Goal: Task Accomplishment & Management: Complete application form

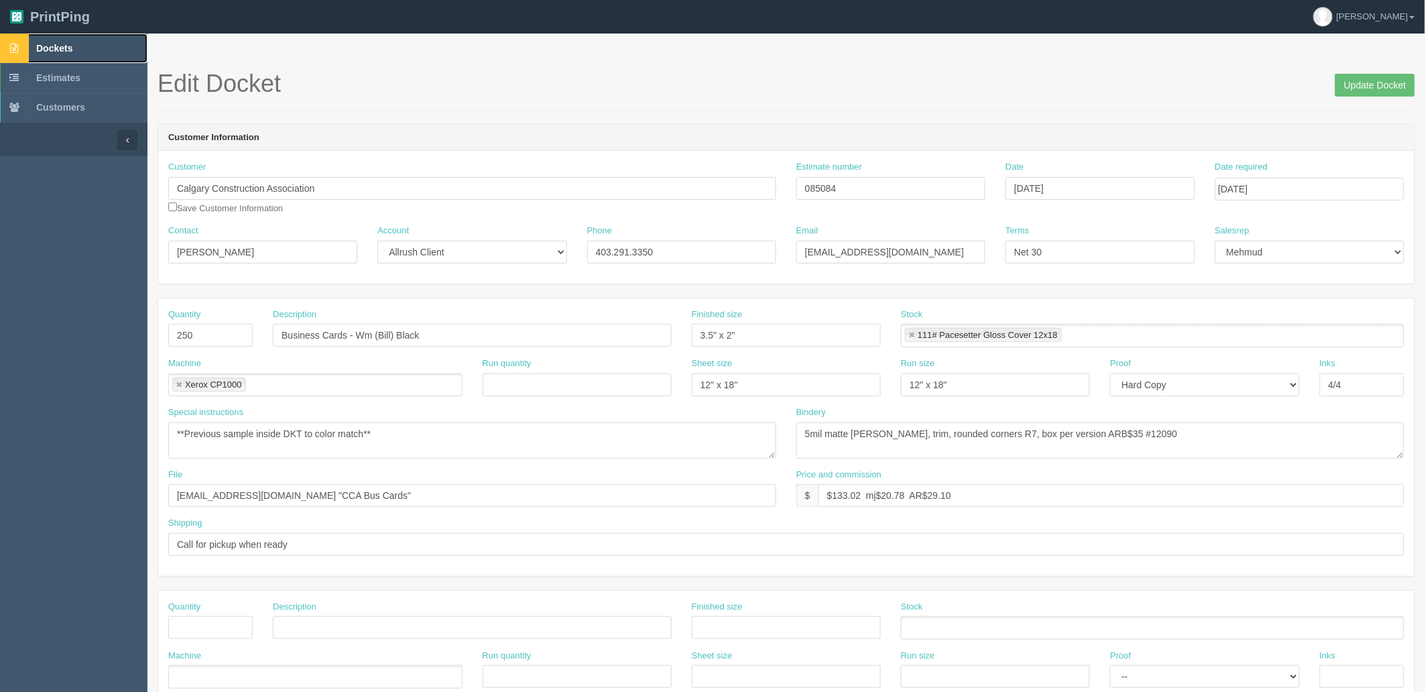
click at [96, 55] on link "Dockets" at bounding box center [73, 48] width 147 height 29
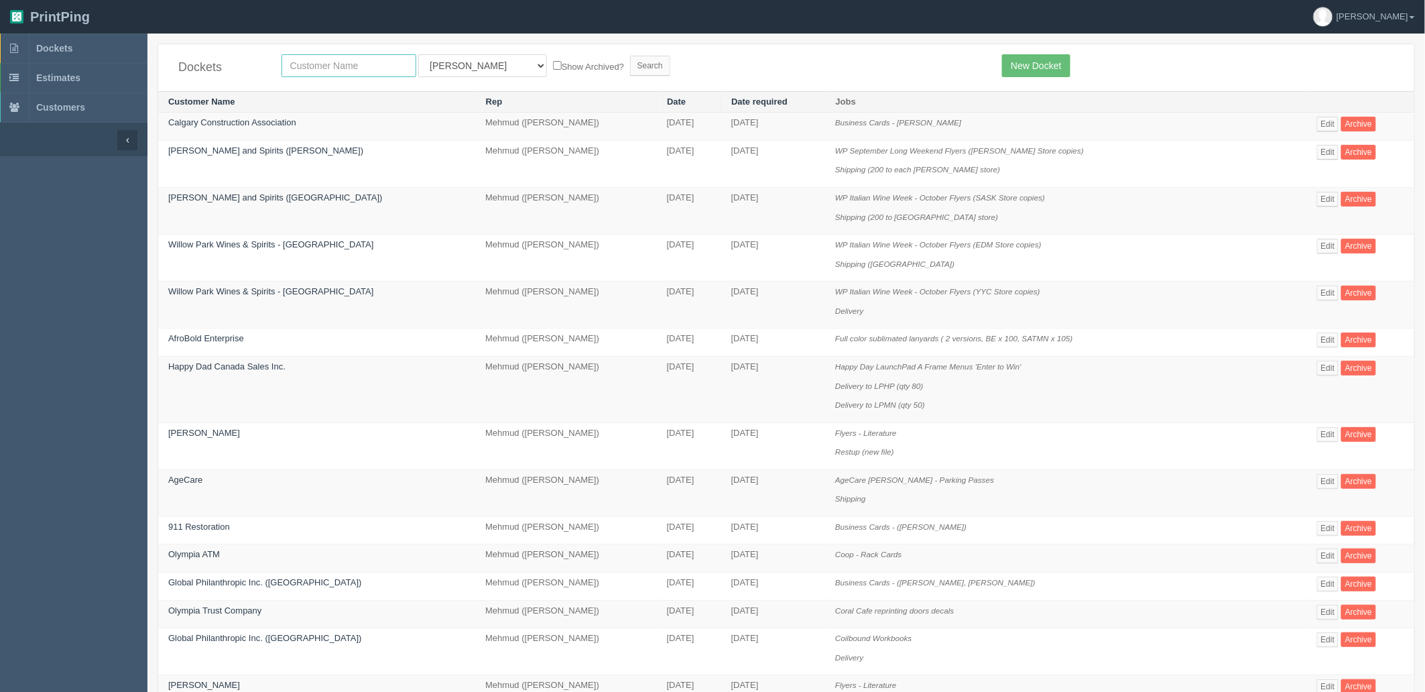
click at [357, 62] on input "text" at bounding box center [349, 65] width 135 height 23
type input "stage 3"
click at [630, 56] on input "Search" at bounding box center [650, 66] width 40 height 20
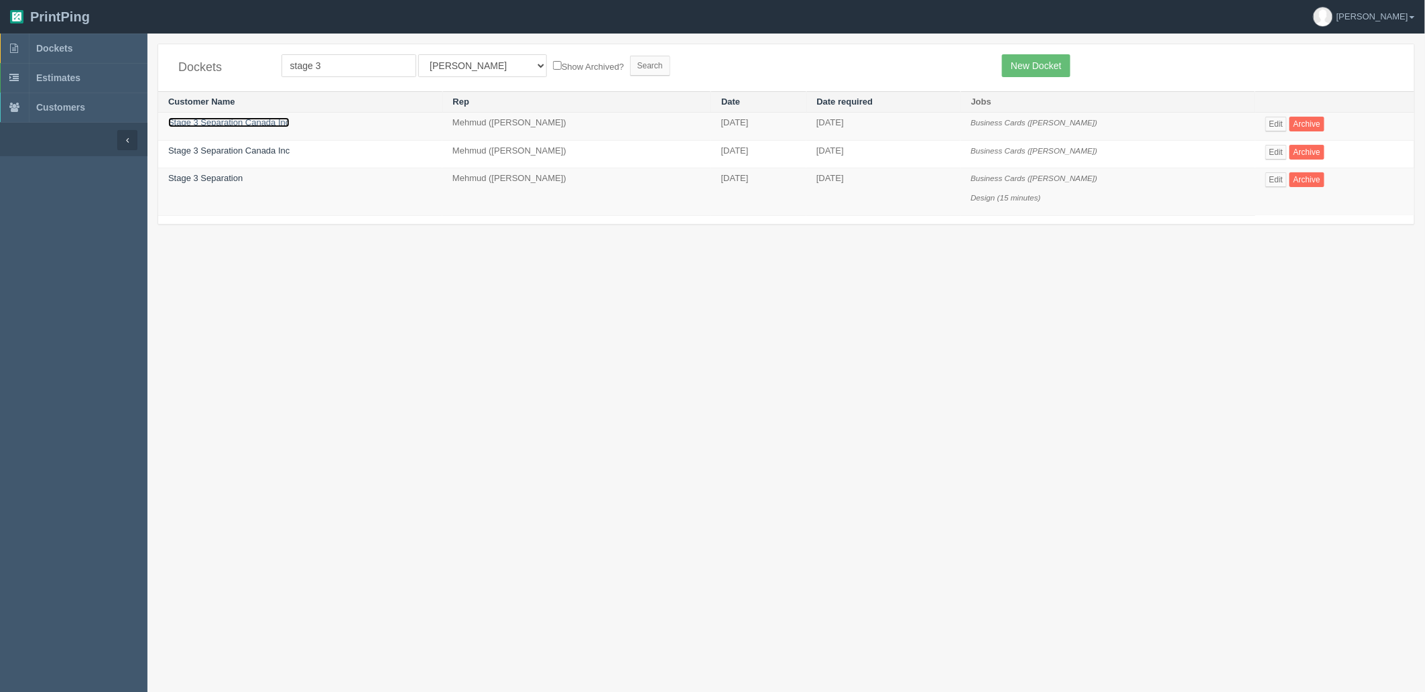
click at [255, 121] on link "Stage 3 Separation Canada Inc" at bounding box center [228, 122] width 121 height 10
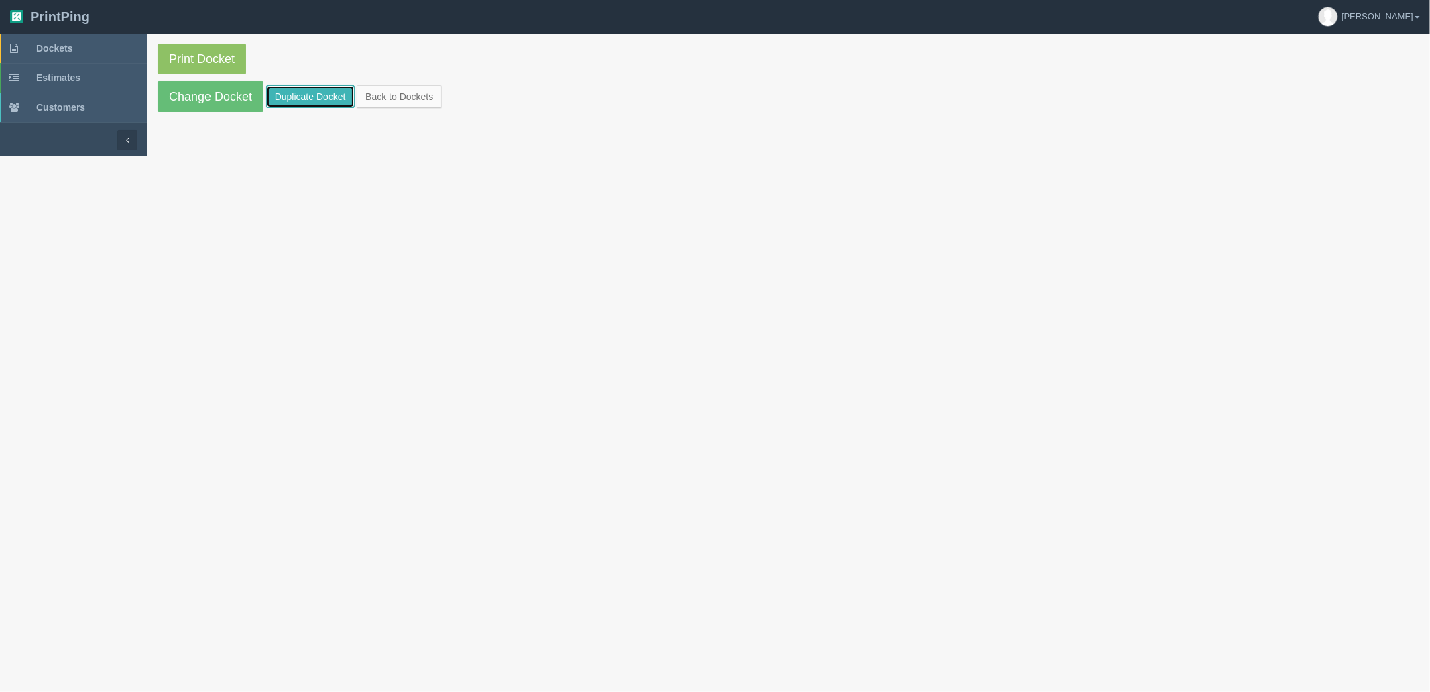
click at [306, 89] on link "Duplicate Docket" at bounding box center [310, 96] width 88 height 23
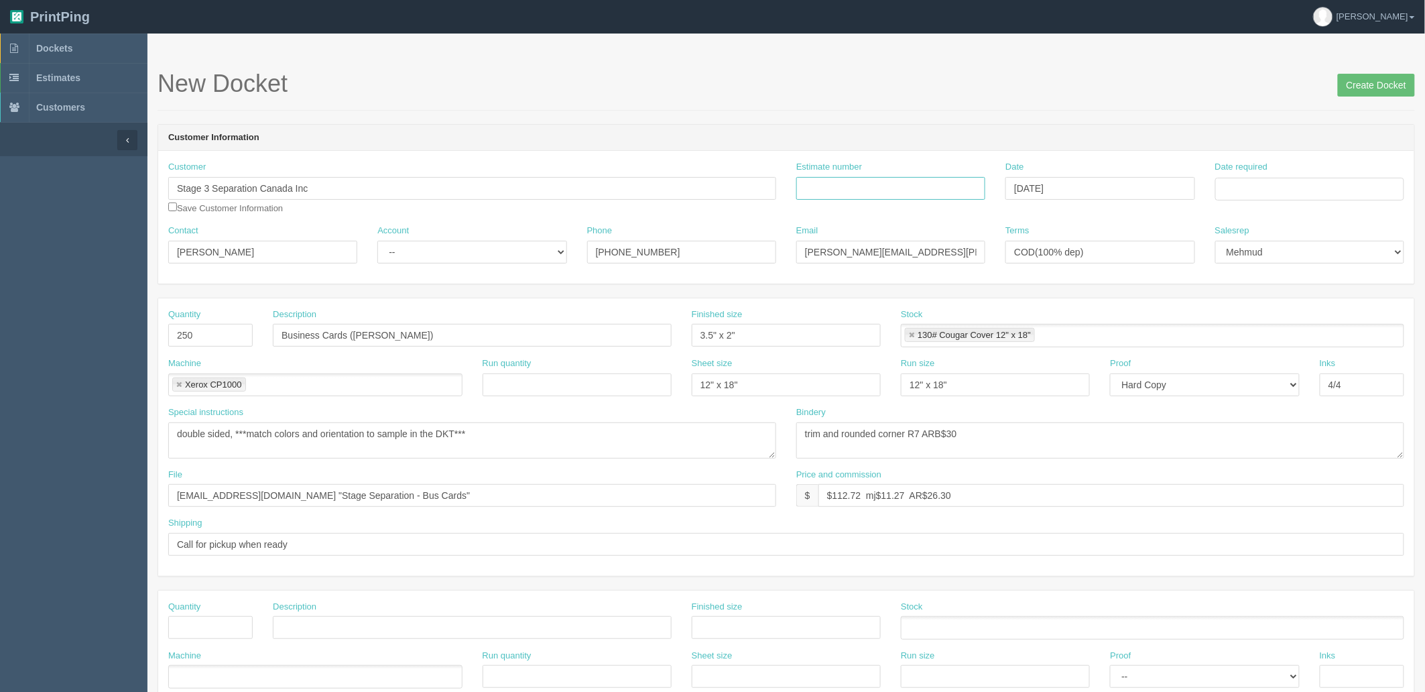
drag, startPoint x: 955, startPoint y: 183, endPoint x: 1101, endPoint y: 212, distance: 148.3
click at [955, 184] on input "Estimate number" at bounding box center [890, 188] width 189 height 23
paste input "092596"
type input "092596"
click at [1282, 181] on input "Date required" at bounding box center [1309, 189] width 189 height 23
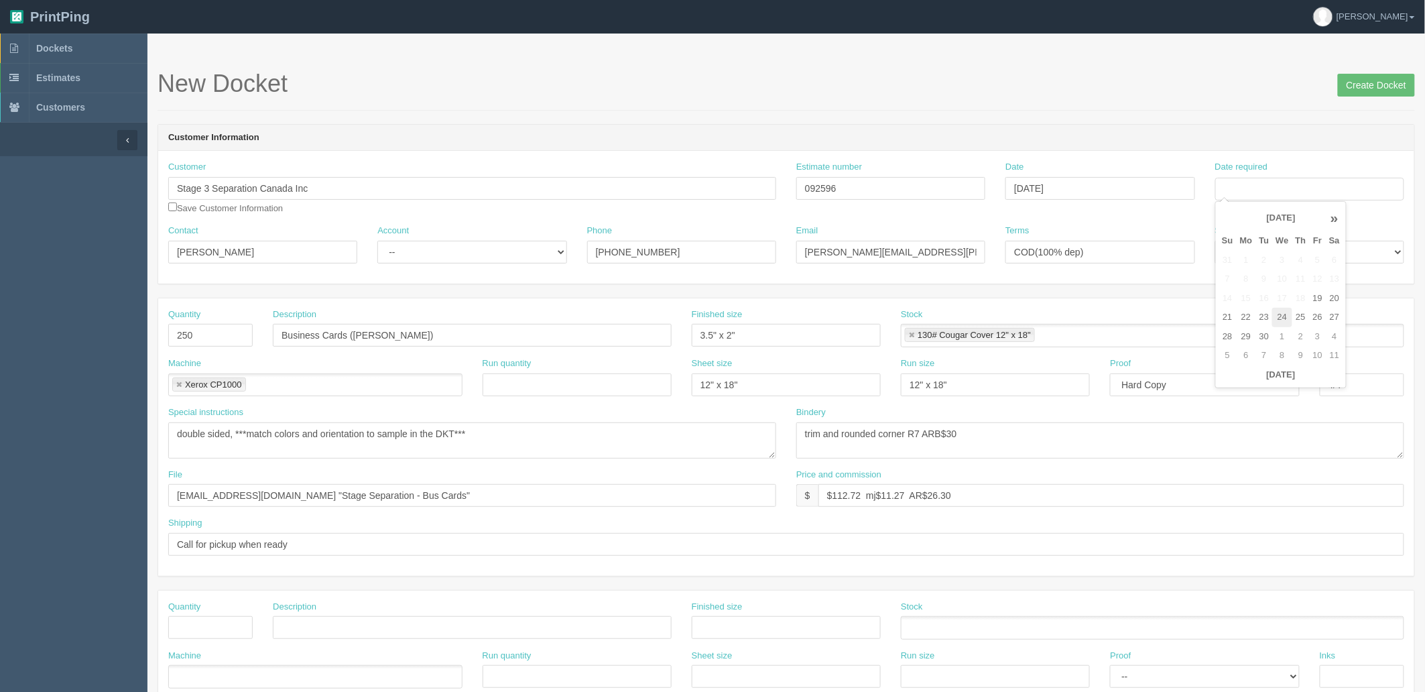
click at [1276, 313] on td "24" at bounding box center [1281, 317] width 19 height 19
click at [1321, 320] on td "26" at bounding box center [1318, 317] width 16 height 19
type input "September 26, 2025"
click at [1134, 101] on div "New Docket Create Docket" at bounding box center [786, 90] width 1257 height 40
click at [418, 256] on select "-- Existing Client Allrush Client Rep Client" at bounding box center [471, 252] width 189 height 23
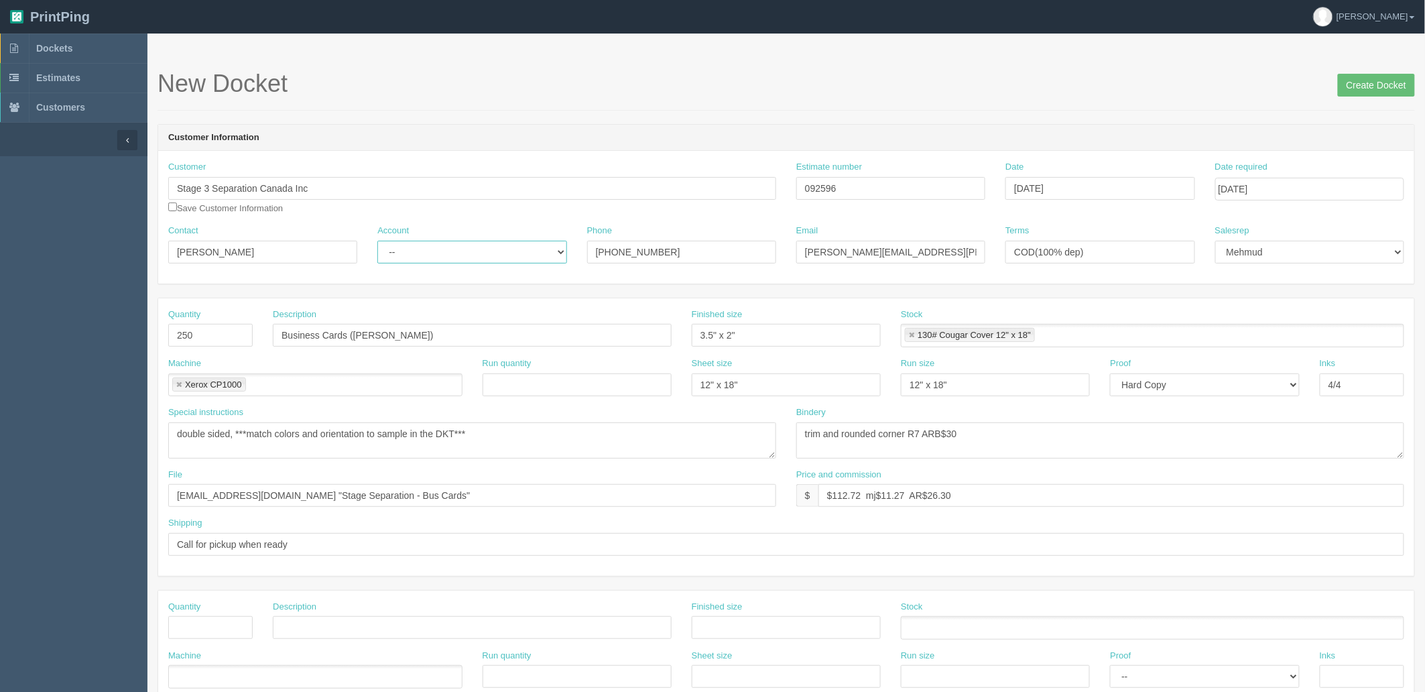
select select "Allrush Client"
click at [377, 241] on select "-- Existing Client Allrush Client Rep Client" at bounding box center [471, 252] width 189 height 23
drag, startPoint x: 236, startPoint y: 330, endPoint x: 90, endPoint y: 316, distance: 146.8
click at [90, 319] on section "Dockets Estimates Customers" at bounding box center [712, 626] width 1425 height 1184
type input "1,000"
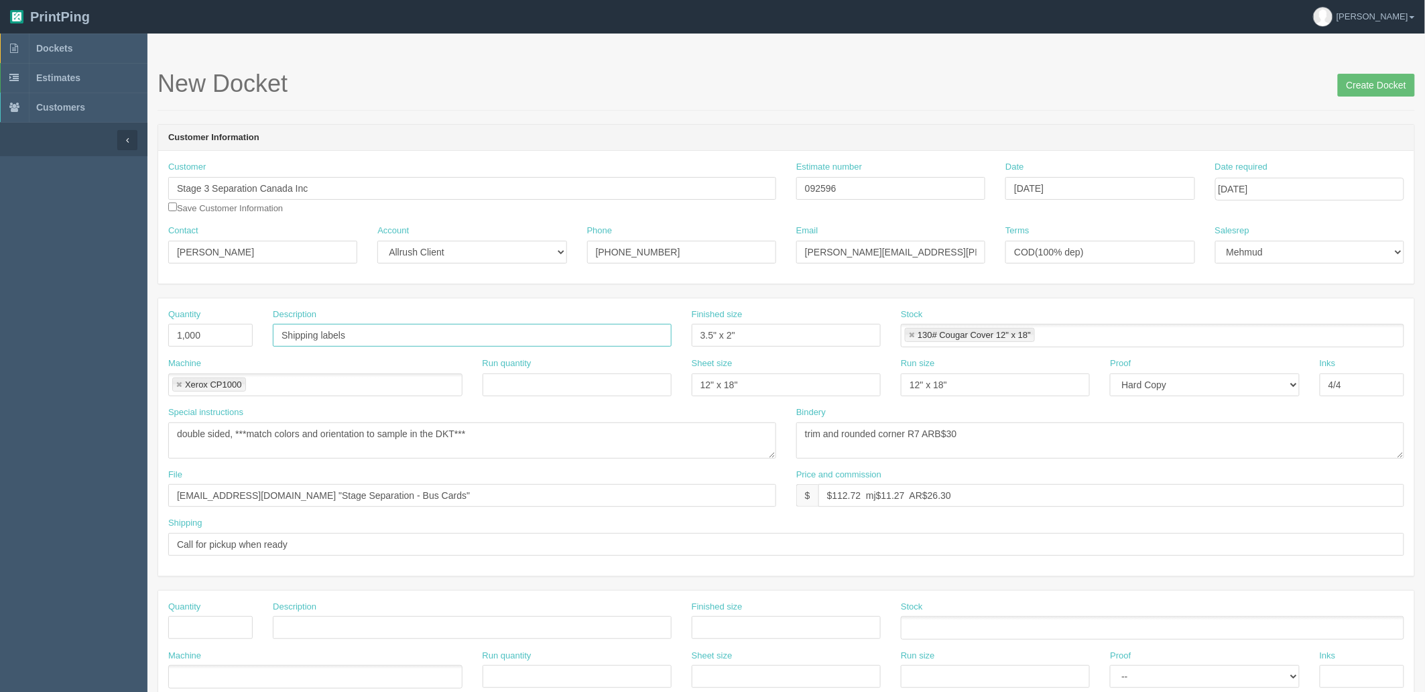
type input "Shipping labels"
type input "4" x 6""
click at [910, 335] on link at bounding box center [912, 335] width 8 height 9
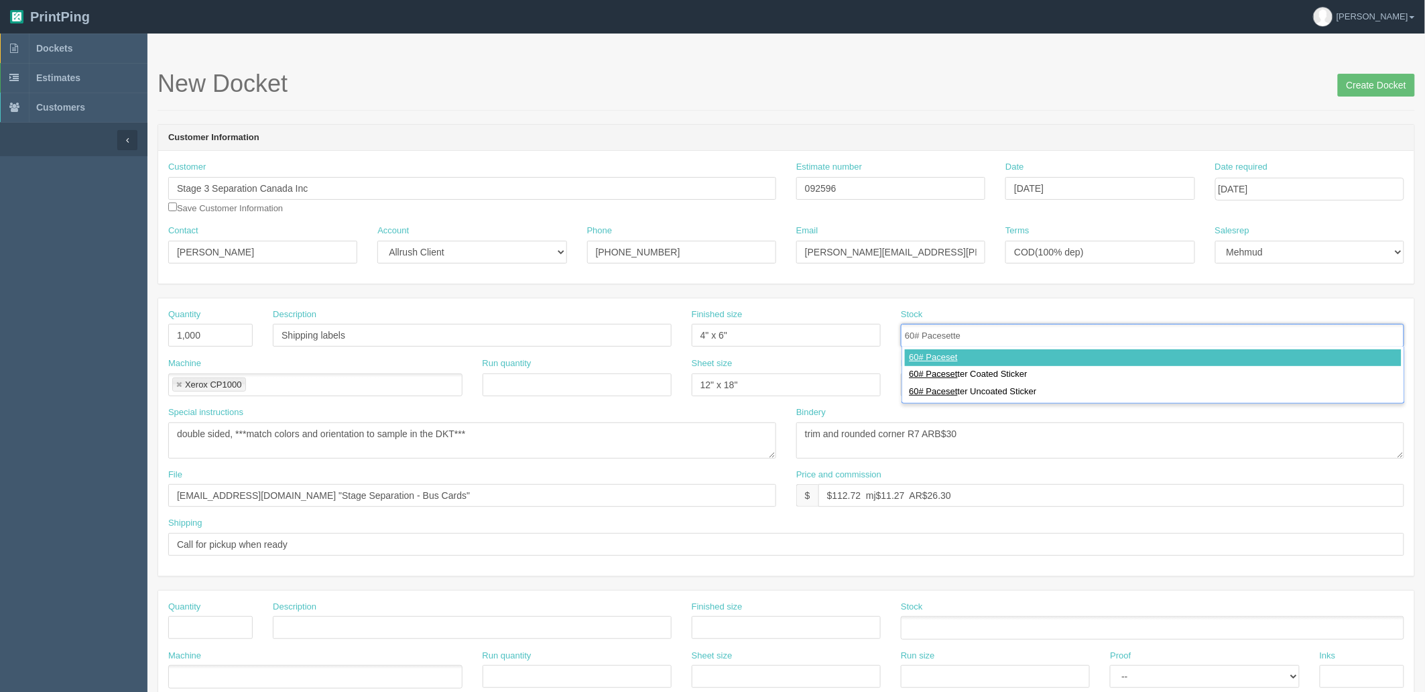
type input "60# Pacesetter"
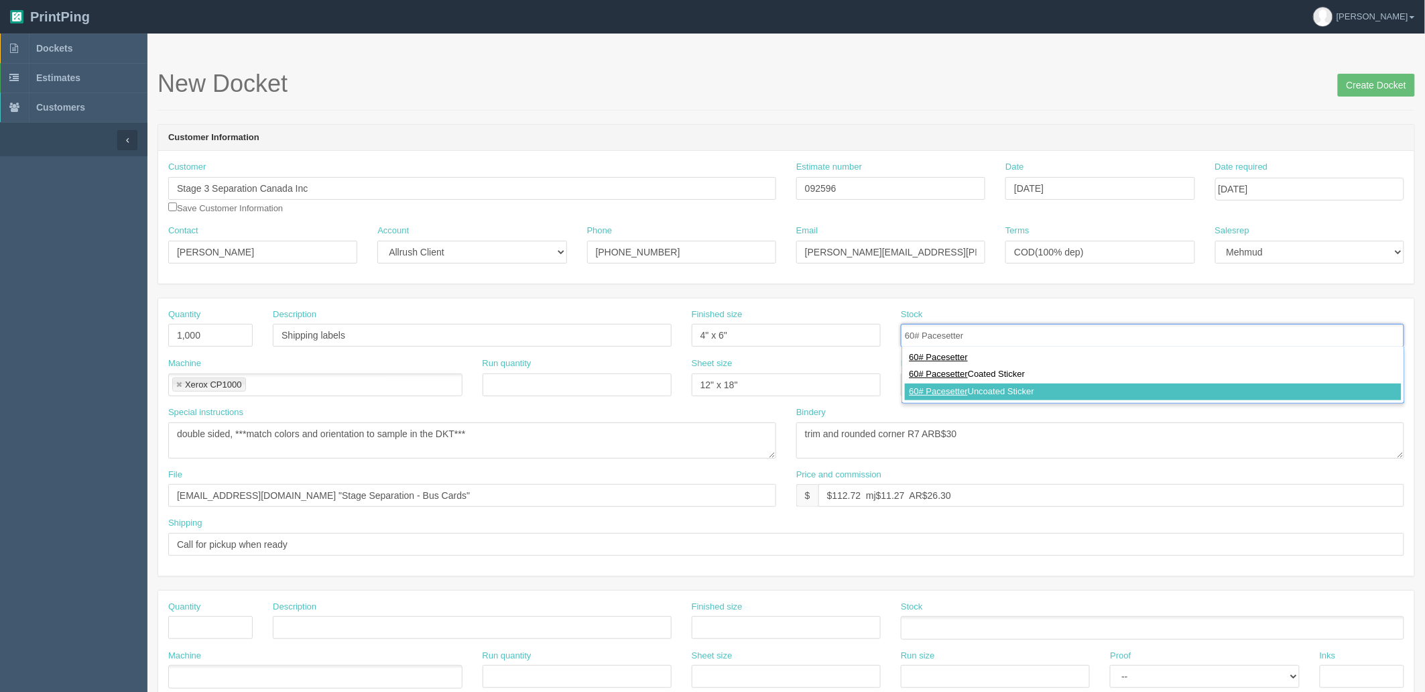
type input "60# Pacesetter Uncoated Sticker"
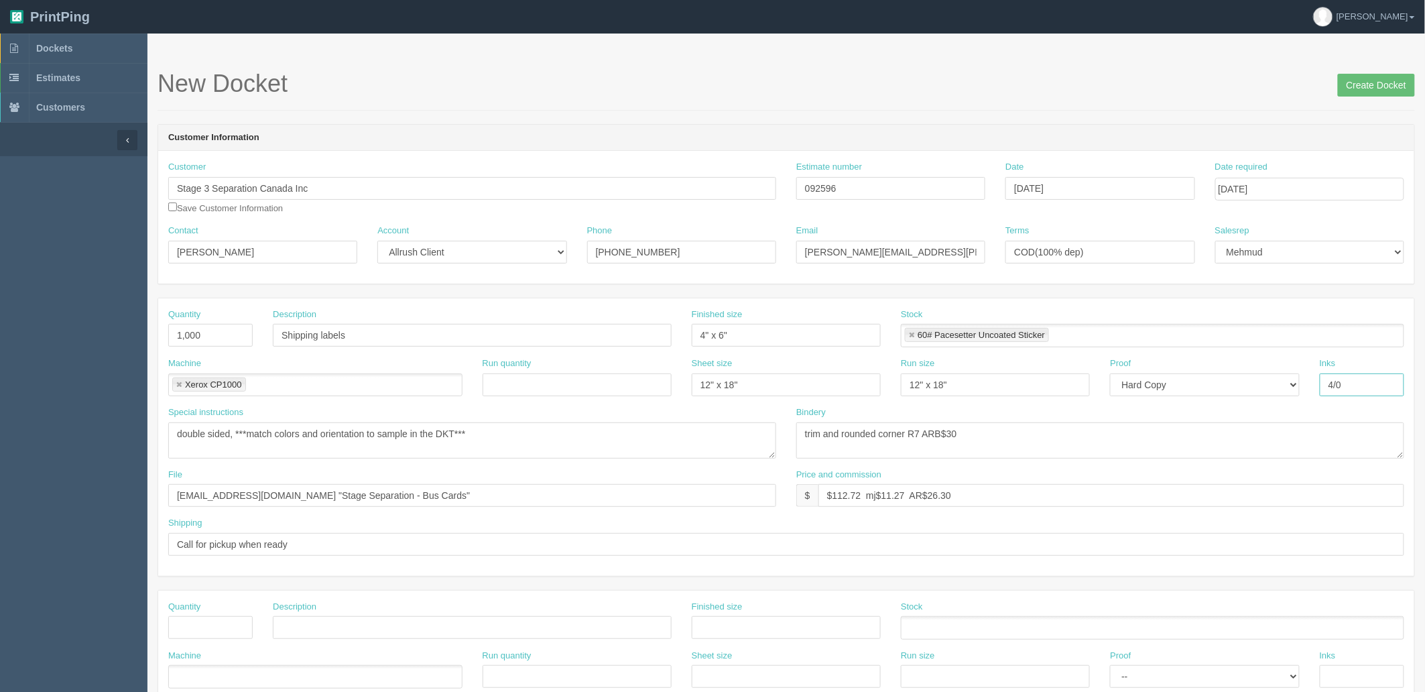
type input "4/0"
type textarea "trim to size"
type input "files@allrush.ca "Stage Separation - Shipping Labels""
drag, startPoint x: 575, startPoint y: 178, endPoint x: 567, endPoint y: 181, distance: 8.7
click at [567, 181] on div "Customer Stage 3 Separation Canada Inc Save Customer Information Estimate numbe…" at bounding box center [786, 193] width 1256 height 64
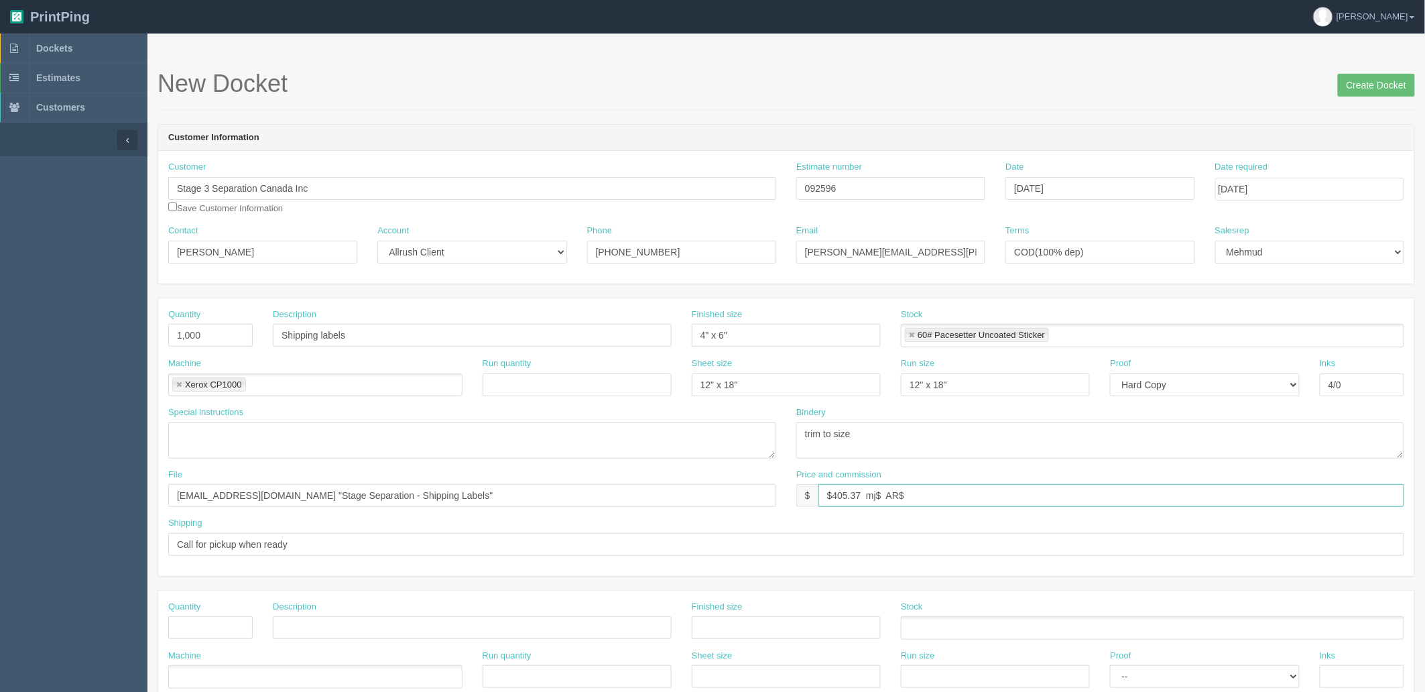
click at [933, 491] on input "$405.37 mj$ AR$" at bounding box center [1111, 495] width 586 height 23
drag, startPoint x: 883, startPoint y: 496, endPoint x: 1001, endPoint y: 597, distance: 155.0
click at [883, 496] on input "$405.37 mj$ AR$88.67" at bounding box center [1111, 495] width 586 height 23
type input "$405.37 mj$63.34 AR$88.67"
click at [430, 498] on input "files@allrush.ca "Stage Separation - Shipping Labels"" at bounding box center [472, 495] width 608 height 23
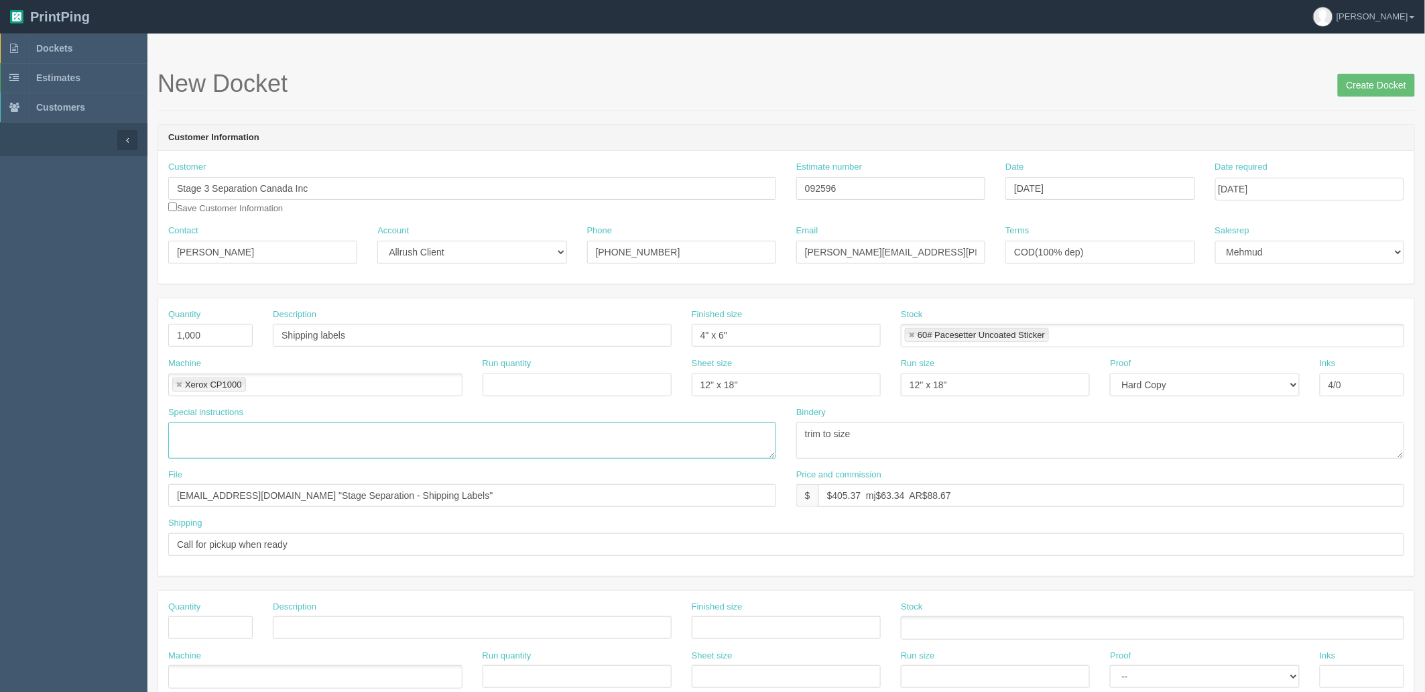
click at [365, 443] on textarea "double sided, ***match colors and orientation to sample in the DKT***" at bounding box center [472, 440] width 608 height 36
click at [1384, 80] on input "Create Docket" at bounding box center [1376, 85] width 77 height 23
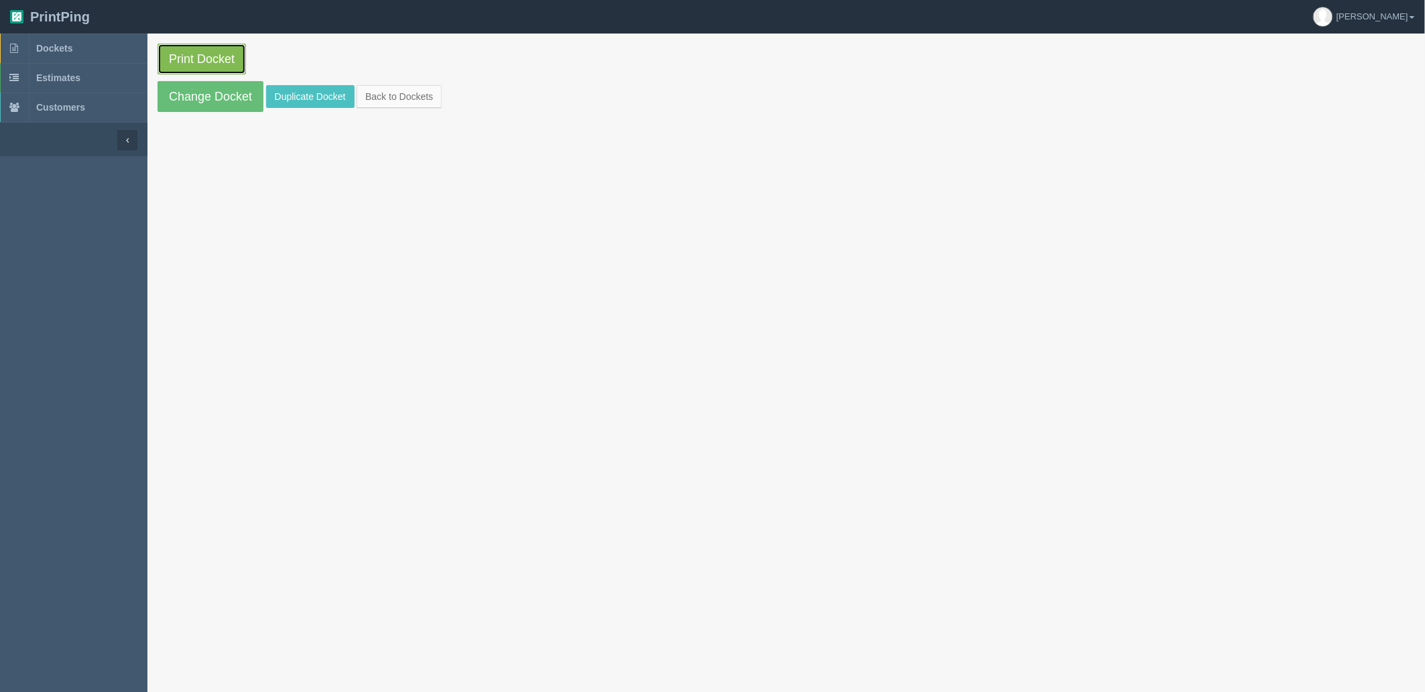
click at [190, 52] on link "Print Docket" at bounding box center [202, 59] width 88 height 31
click at [72, 48] on span "Dockets" at bounding box center [54, 48] width 36 height 11
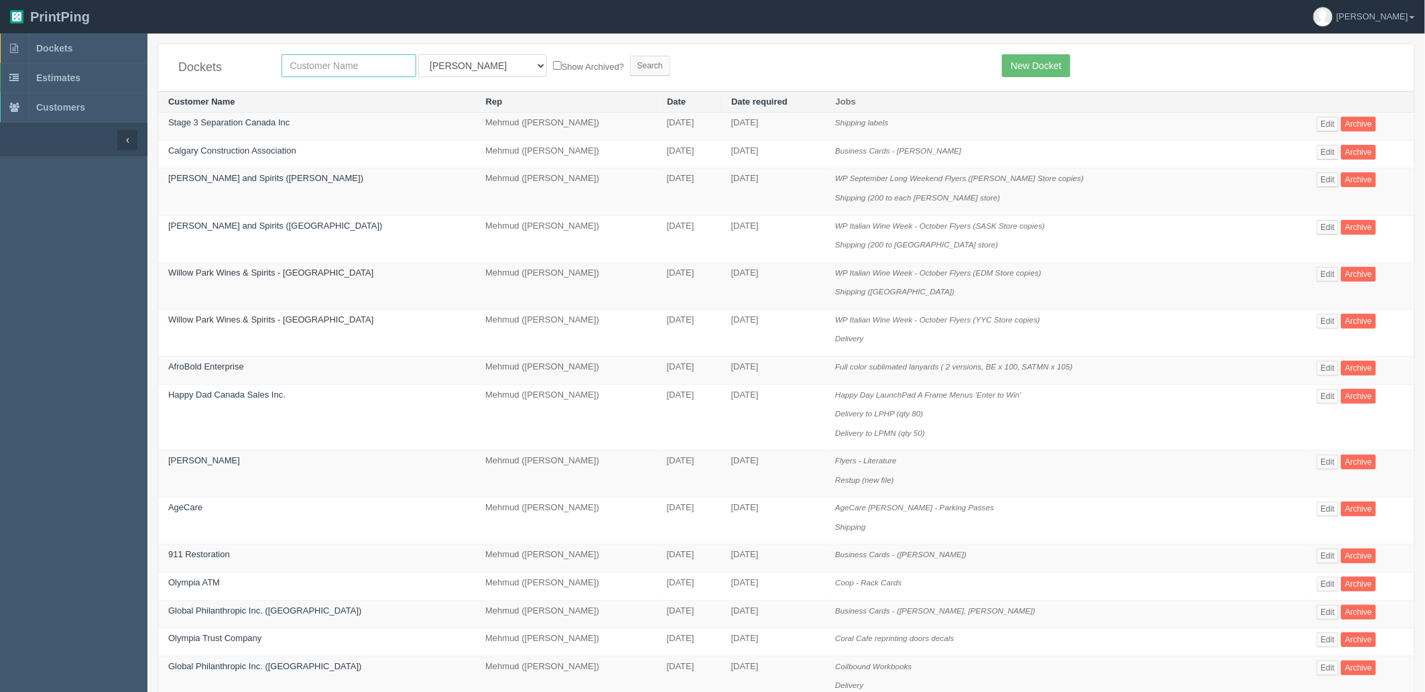
drag, startPoint x: 350, startPoint y: 66, endPoint x: 355, endPoint y: 58, distance: 9.7
click at [349, 66] on input "text" at bounding box center [349, 65] width 135 height 23
type input "hearing"
click at [630, 56] on input "Search" at bounding box center [650, 66] width 40 height 20
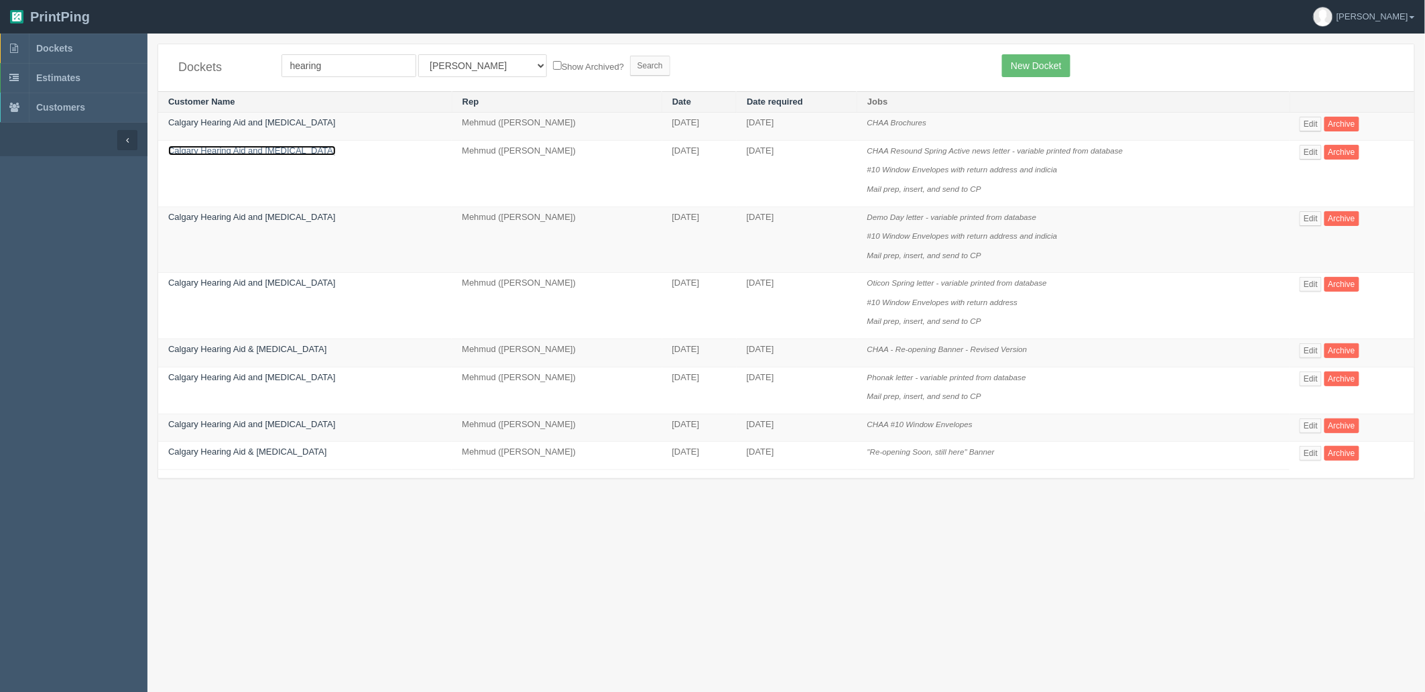
click at [235, 156] on link "Calgary Hearing Aid and [MEDICAL_DATA]" at bounding box center [252, 150] width 168 height 10
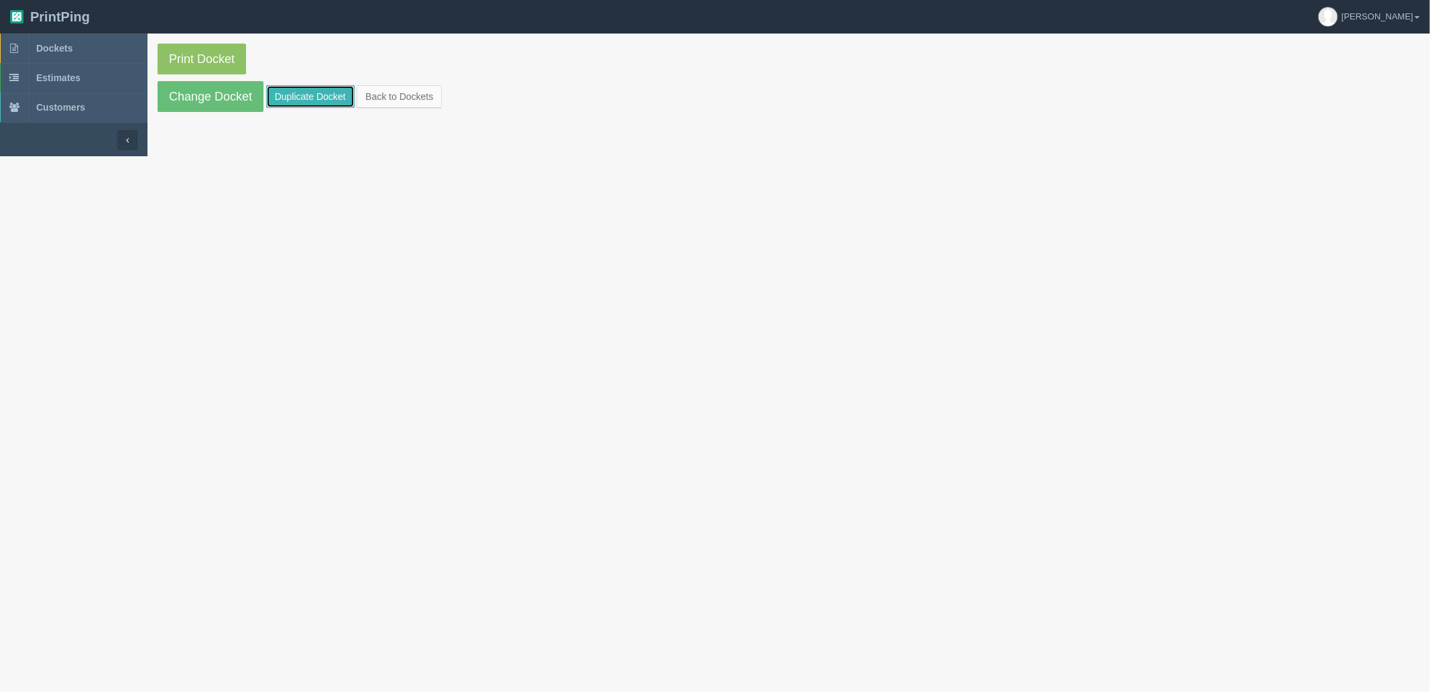
click at [322, 101] on link "Duplicate Docket" at bounding box center [310, 96] width 88 height 23
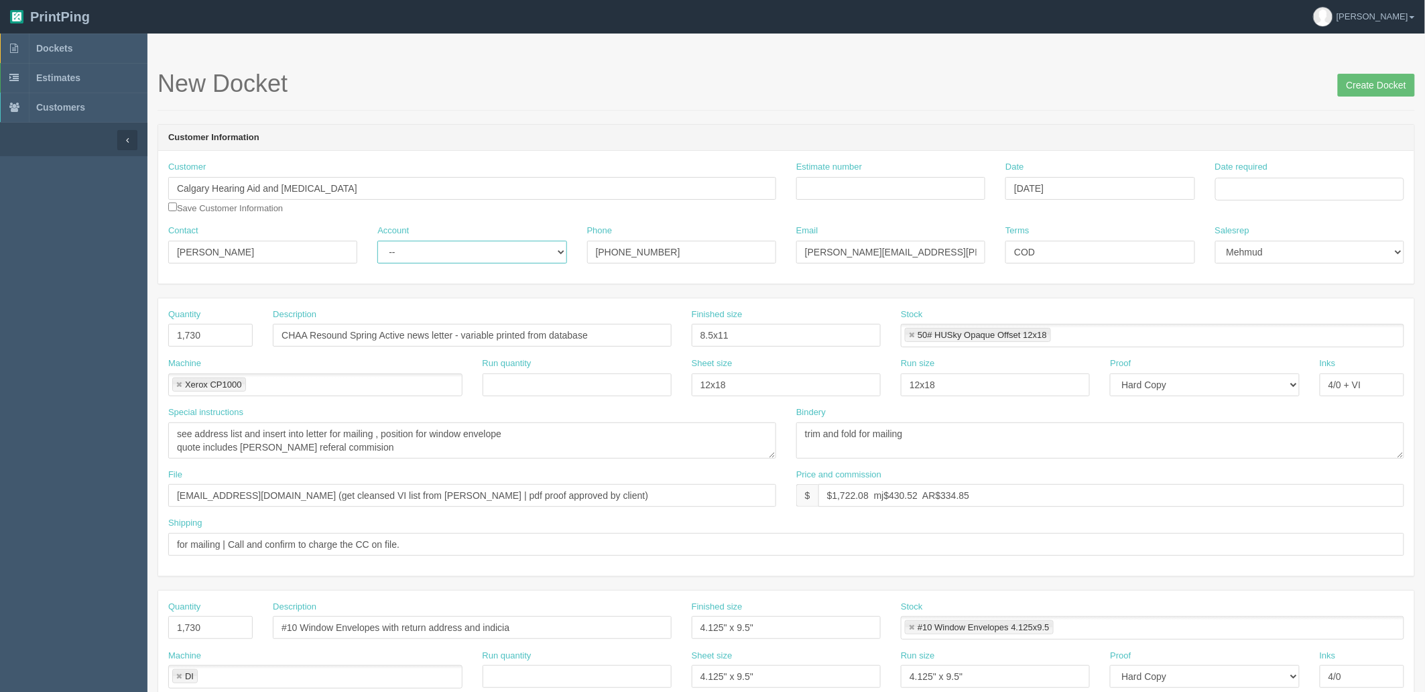
drag, startPoint x: 429, startPoint y: 249, endPoint x: 428, endPoint y: 262, distance: 12.8
click at [429, 249] on select "-- Existing Client Allrush Client Rep Client" at bounding box center [471, 252] width 189 height 23
select select "Rep Client"
click at [377, 241] on select "-- Existing Client Allrush Client Rep Client" at bounding box center [471, 252] width 189 height 23
click at [885, 188] on input "Estimate number" at bounding box center [890, 188] width 189 height 23
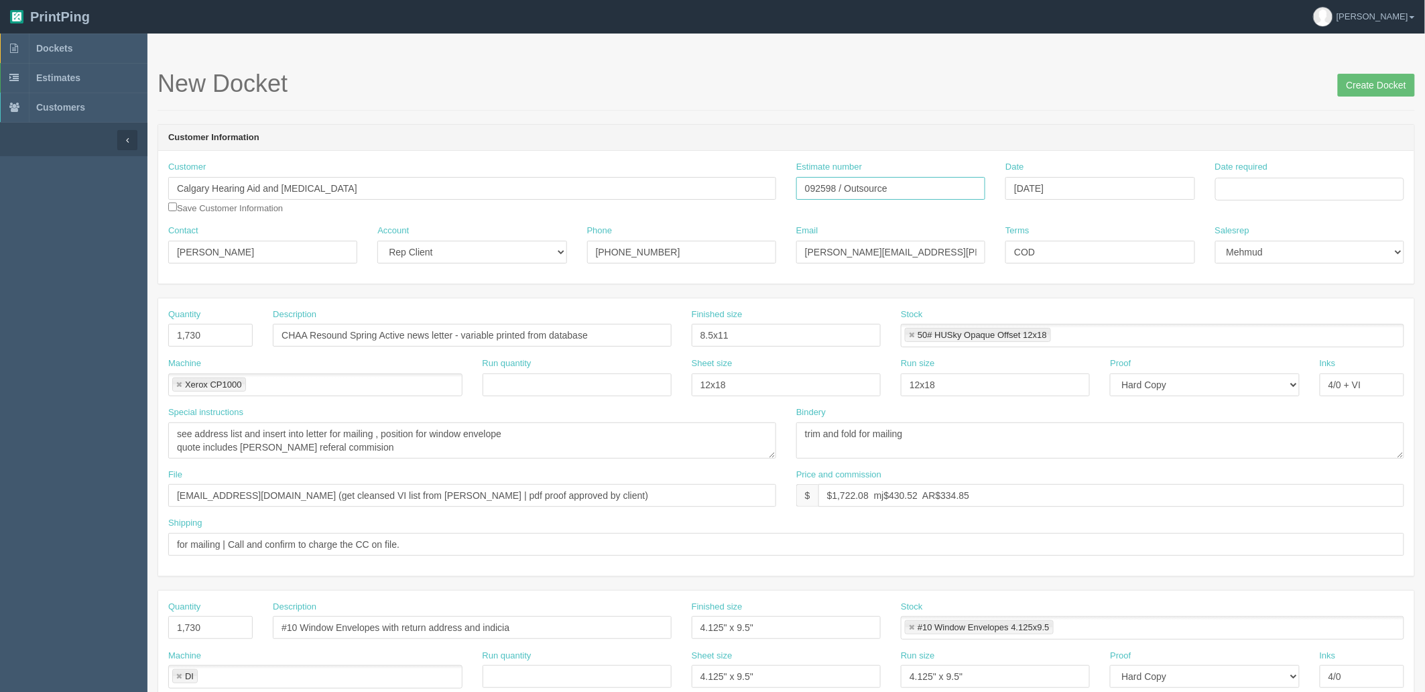
type input "092598 / Outsource"
click at [1314, 336] on td "3" at bounding box center [1318, 336] width 16 height 19
type input "October 3, 2025"
click at [1108, 125] on header "Customer Information" at bounding box center [786, 138] width 1256 height 27
drag, startPoint x: 90, startPoint y: 325, endPoint x: 5, endPoint y: 305, distance: 87.5
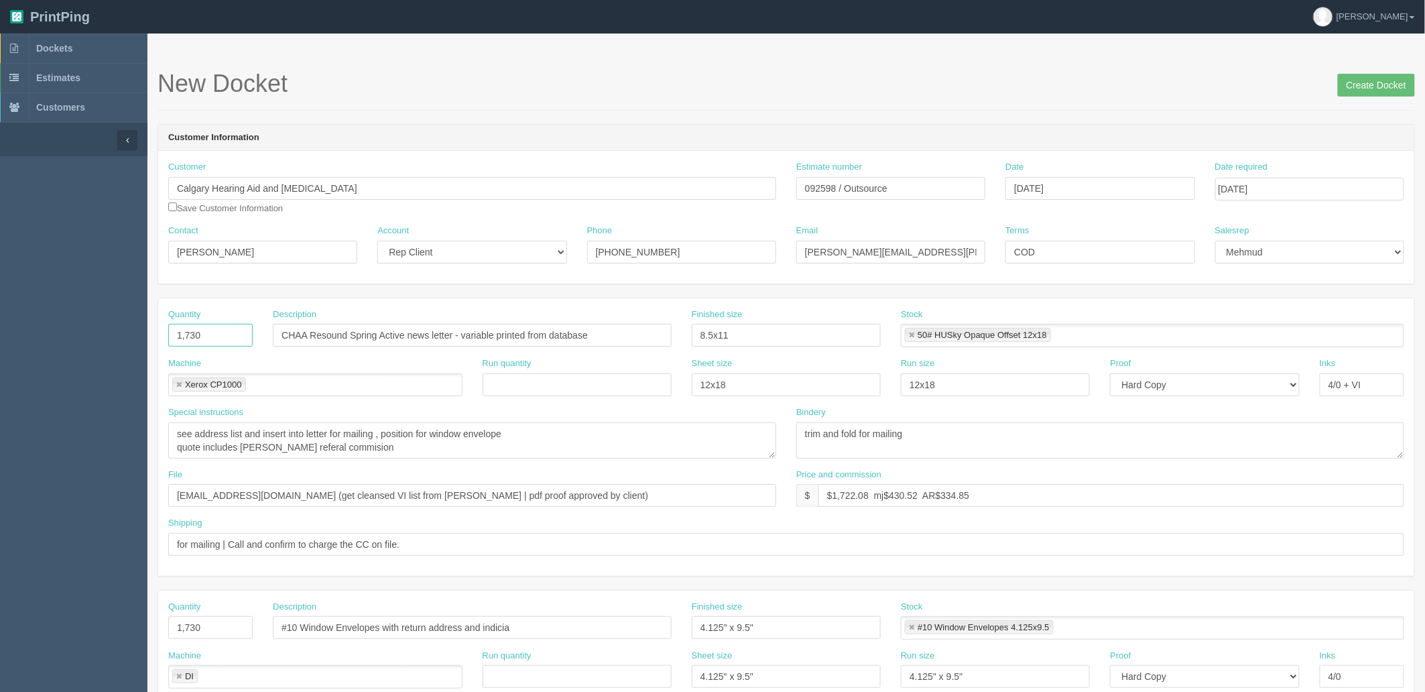
click at [11, 309] on section "Dockets Estimates Customers" at bounding box center [712, 626] width 1425 height 1184
type input "1,293"
click at [456, 332] on input "CHAA Resound Spring Active news letter - variable printed from database" at bounding box center [472, 335] width 399 height 23
drag, startPoint x: 306, startPoint y: 333, endPoint x: 432, endPoint y: 330, distance: 126.1
click at [408, 330] on input "CHAA Resound Spring Active news letter - variable printed from database" at bounding box center [472, 335] width 399 height 23
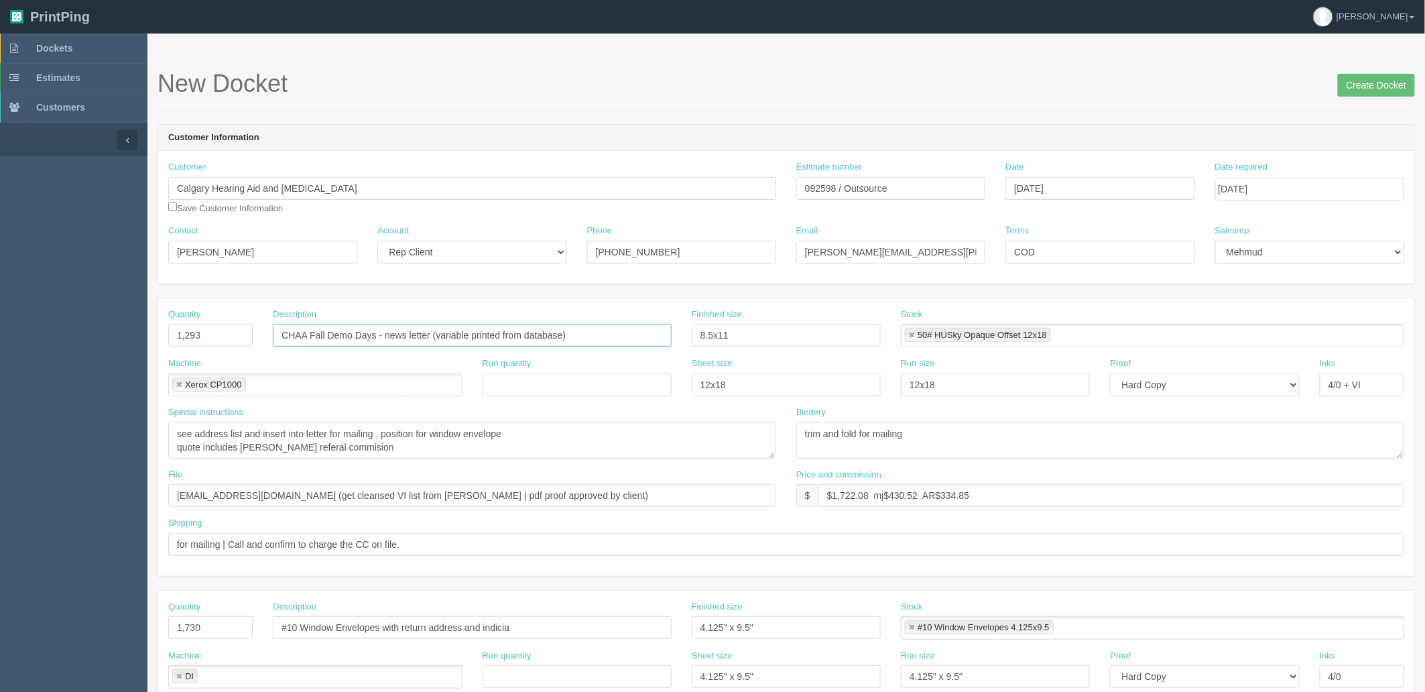
click at [417, 330] on input "CHAA Fall Demo Days - news letter (variable printed from database)" at bounding box center [472, 335] width 399 height 23
type input "CHAA Fall Demo Days - Newsletter (variable printed from database)"
click at [1343, 383] on input "4/0 + VI" at bounding box center [1362, 384] width 84 height 23
type input "4/1 + VI"
click at [471, 452] on textarea "see address list and insert into letter for mailing , position for window envel…" at bounding box center [472, 440] width 608 height 36
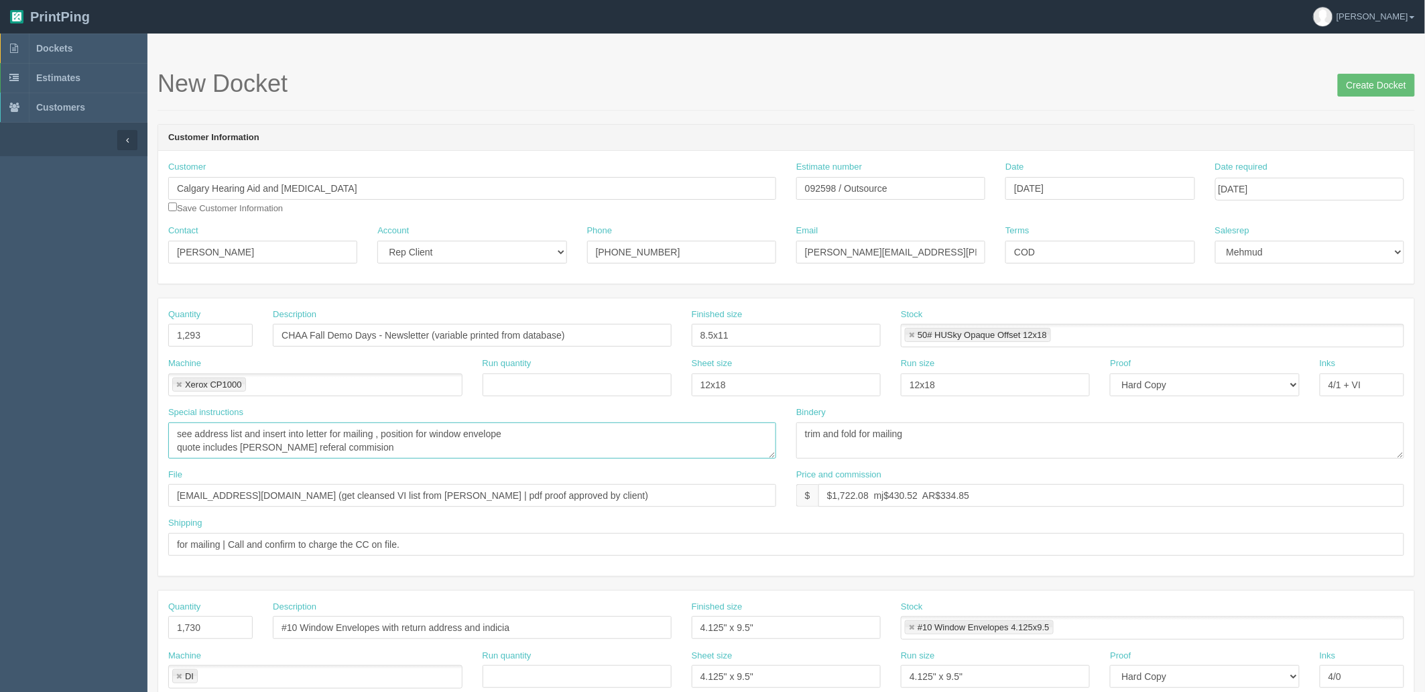
drag, startPoint x: 238, startPoint y: 442, endPoint x: 79, endPoint y: 448, distance: 159.0
click at [80, 448] on section "Dockets Estimates Customers" at bounding box center [712, 626] width 1425 height 1184
click at [546, 437] on textarea "see address list and insert into letter for mailing , position for window envel…" at bounding box center [472, 440] width 608 height 36
type textarea "see address list and insert into letter for mailing , position for window envel…"
click at [544, 448] on textarea "see address list and insert into letter for mailing , position for window envel…" at bounding box center [472, 440] width 608 height 36
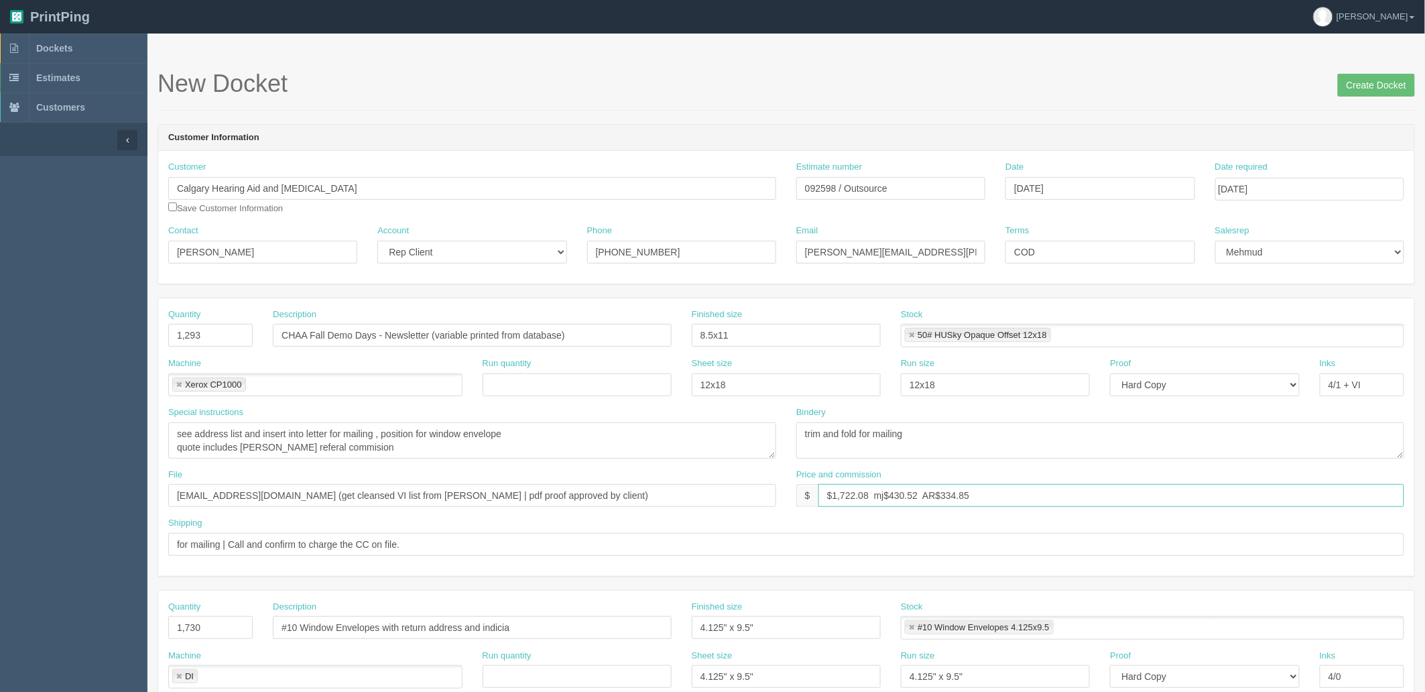
drag, startPoint x: 841, startPoint y: 495, endPoint x: 1429, endPoint y: 430, distance: 591.4
click at [1424, 430] on html "PrintPing Zack Edit account ( zack@allrush.ca ) Logout Dockets Estimates" at bounding box center [712, 608] width 1425 height 1217
click at [934, 495] on input "$1,434.05 mj$ AR$" at bounding box center [1111, 495] width 586 height 23
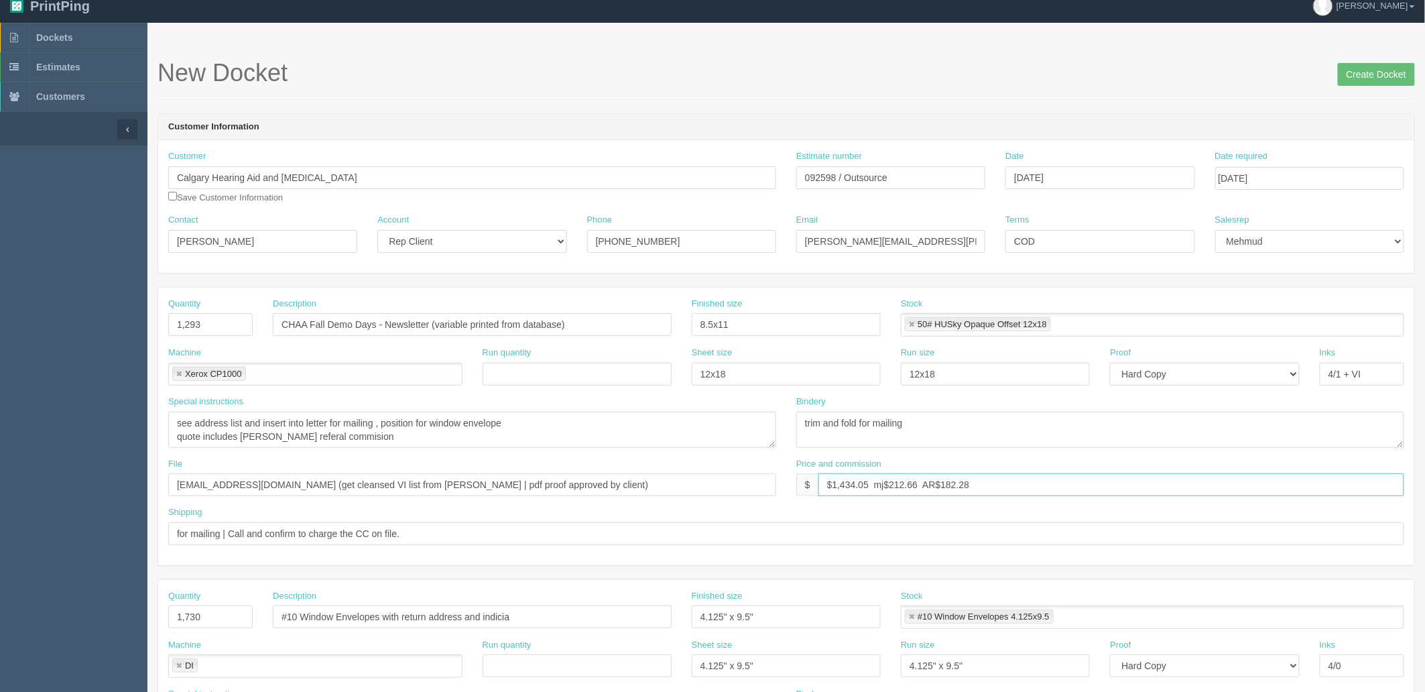
scroll to position [298, 0]
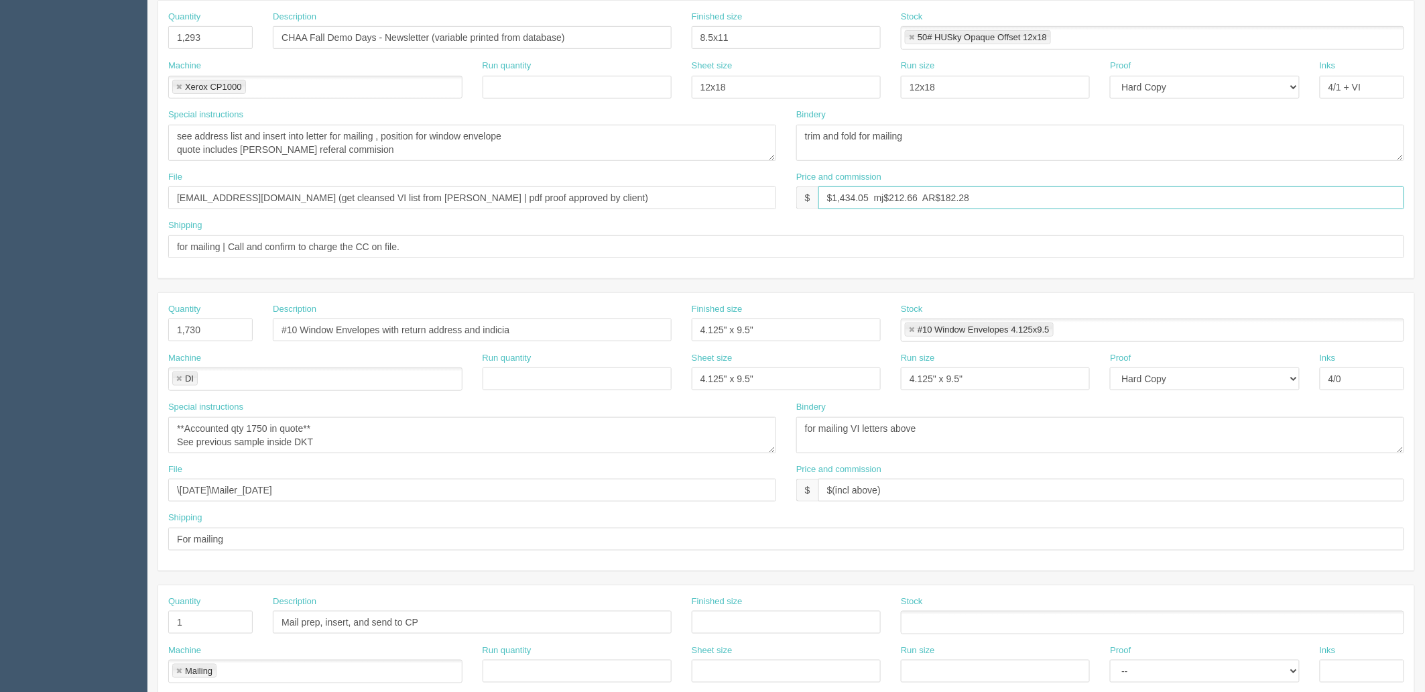
type input "$1,434.05 mj$212.66 AR$182.28"
drag, startPoint x: 889, startPoint y: 489, endPoint x: 945, endPoint y: 492, distance: 55.7
click at [891, 489] on input "$(incl above)" at bounding box center [1111, 490] width 586 height 23
click at [939, 496] on input "$(incl above) mj$ AR$" at bounding box center [1111, 490] width 586 height 23
type input "$(incl above) mj$142.71 AR$109.85"
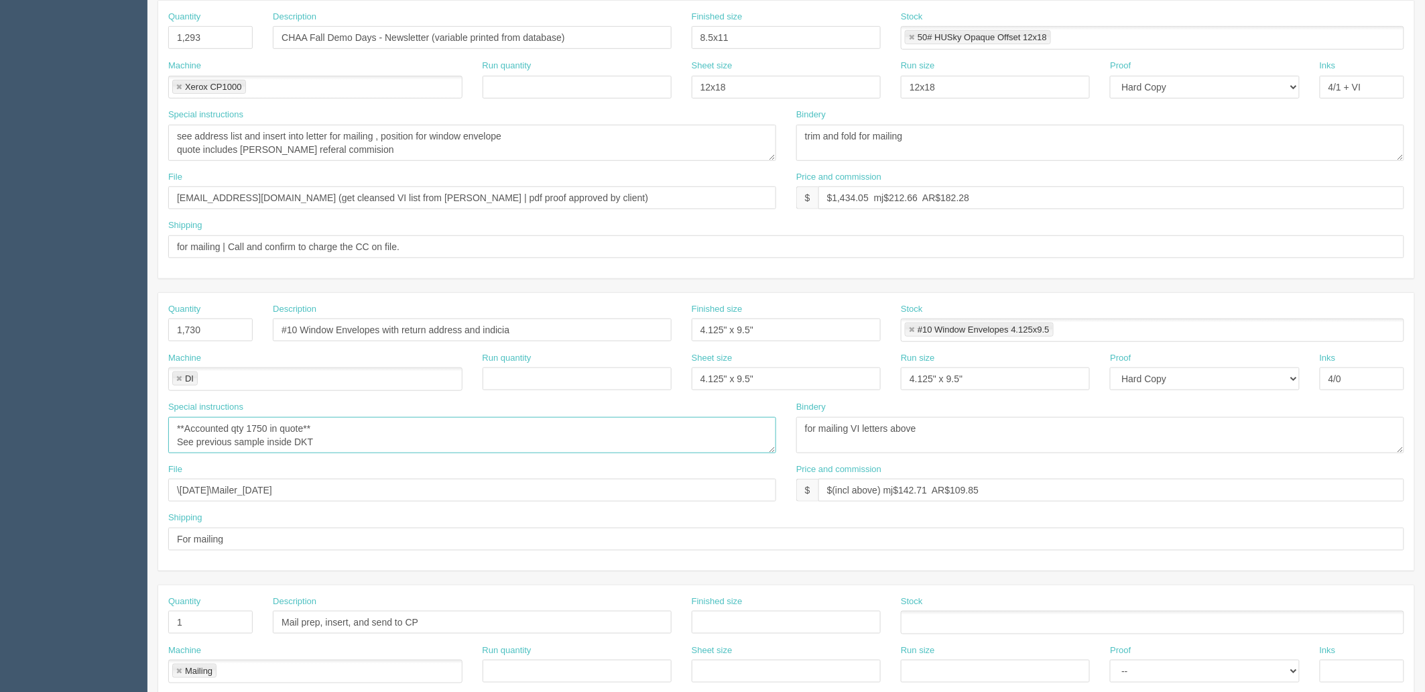
click at [460, 441] on textarea "**Accounted qty 1750 in quote** See previous sample inside DKT" at bounding box center [472, 435] width 608 height 36
type textarea "**Accounted qty 1750 in quote** See previous sample inside DKT (renato's refera…"
drag, startPoint x: 278, startPoint y: 144, endPoint x: 386, endPoint y: 202, distance: 122.9
click at [280, 145] on textarea "see address list and insert into letter for mailing , position for window envel…" at bounding box center [472, 143] width 608 height 36
click at [341, 151] on textarea "see address list and insert into letter for mailing , position for window envel…" at bounding box center [472, 143] width 608 height 36
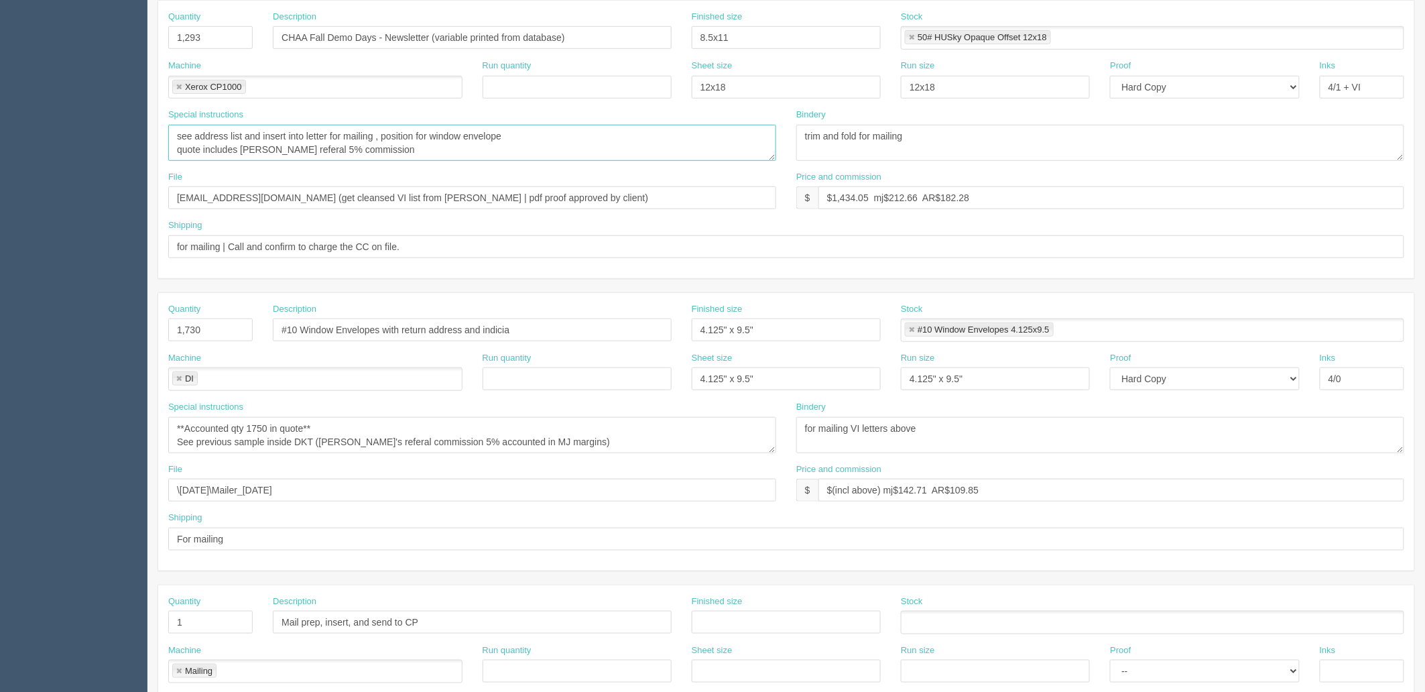
type textarea "see address list and insert into letter for mailing , position for window envel…"
drag, startPoint x: 375, startPoint y: 440, endPoint x: 382, endPoint y: 444, distance: 7.5
click at [376, 440] on textarea "**Accounted qty 1750 in quote** See previous sample inside DKT" at bounding box center [472, 435] width 608 height 36
type textarea "**Accounted qty 1750 in quote** See previous sample inside DKT (renato's referr…"
click at [269, 147] on textarea "see address list and insert into letter for mailing , position for window envel…" at bounding box center [472, 143] width 608 height 36
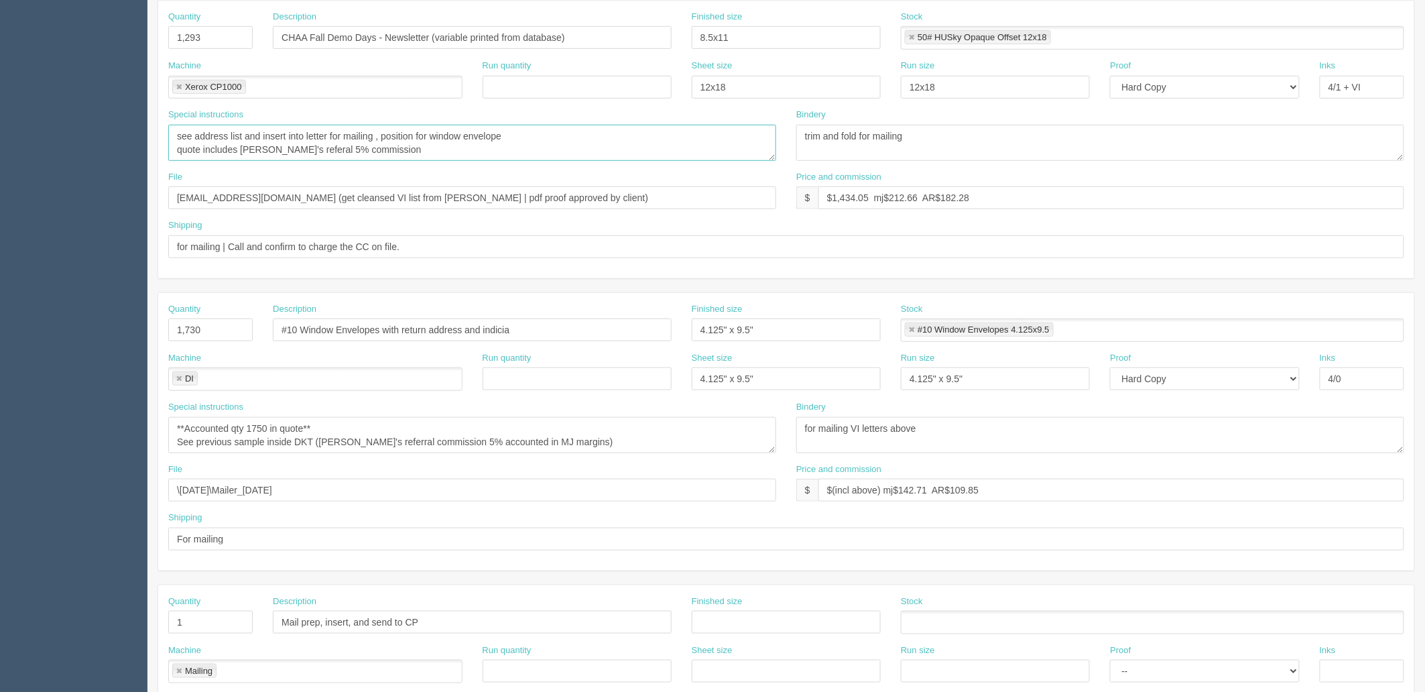
click at [298, 148] on textarea "see address list and insert into letter for mailing , position for window envel…" at bounding box center [472, 143] width 608 height 36
type textarea "see address list and insert into letter for mailing , position for window envel…"
drag, startPoint x: 213, startPoint y: 326, endPoint x: 52, endPoint y: 311, distance: 161.6
click at [52, 311] on section "Dockets Estimates Customers" at bounding box center [712, 328] width 1425 height 1184
type input "1,293"
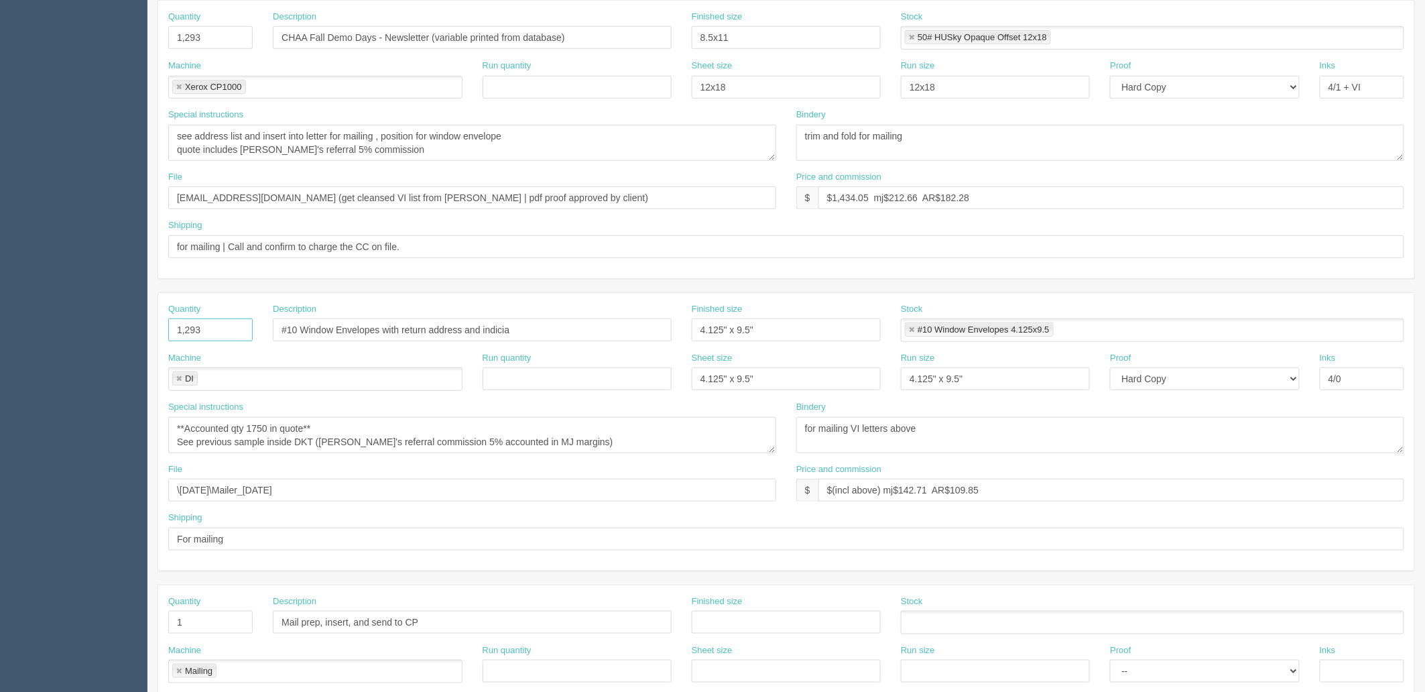
click at [176, 381] on link at bounding box center [179, 379] width 8 height 9
type input "1,293"
type input "Factor Forms"
click at [343, 426] on textarea "**Accounted qty 1750 in quote** See previous sample inside DKT" at bounding box center [472, 435] width 608 height 36
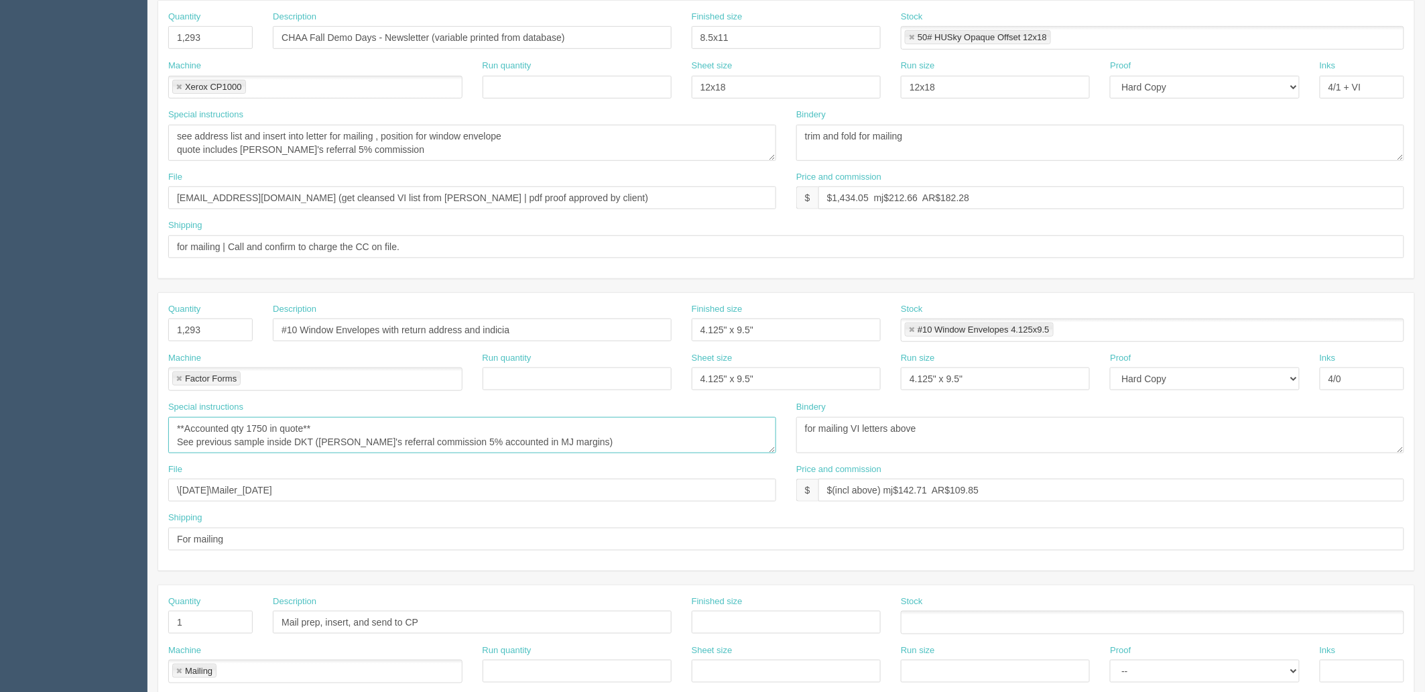
drag, startPoint x: 257, startPoint y: 427, endPoint x: 278, endPoint y: 432, distance: 22.1
click at [262, 428] on textarea "**Accounted qty 1750 in quote** See previous sample inside DKT" at bounding box center [472, 435] width 608 height 36
click at [367, 431] on textarea "**Accounted qty 1750 in quote** See previous sample inside DKT" at bounding box center [472, 435] width 608 height 36
drag, startPoint x: 316, startPoint y: 439, endPoint x: -158, endPoint y: 397, distance: 475.8
click at [0, 397] on html "PrintPing Zack Edit account ( zack@allrush.ca ) Logout Dockets Estimates" at bounding box center [712, 310] width 1425 height 1217
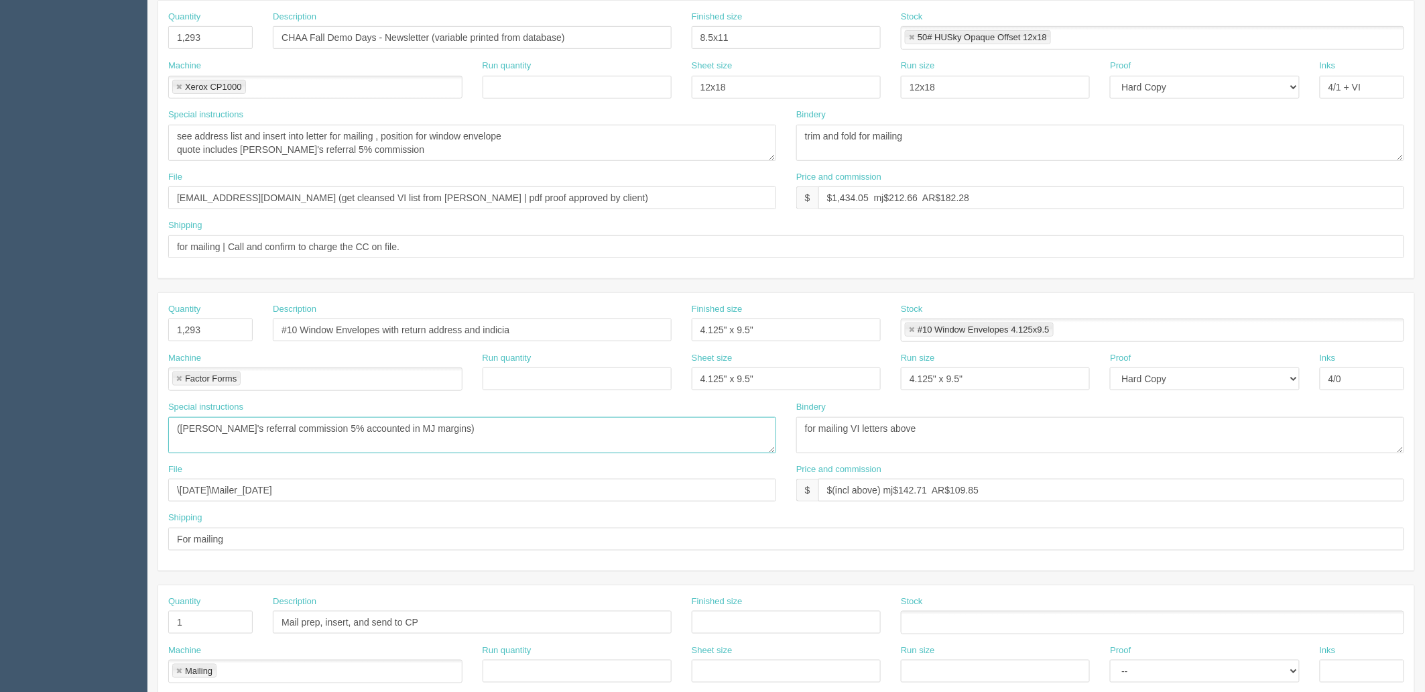
click at [174, 424] on textarea "**Accounted qty 1750 in quote** See previous sample inside DKT" at bounding box center [472, 435] width 608 height 36
click at [360, 440] on textarea "**Accounted qty 1750 in quote** See previous sample inside DKT" at bounding box center [472, 435] width 608 height 36
click at [499, 450] on textarea "**Accounted qty 1750 in quote** See previous sample inside DKT" at bounding box center [472, 435] width 608 height 36
click at [465, 442] on textarea "**Accounted qty 1750 in quote** See previous sample inside DKT" at bounding box center [472, 435] width 608 height 36
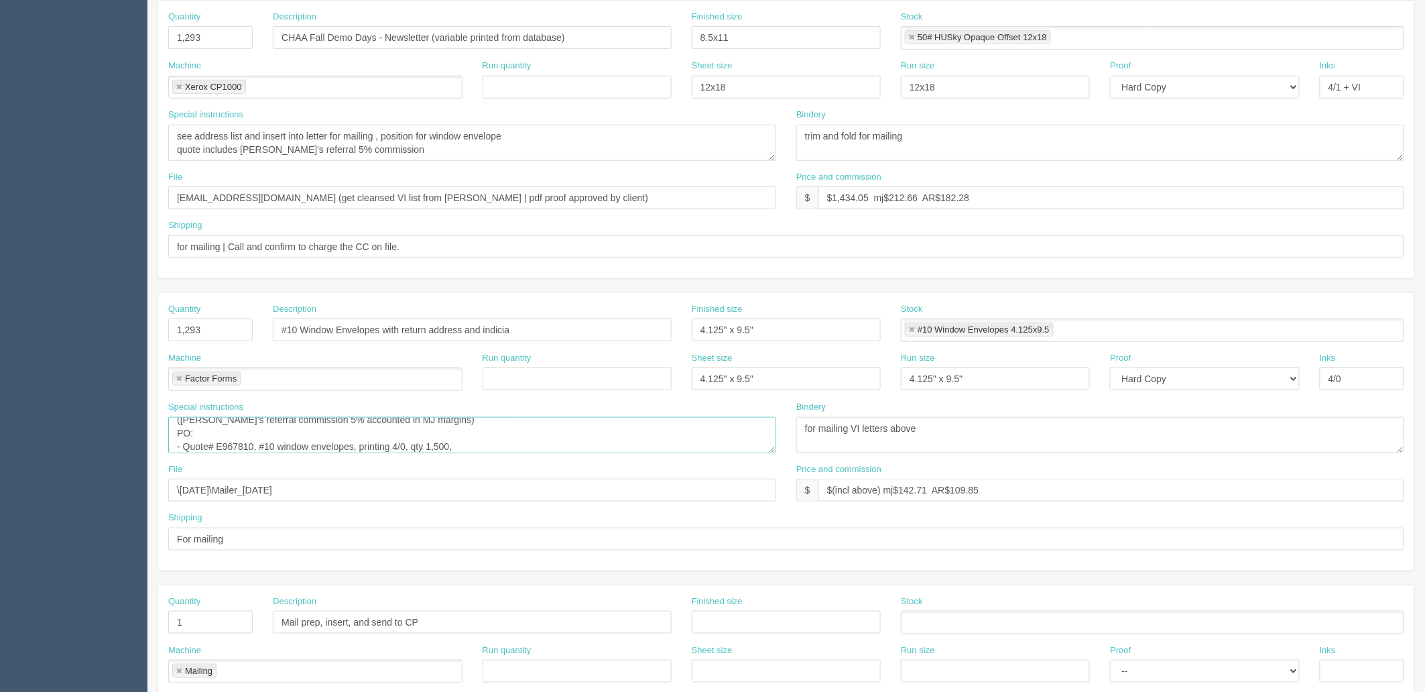
click at [475, 443] on textarea "**Accounted qty 1750 in quote** See previous sample inside DKT" at bounding box center [472, 435] width 608 height 36
click at [319, 444] on textarea "**Accounted qty 1750 in quote** See previous sample inside DKT" at bounding box center [472, 435] width 608 height 36
click at [316, 444] on textarea "**Accounted qty 1750 in quote** See previous sample inside DKT" at bounding box center [472, 435] width 608 height 36
click at [296, 440] on textarea "**Accounted qty 1750 in quote** See previous sample inside DKT" at bounding box center [472, 435] width 608 height 36
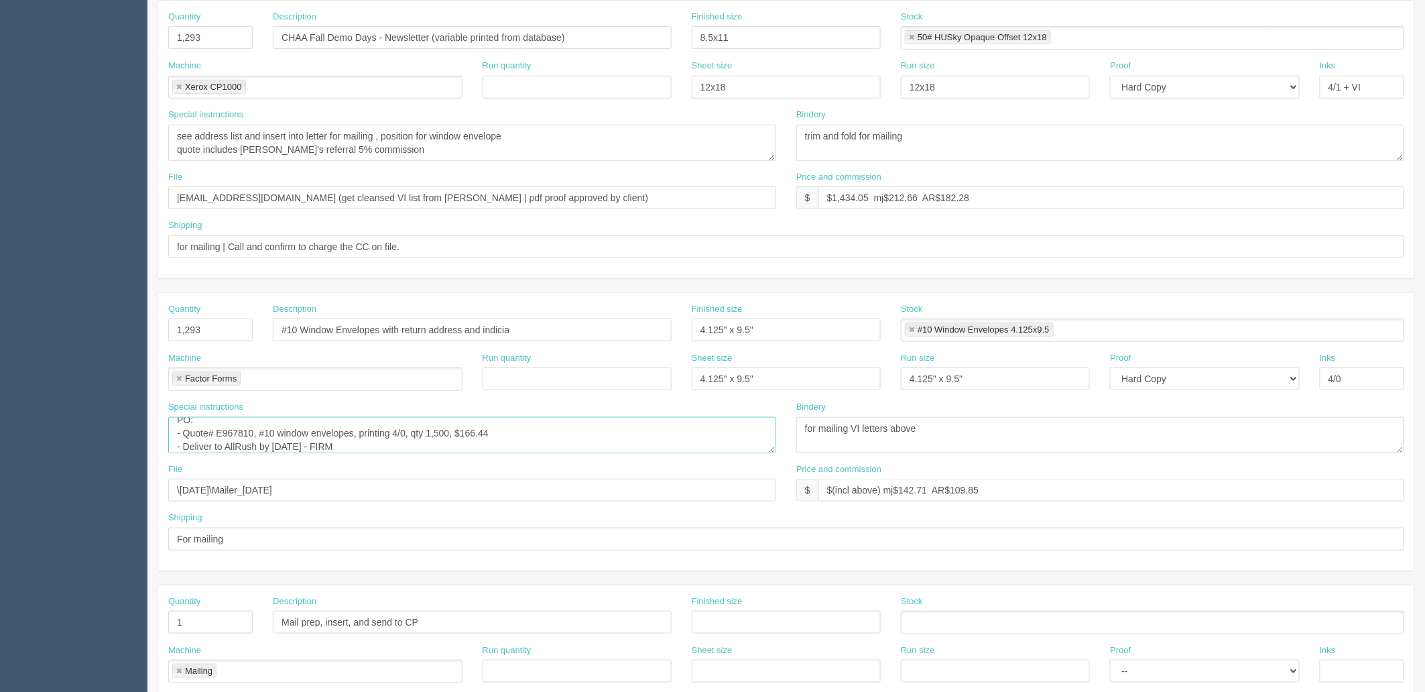
click at [362, 445] on textarea "**Accounted qty 1750 in quote** See previous sample inside DKT" at bounding box center [472, 435] width 608 height 36
click at [539, 430] on textarea "**Accounted qty 1750 in quote** See previous sample inside DKT" at bounding box center [472, 435] width 608 height 36
type textarea "(Renato's referral commission 5% accounted in MJ margins) PO: - Quote# E967810,…"
drag, startPoint x: 332, startPoint y: 489, endPoint x: -58, endPoint y: 483, distance: 389.5
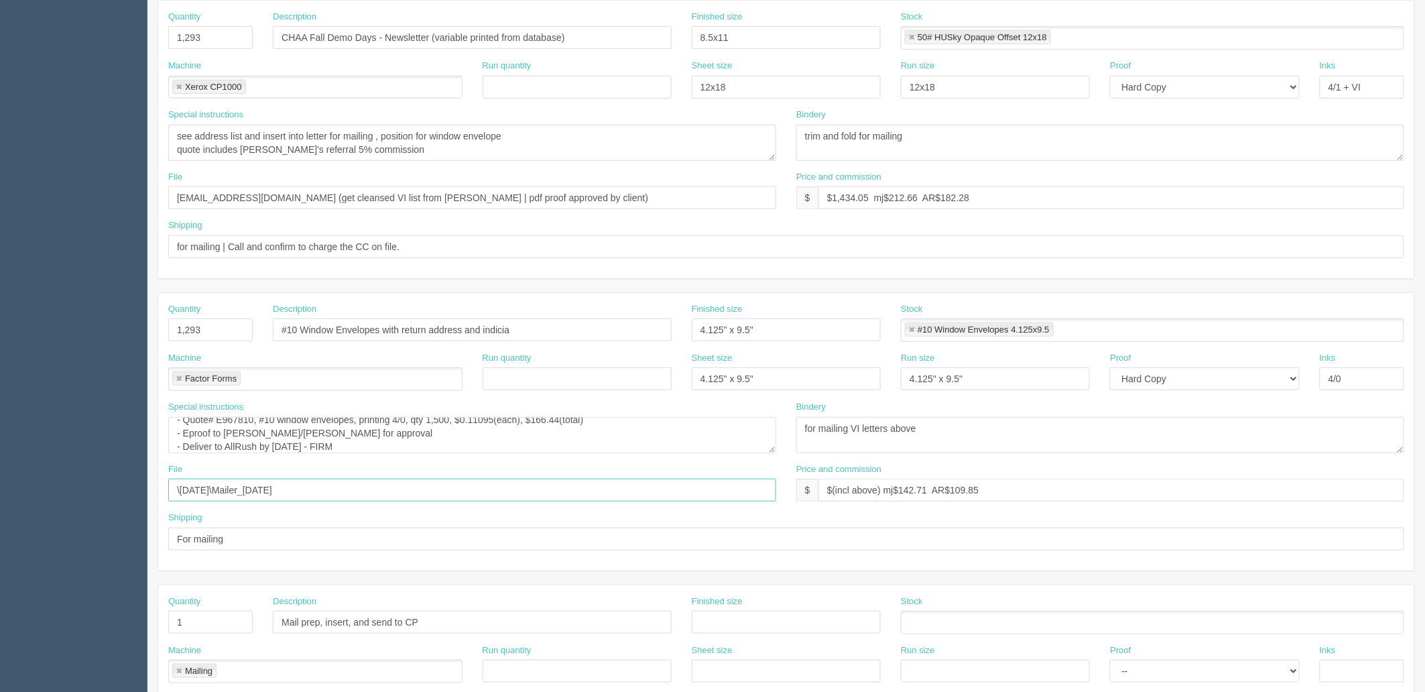
click at [0, 483] on html "PrintPing Zack Edit account ( zack@allrush.ca ) Logout Dockets Estimates" at bounding box center [712, 310] width 1425 height 1217
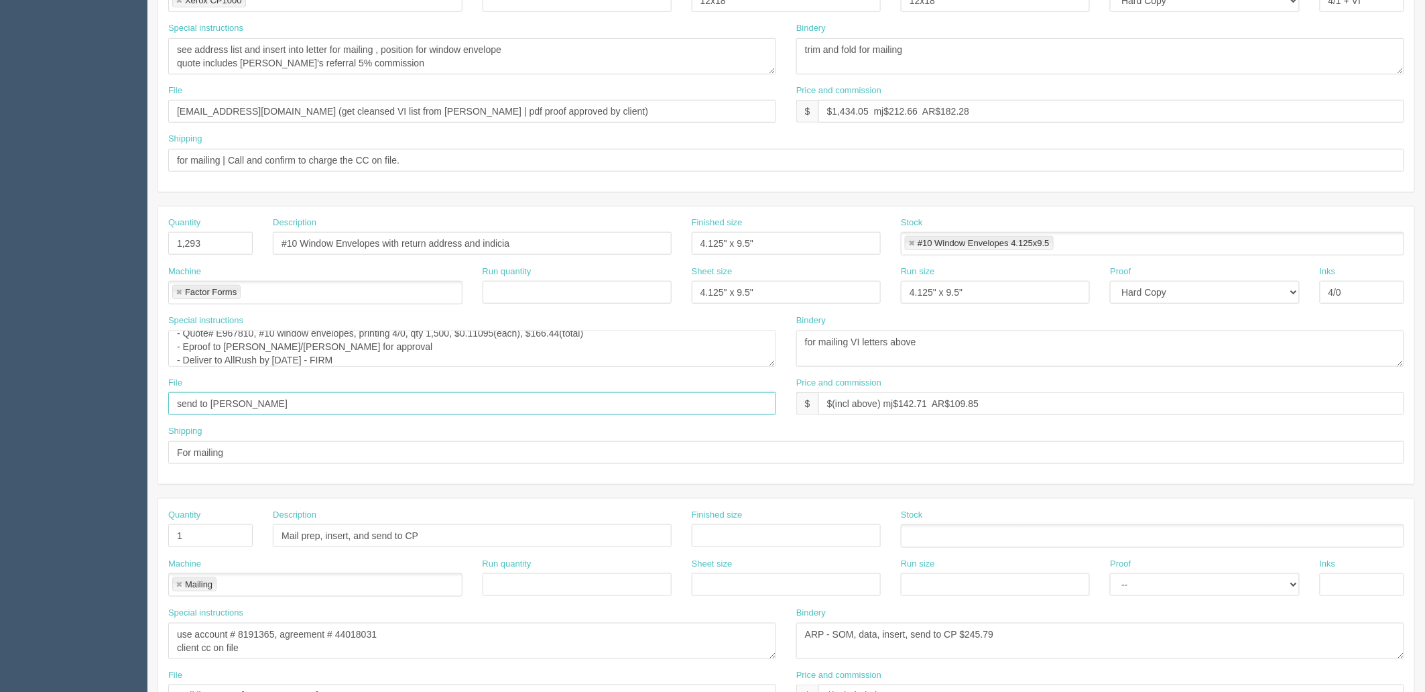
scroll to position [521, 0]
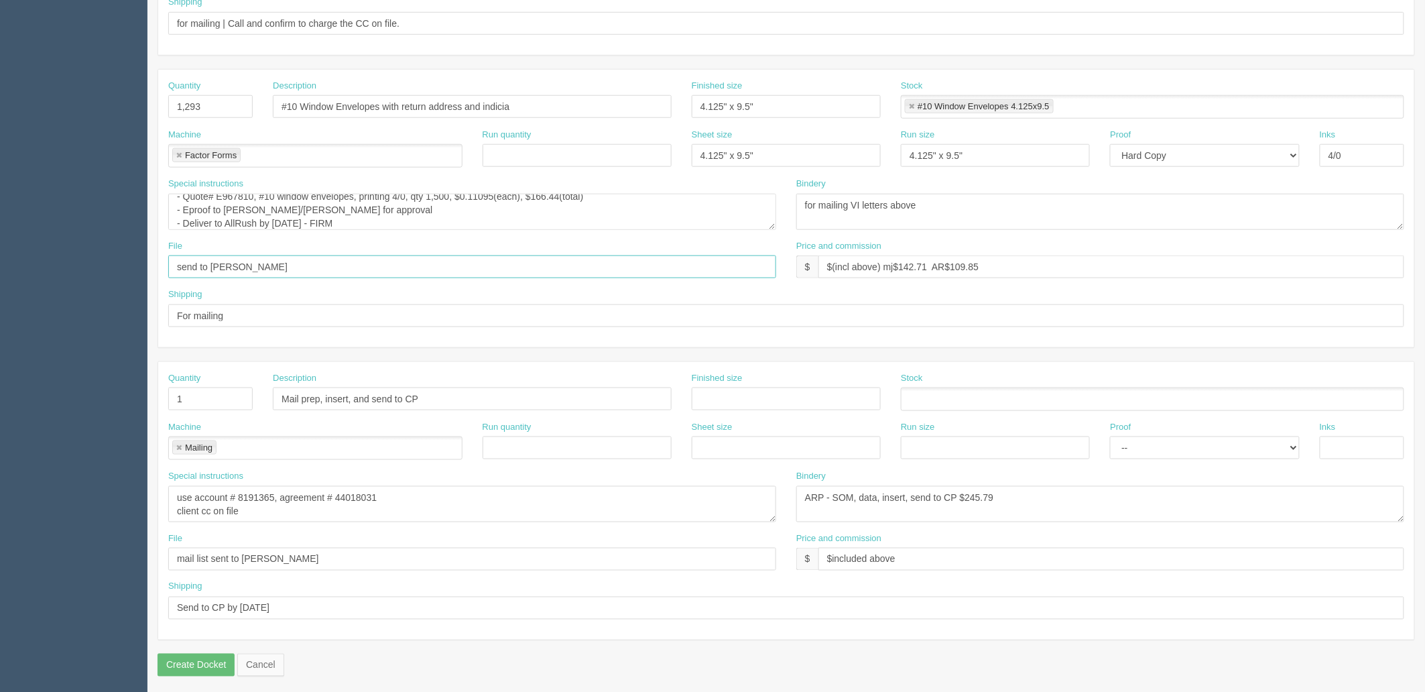
type input "send to Shelly"
click at [282, 521] on textarea "use account # 8191365, agreement # 44018031 client cc on file" at bounding box center [472, 504] width 608 height 36
click at [399, 493] on textarea "use account # 8191365, agreement # 44018031 client cc on file" at bounding box center [472, 504] width 608 height 36
click at [1009, 494] on textarea "ARP - SOM, data, insert, send to CP $245.79" at bounding box center [1100, 504] width 608 height 36
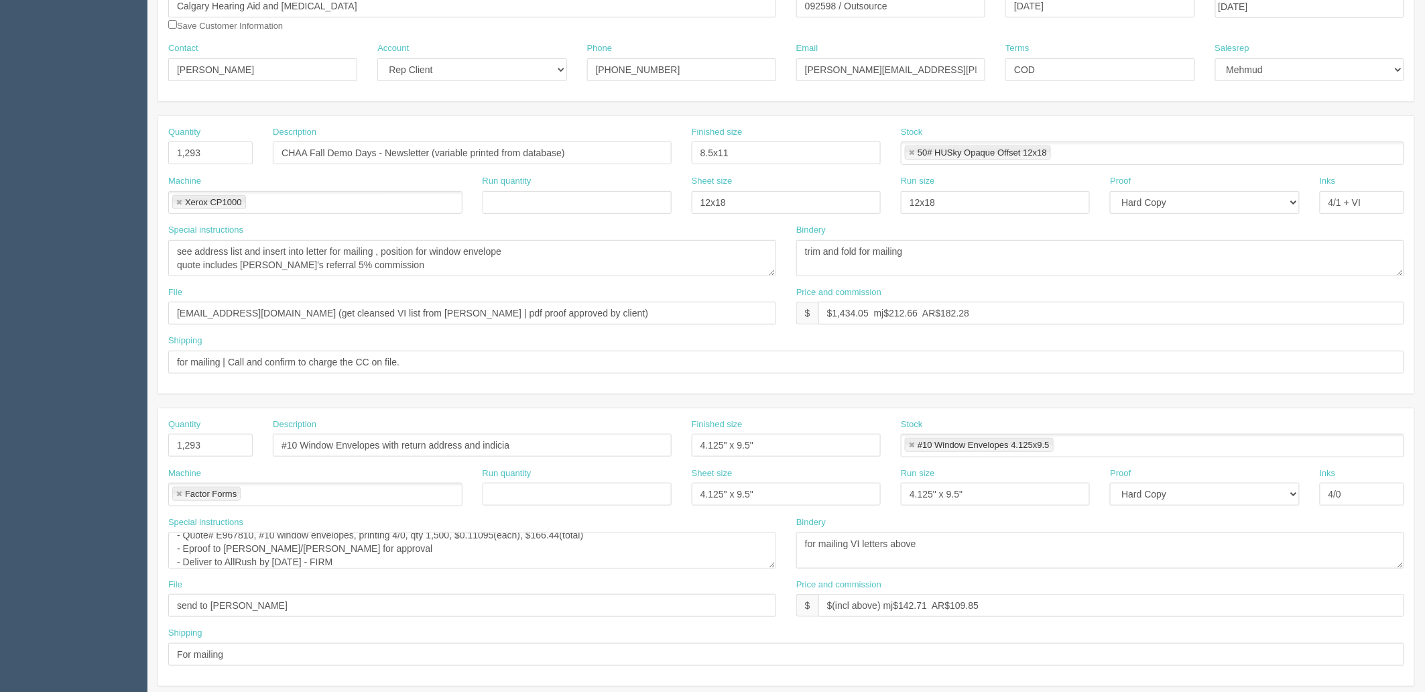
scroll to position [0, 0]
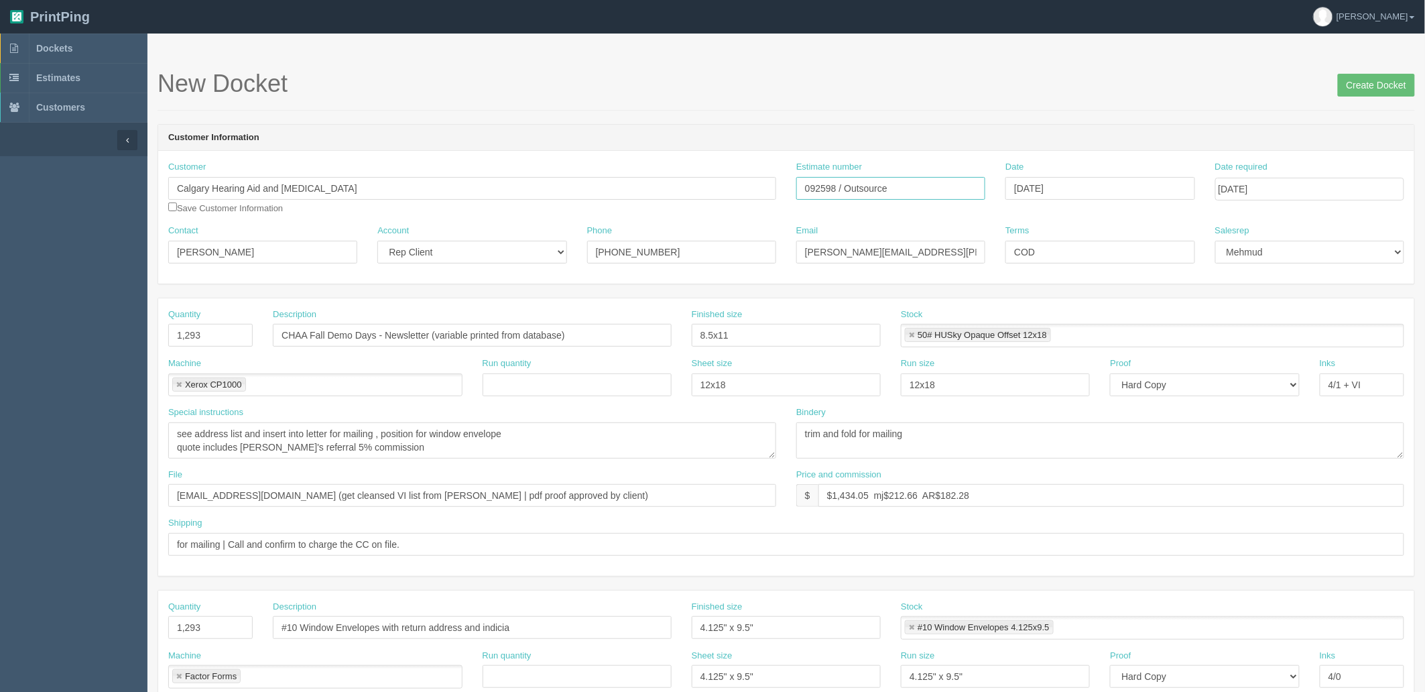
click at [825, 186] on input "092598 / Outsource" at bounding box center [890, 188] width 189 height 23
click at [824, 186] on input "092598 / Outsource" at bounding box center [890, 188] width 189 height 23
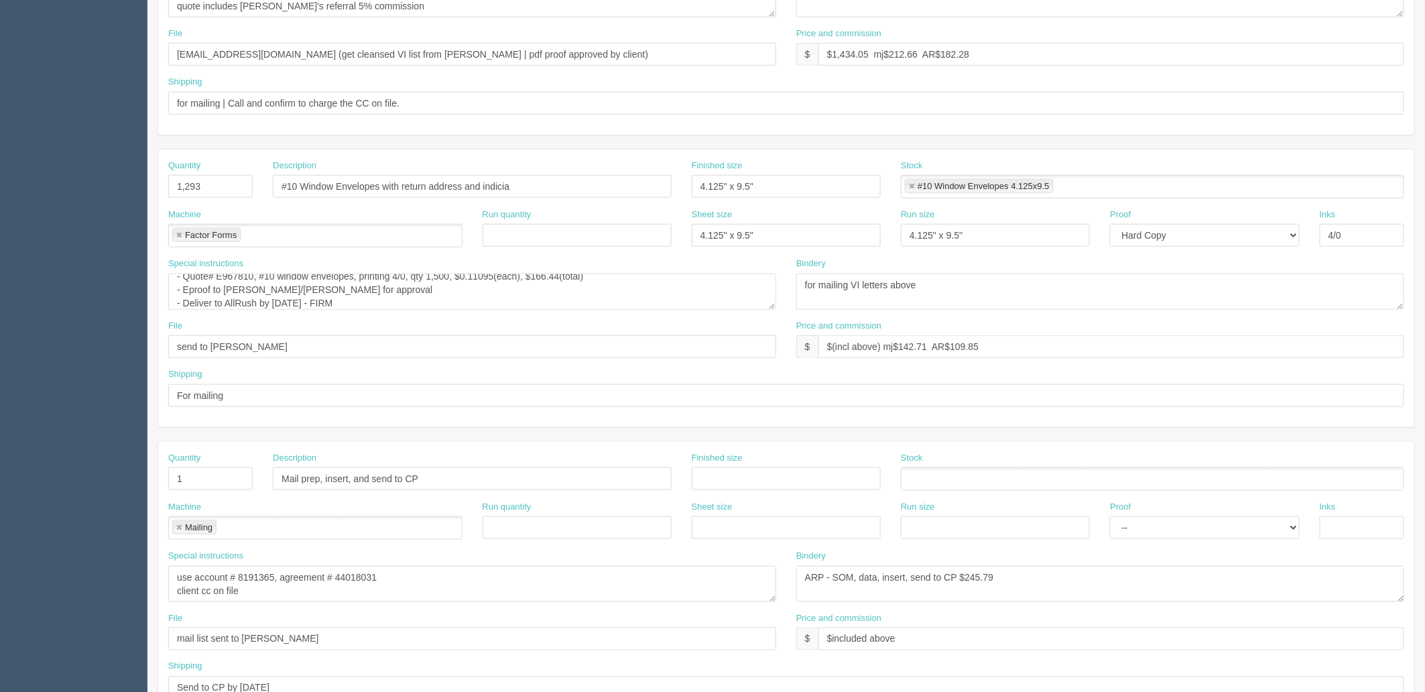
scroll to position [526, 0]
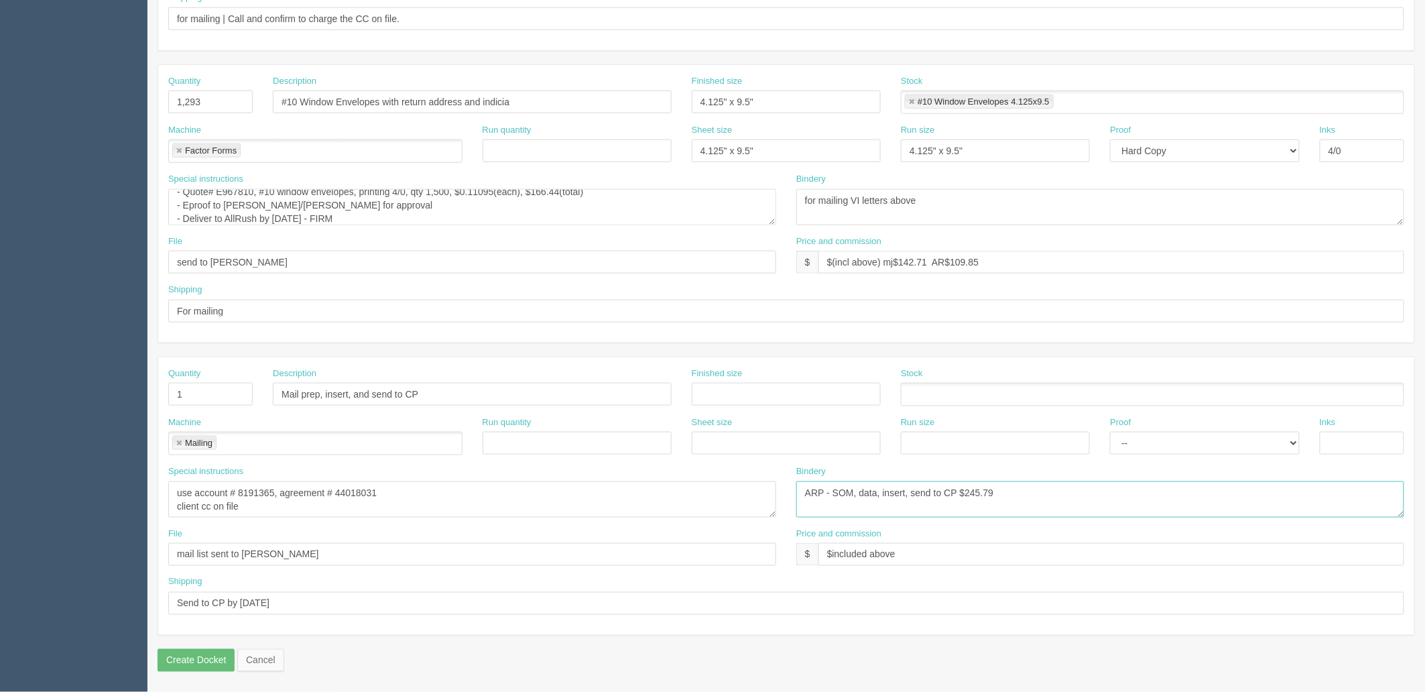
drag, startPoint x: 1104, startPoint y: 497, endPoint x: 1255, endPoint y: 466, distance: 154.6
click at [1247, 476] on div "Bindery ARP - SOM, data, insert, send to CP $245.79" at bounding box center [1100, 491] width 608 height 52
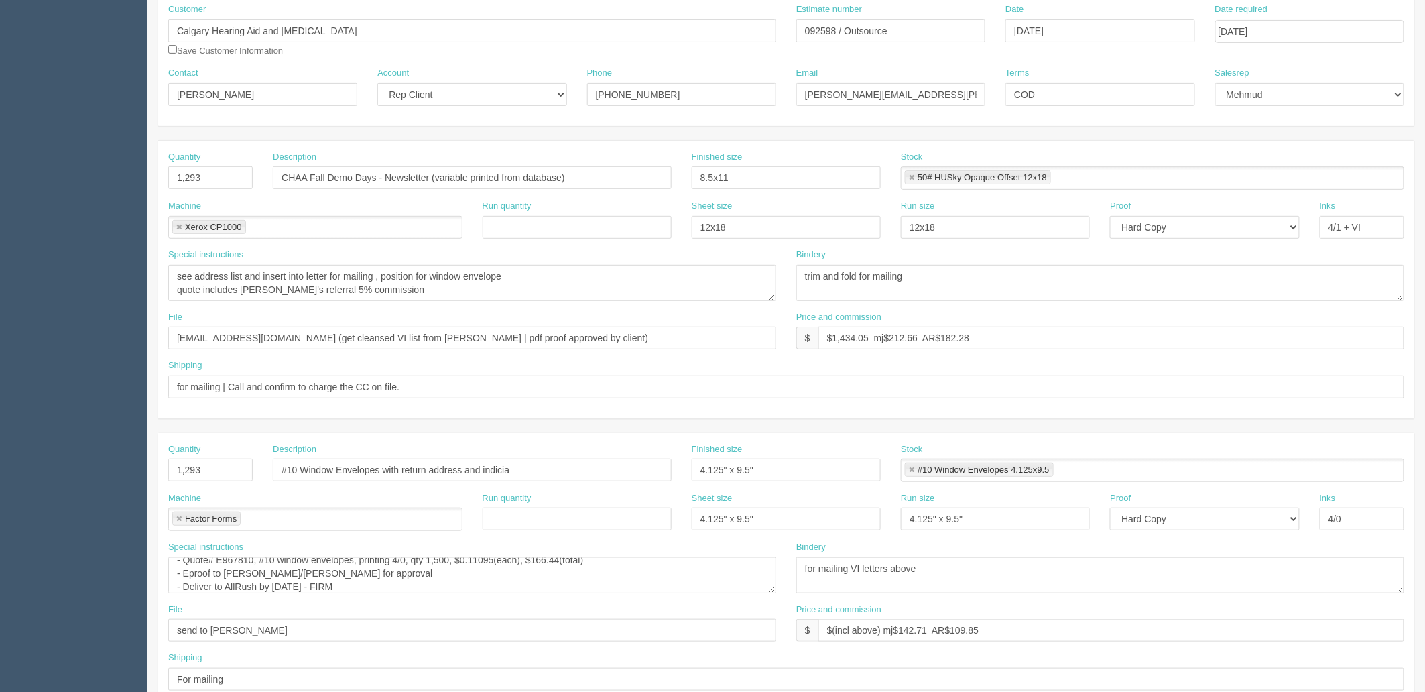
scroll to position [79, 0]
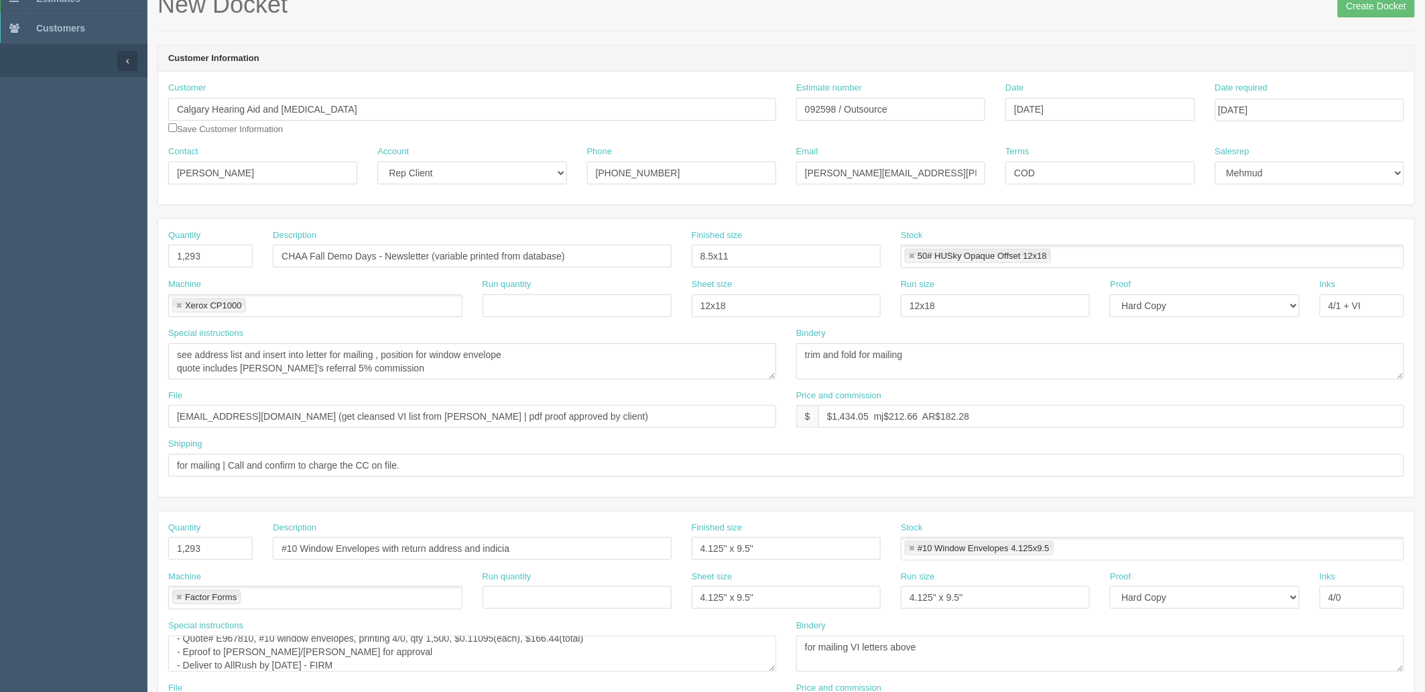
type textarea "ARP - SOM, data, insert, send to CP $256.30"
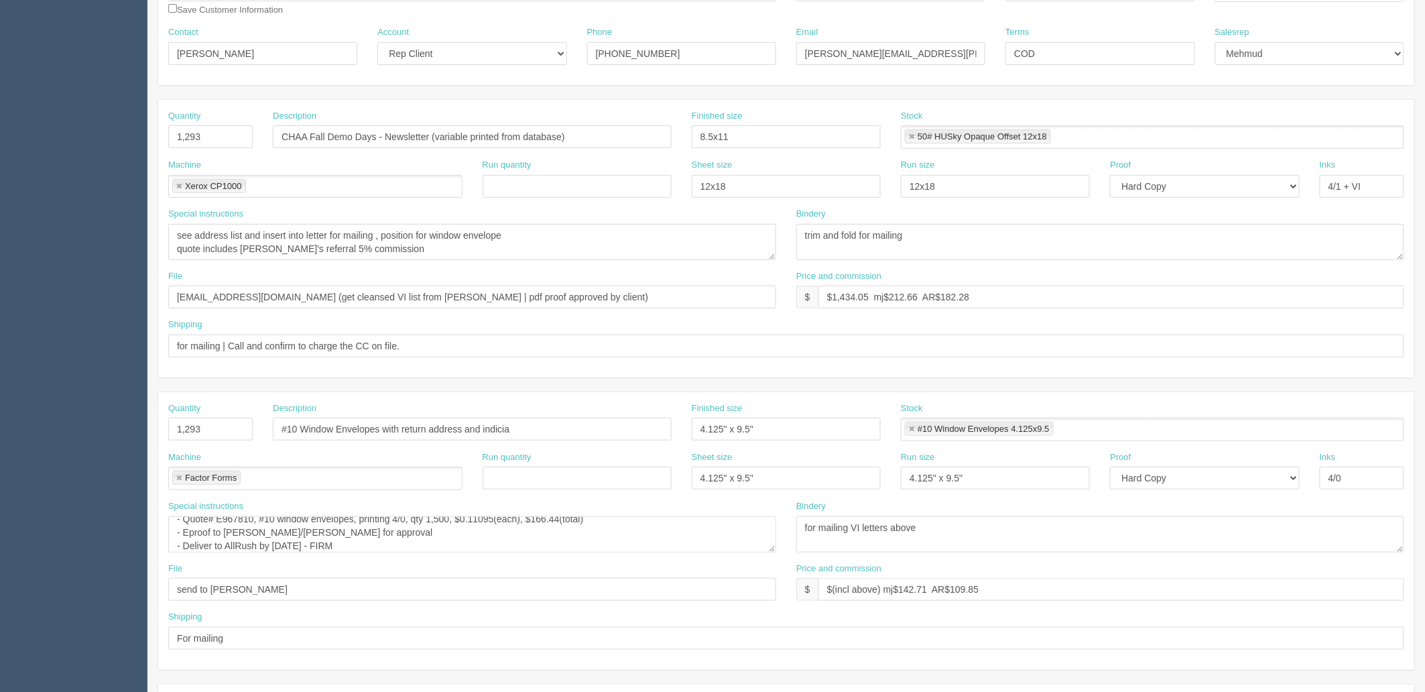
scroll to position [377, 0]
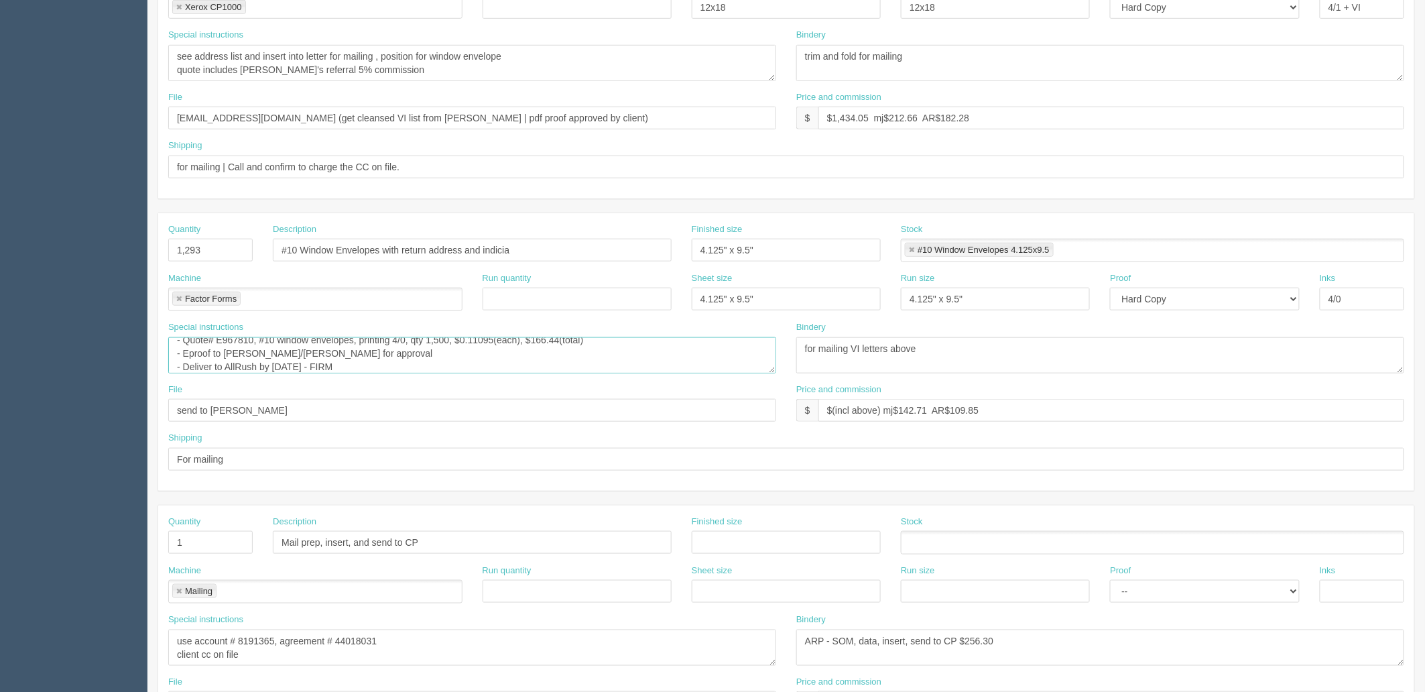
click at [350, 352] on textarea "**Accounted qty 1750 in quote** See previous sample inside DKT" at bounding box center [472, 355] width 608 height 36
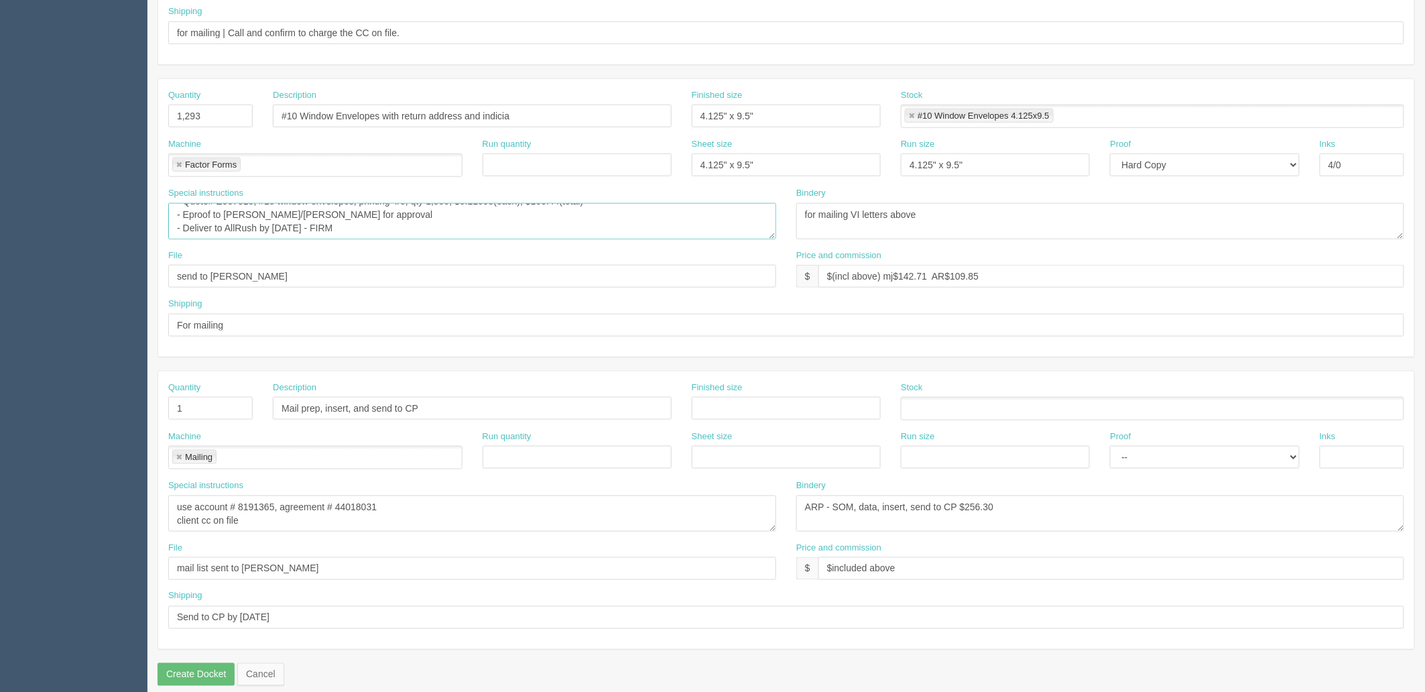
scroll to position [526, 0]
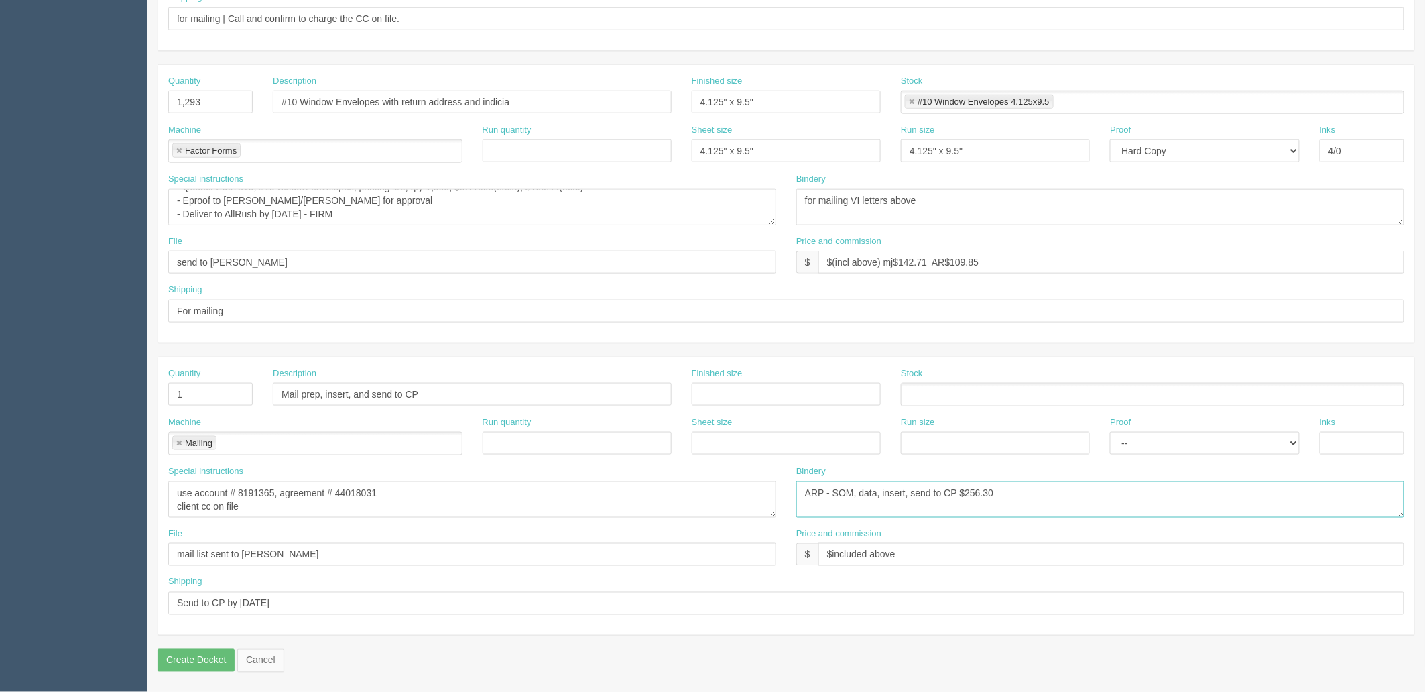
click at [906, 492] on textarea "ARP - SOM, data, insert, send to CP $245.79" at bounding box center [1100, 499] width 608 height 36
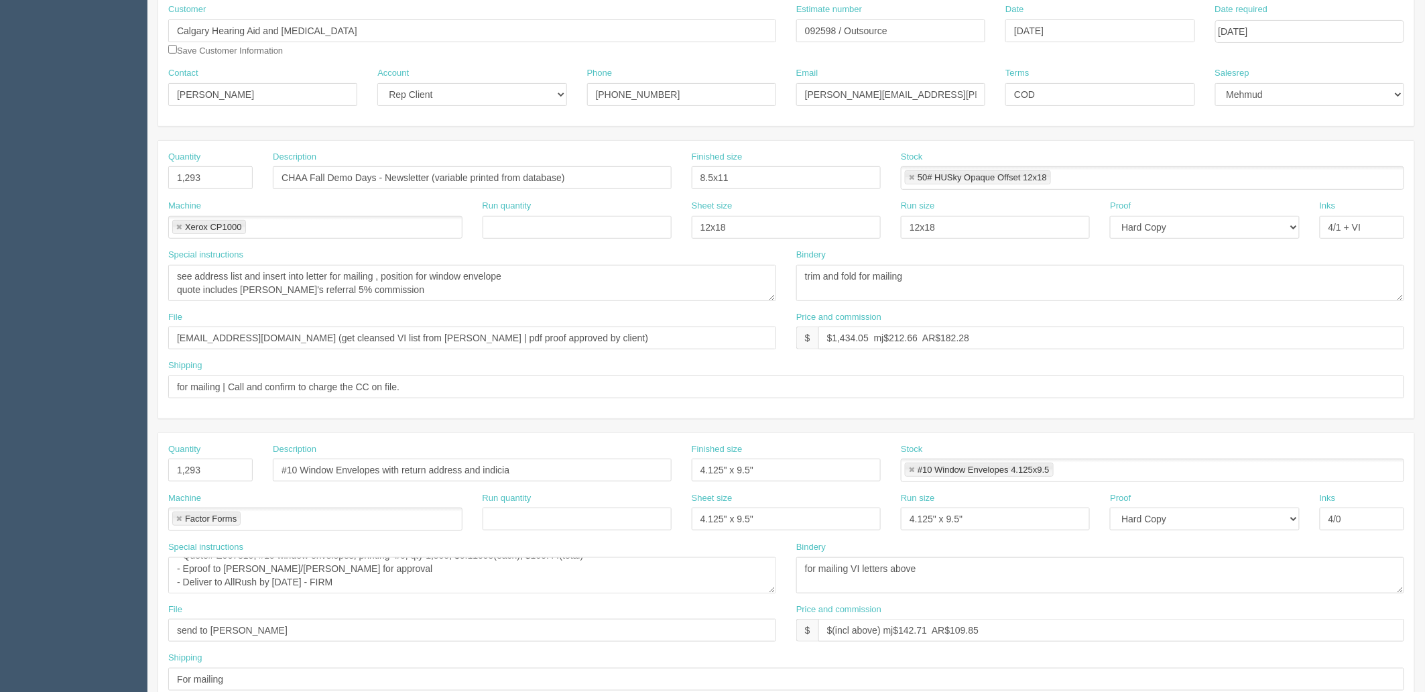
scroll to position [0, 0]
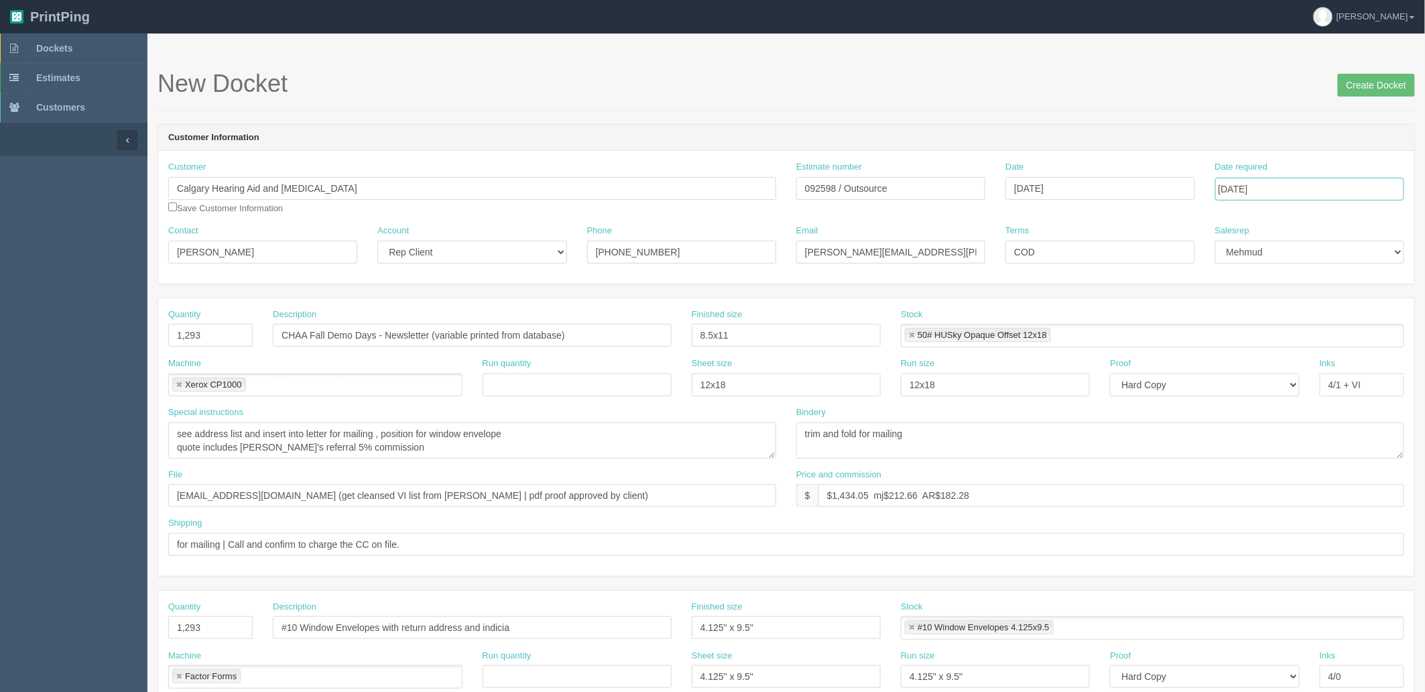
click at [1311, 190] on input "[DATE]" at bounding box center [1309, 189] width 189 height 23
click at [1248, 278] on td "6" at bounding box center [1246, 278] width 19 height 19
type input "October 6, 2025"
click at [956, 162] on div "Estimate number 092598 / Outsource" at bounding box center [890, 180] width 189 height 39
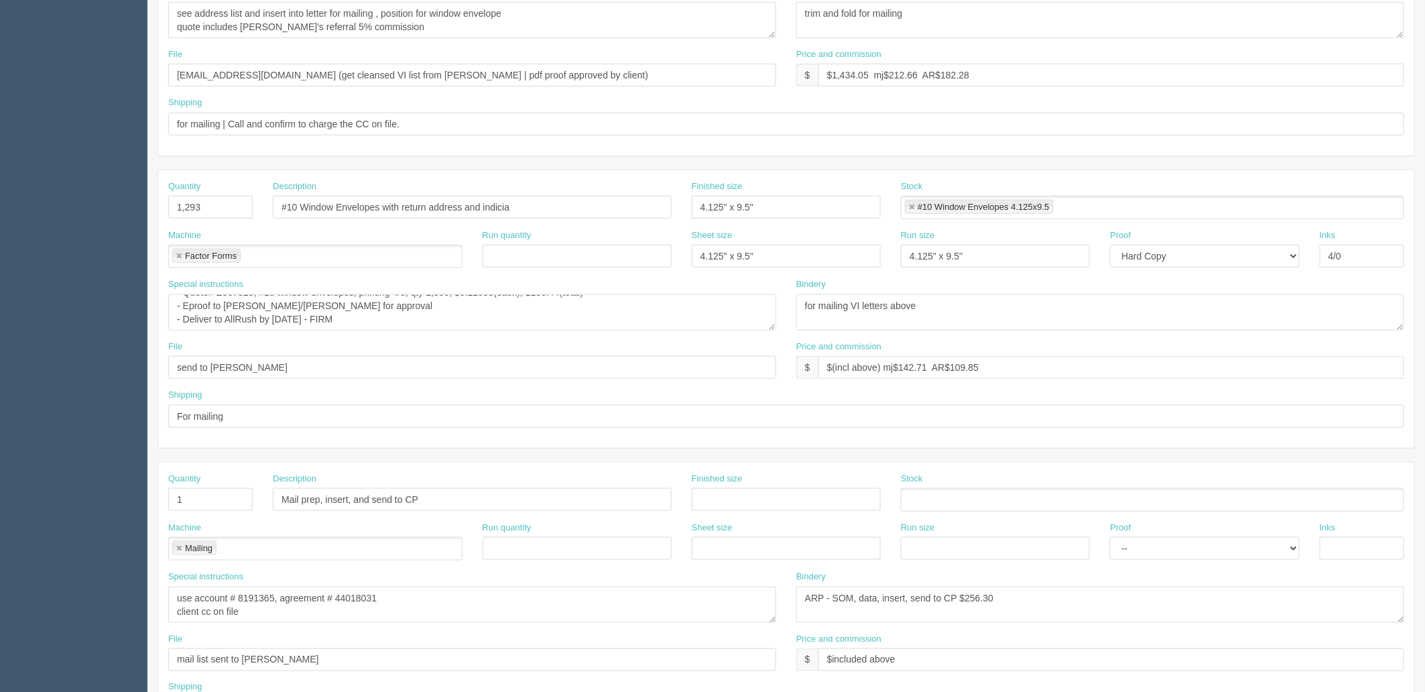
scroll to position [446, 0]
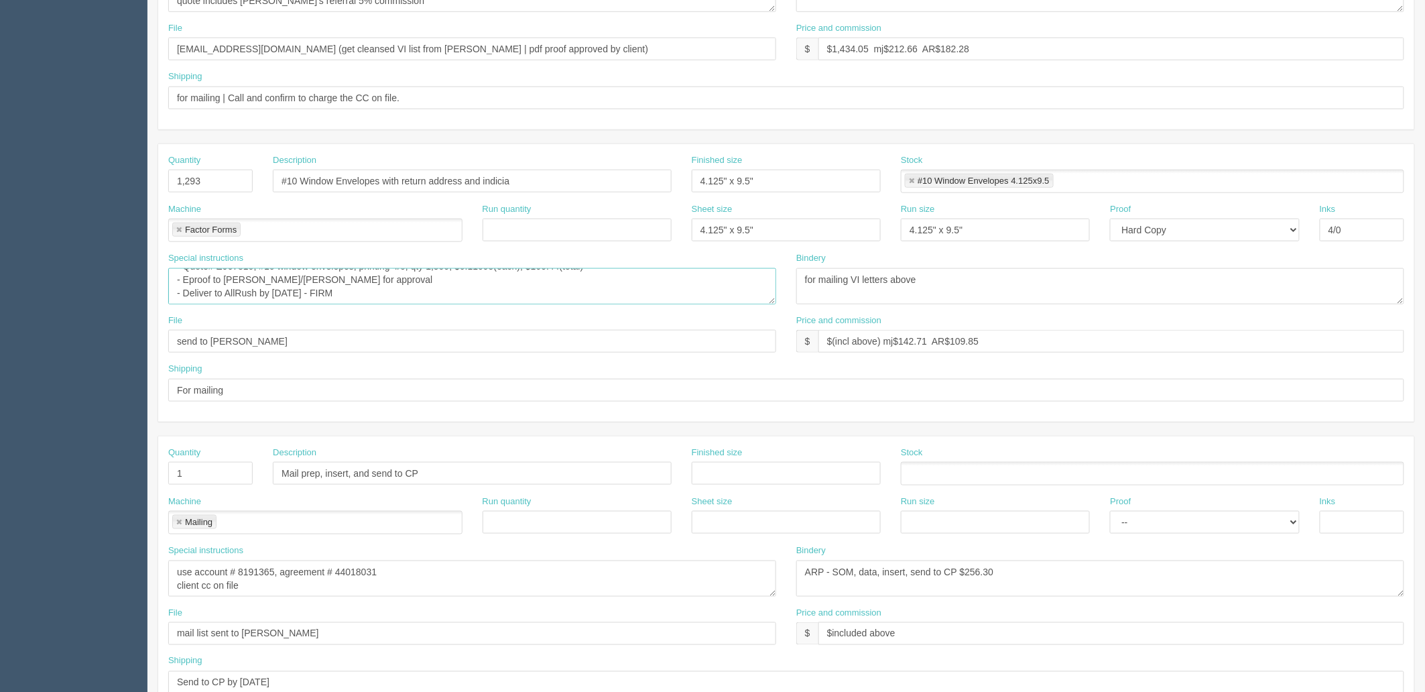
click at [357, 284] on textarea "**Accounted qty 1750 in quote** See previous sample inside DKT" at bounding box center [472, 286] width 608 height 36
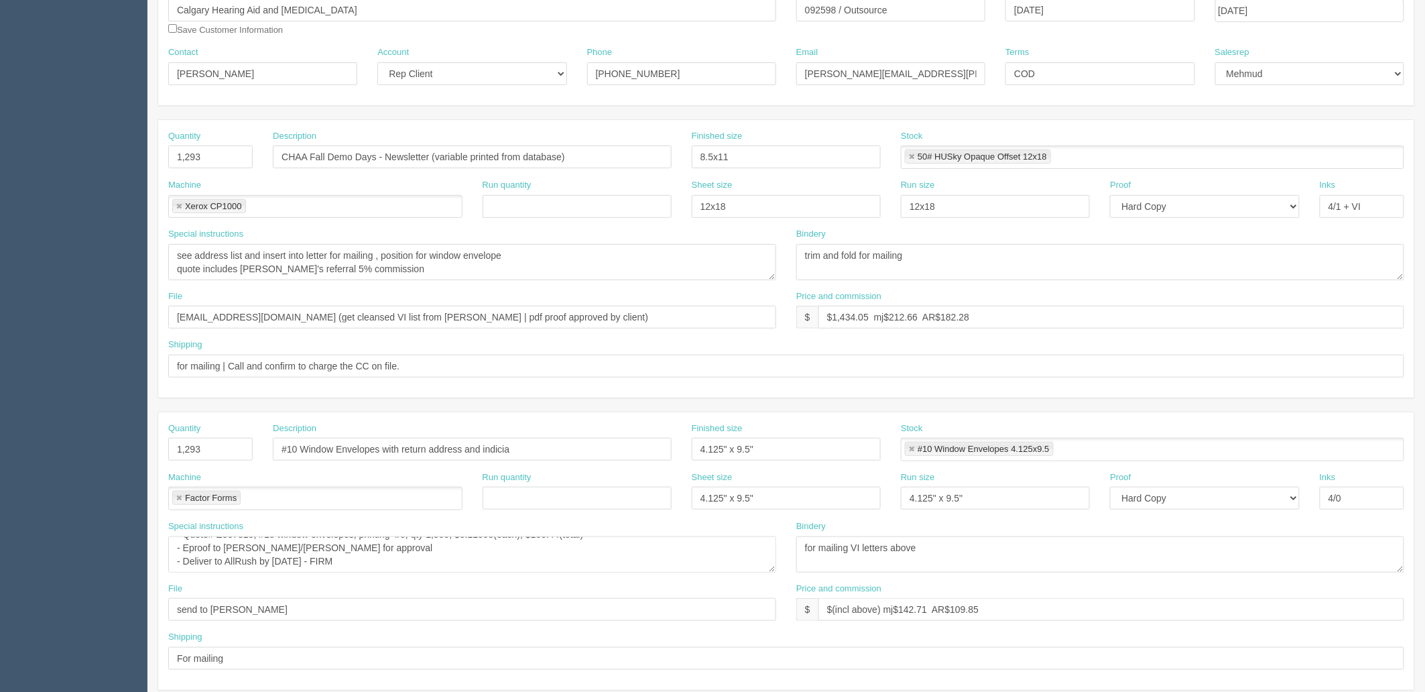
scroll to position [0, 0]
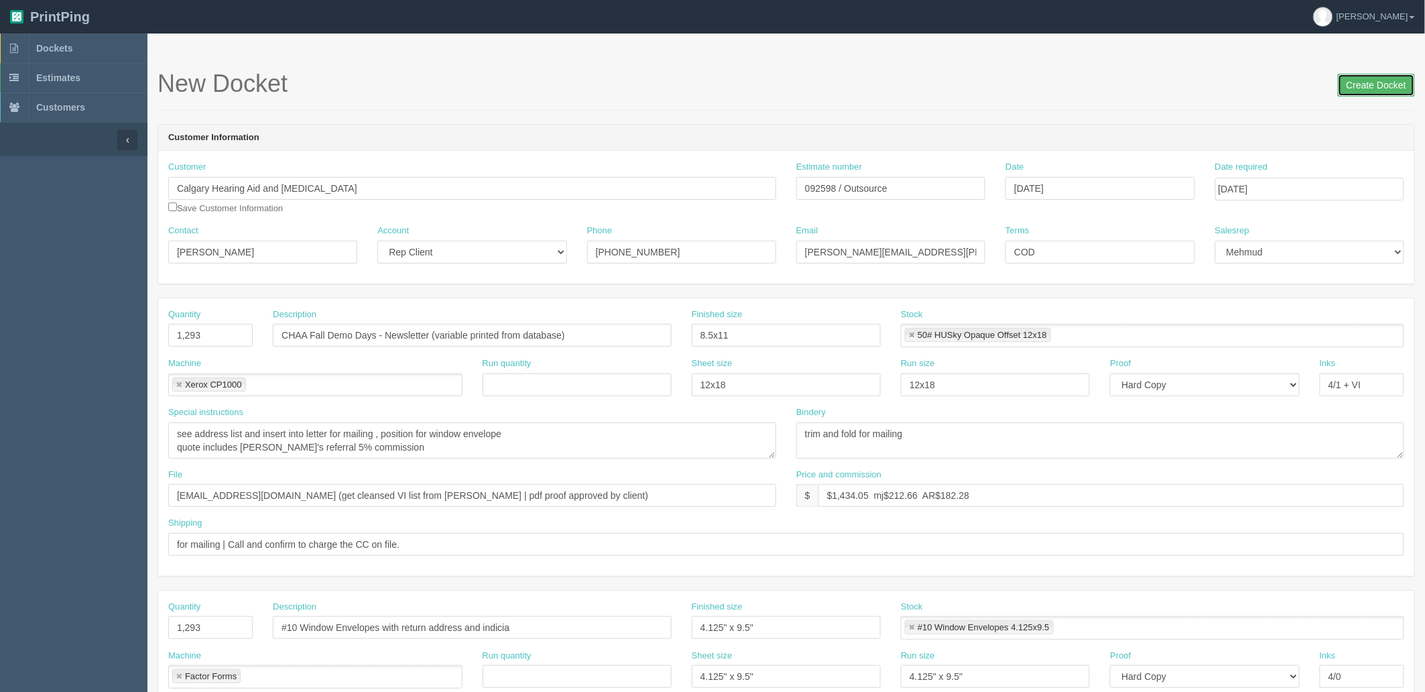
click at [1361, 83] on input "Create Docket" at bounding box center [1376, 85] width 77 height 23
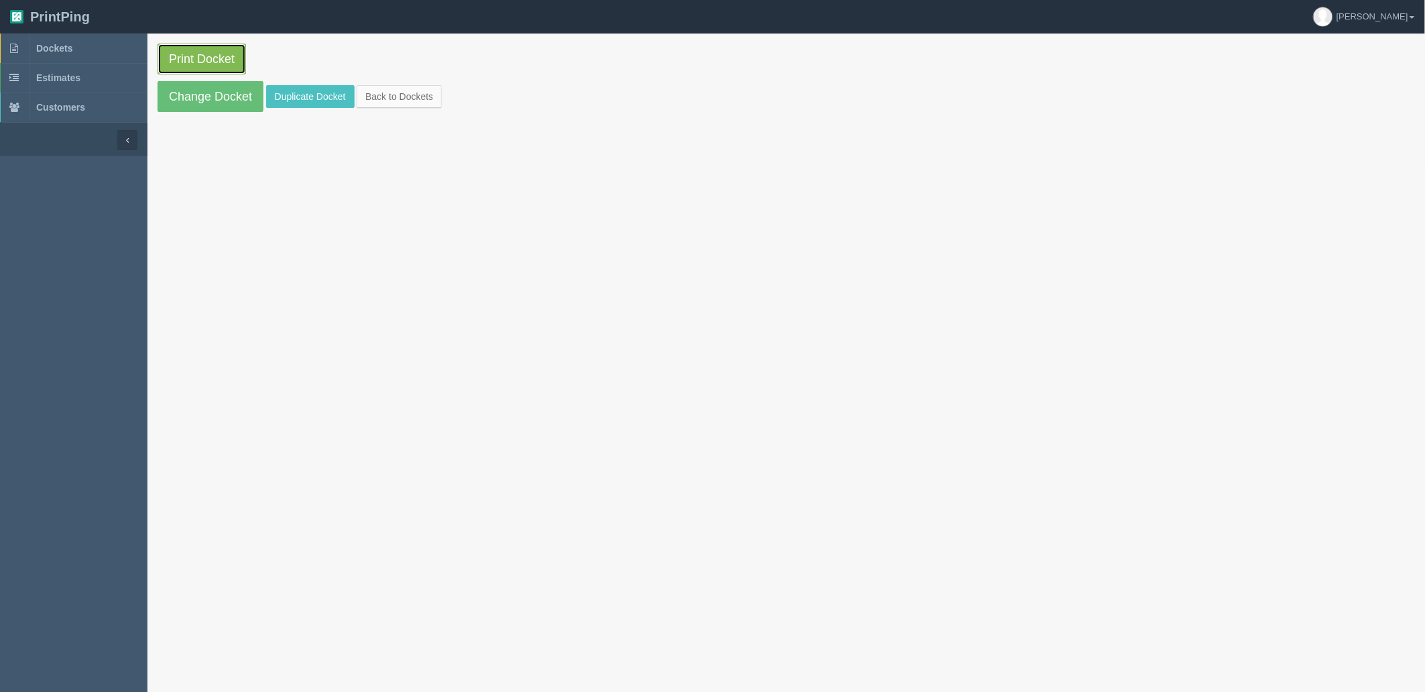
click at [205, 51] on link "Print Docket" at bounding box center [202, 59] width 88 height 31
click at [62, 46] on span "Dockets" at bounding box center [54, 48] width 36 height 11
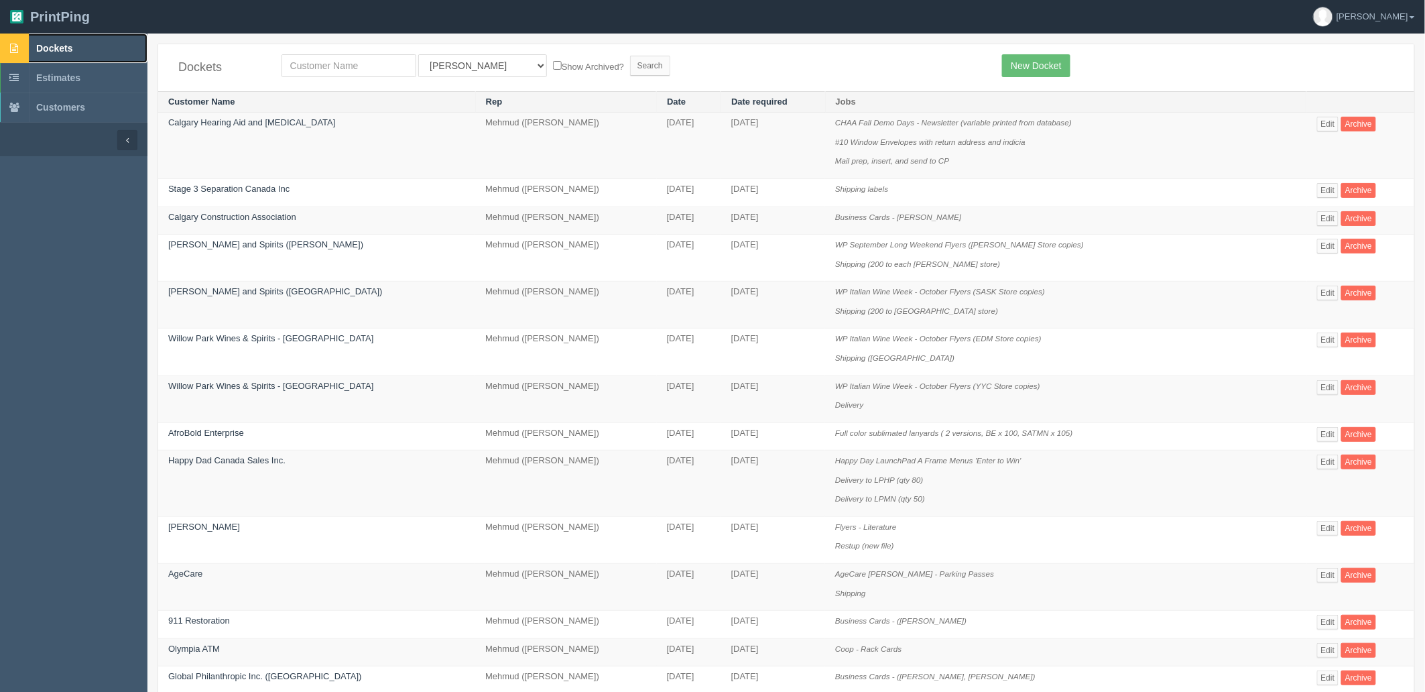
click at [80, 39] on link "Dockets" at bounding box center [73, 48] width 147 height 29
click at [326, 62] on input "text" at bounding box center [349, 65] width 135 height 23
type input "agecare"
click at [630, 56] on input "Search" at bounding box center [650, 66] width 40 height 20
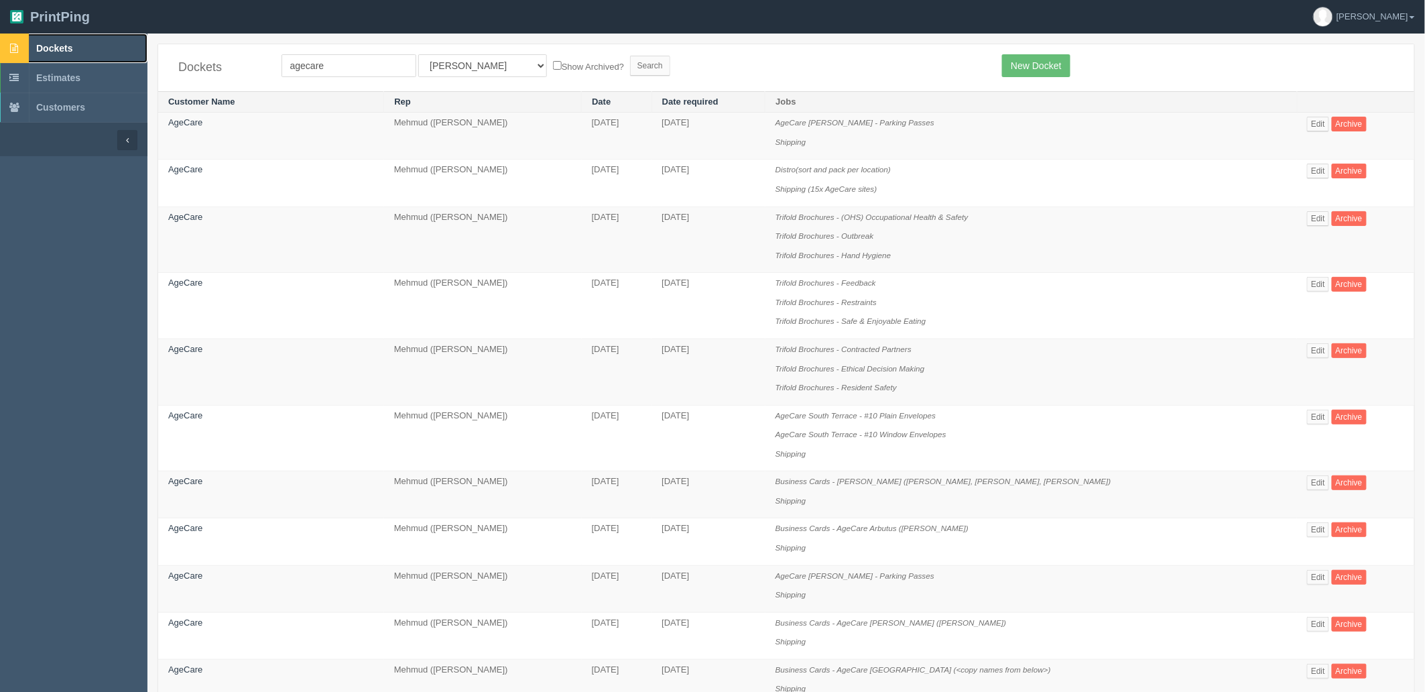
click at [90, 47] on link "Dockets" at bounding box center [73, 48] width 147 height 29
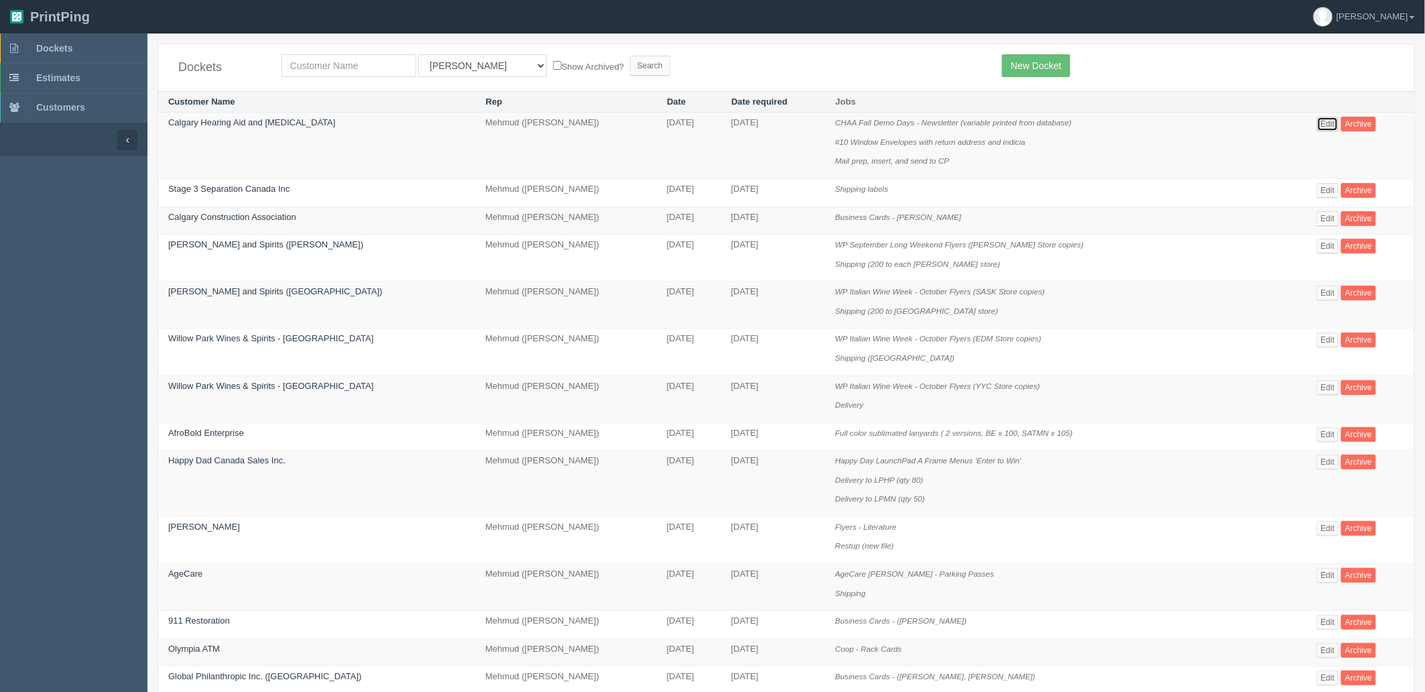
click at [1317, 123] on link "Edit" at bounding box center [1328, 124] width 22 height 15
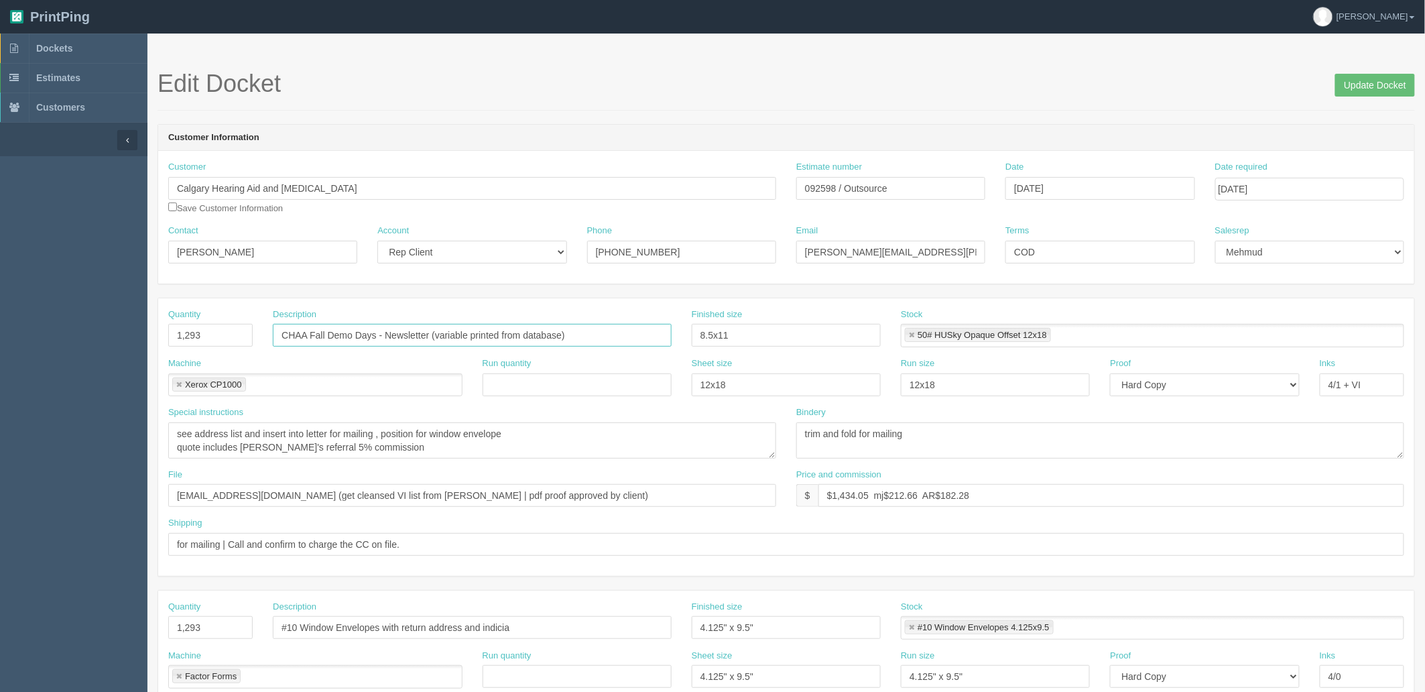
drag, startPoint x: 377, startPoint y: 338, endPoint x: 156, endPoint y: 341, distance: 220.5
click at [181, 331] on div "Quantity 1,293 Description CHAA Fall Demo Days - Newsletter (variable printed f…" at bounding box center [786, 332] width 1256 height 49
click at [103, 48] on link "Dockets" at bounding box center [73, 48] width 147 height 29
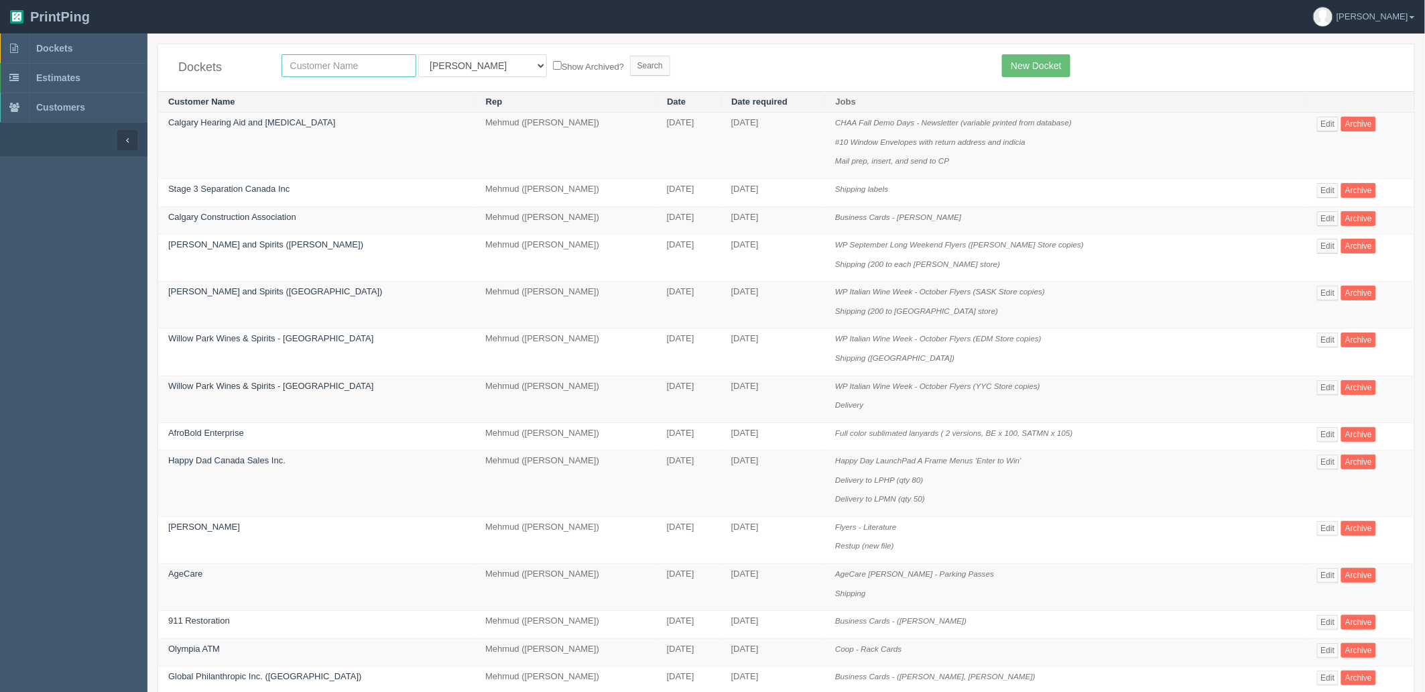
click at [374, 59] on input "text" at bounding box center [349, 65] width 135 height 23
type input "ktbg"
click at [630, 56] on input "Search" at bounding box center [650, 66] width 40 height 20
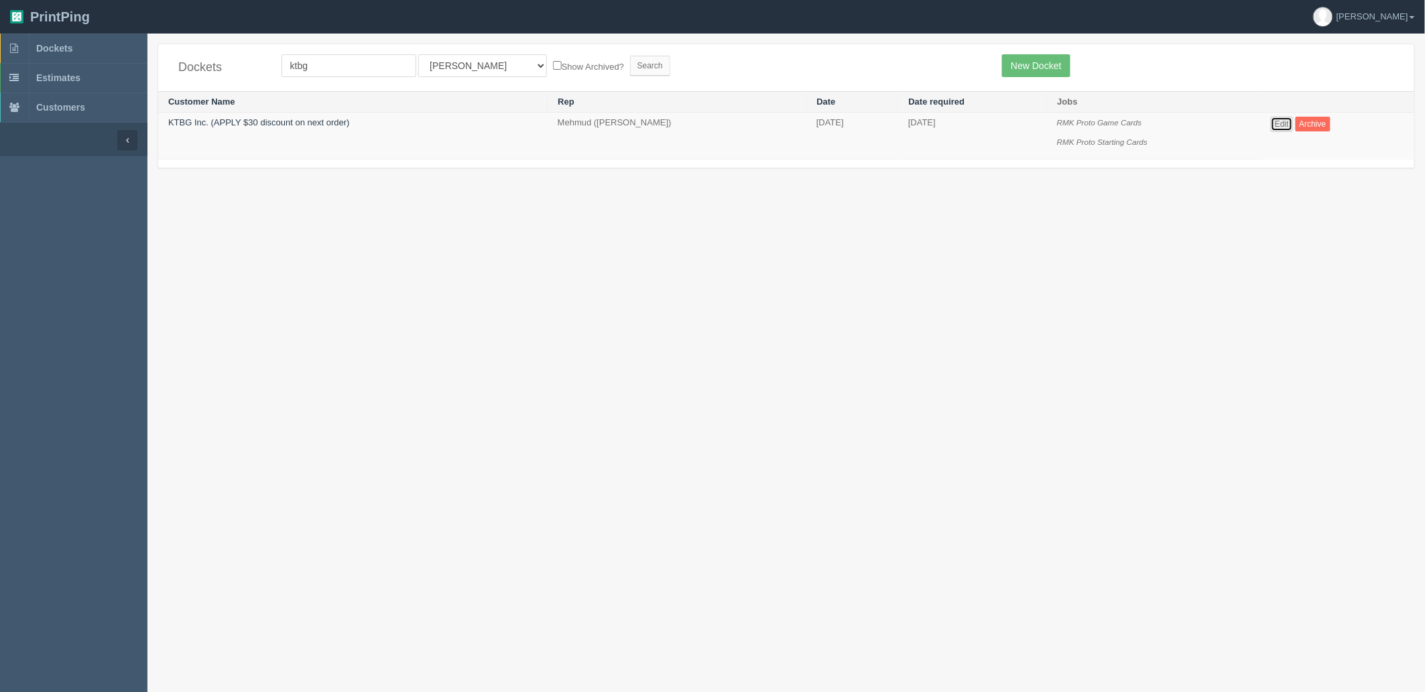
click at [1278, 127] on link "Edit" at bounding box center [1282, 124] width 22 height 15
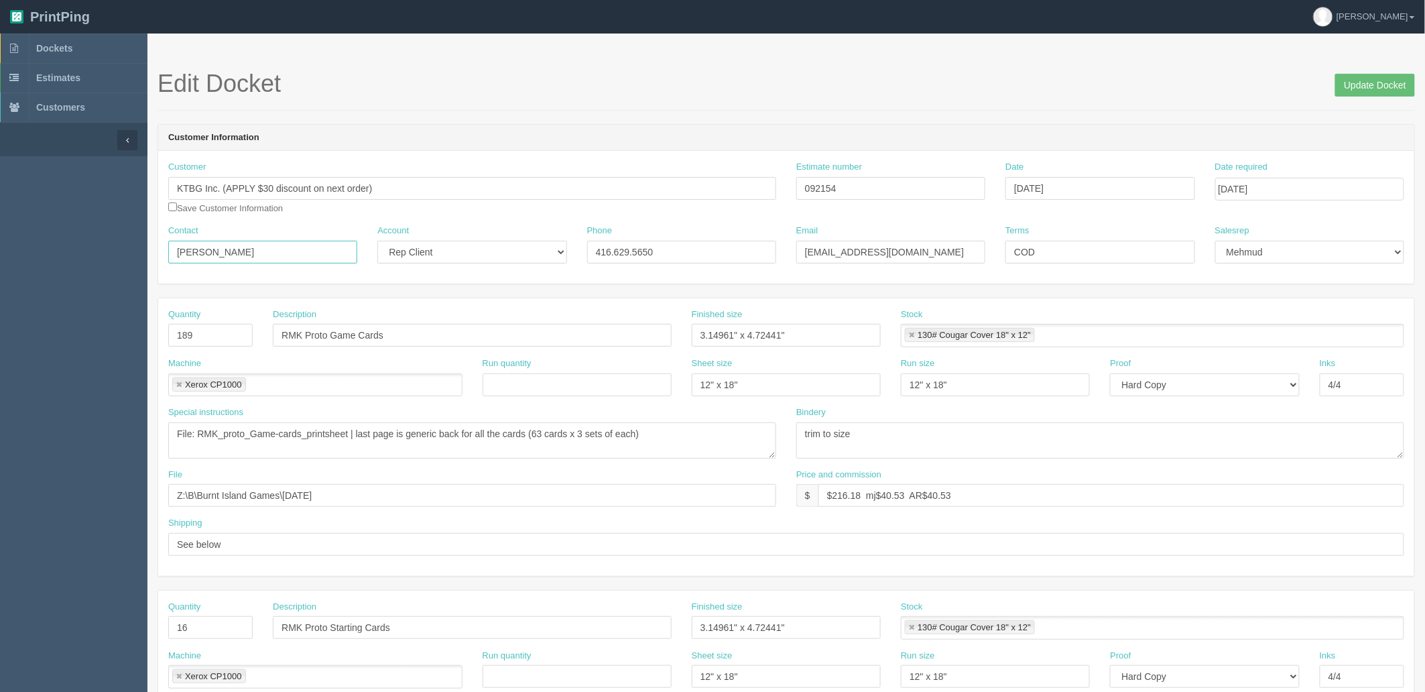
drag, startPoint x: 227, startPoint y: 243, endPoint x: 0, endPoint y: 209, distance: 229.0
click at [0, 209] on section "Dockets Estimates Customers" at bounding box center [712, 626] width 1425 height 1184
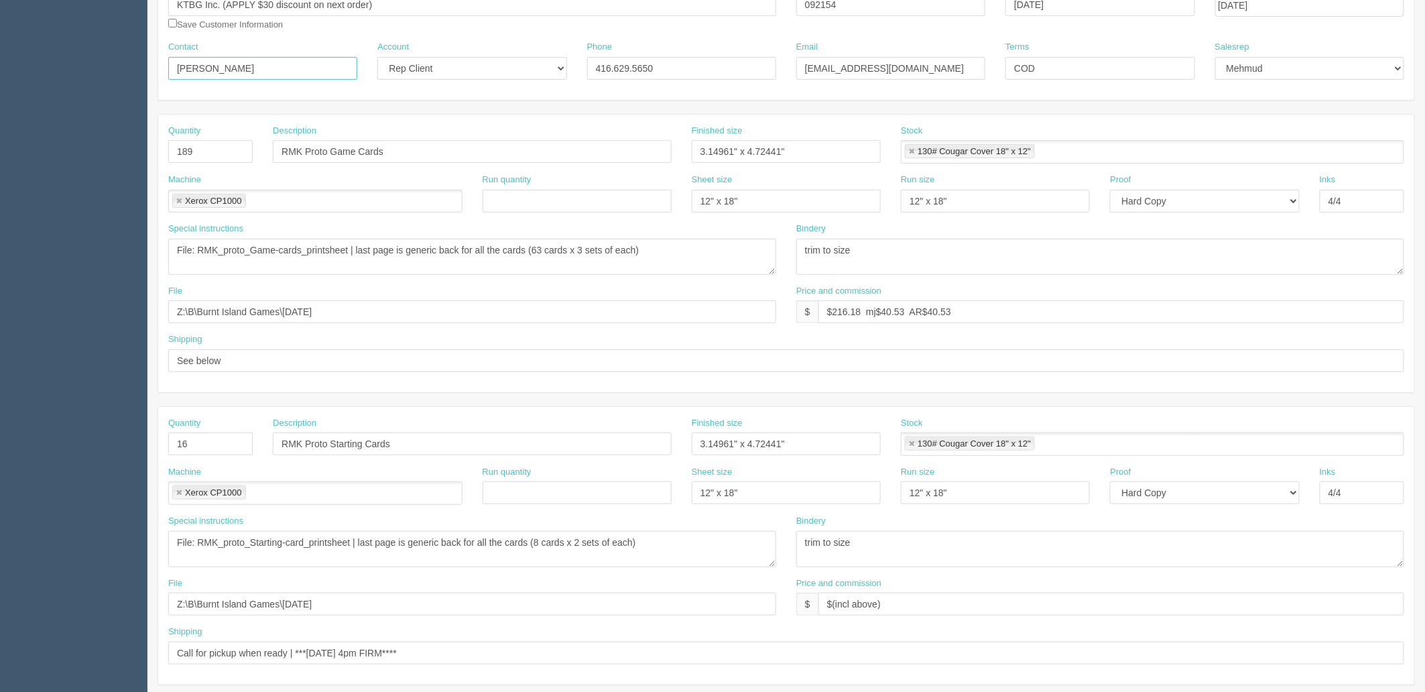
scroll to position [149, 0]
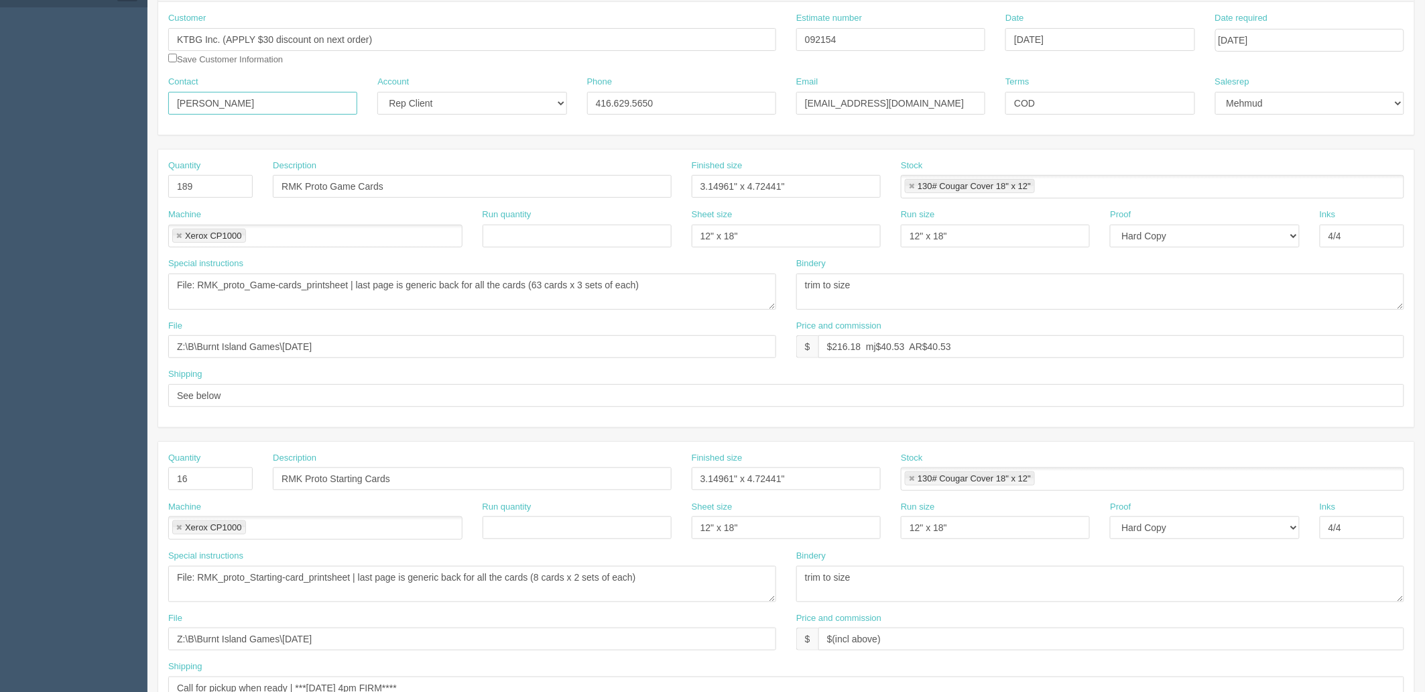
click at [202, 98] on input "[PERSON_NAME]" at bounding box center [262, 103] width 189 height 23
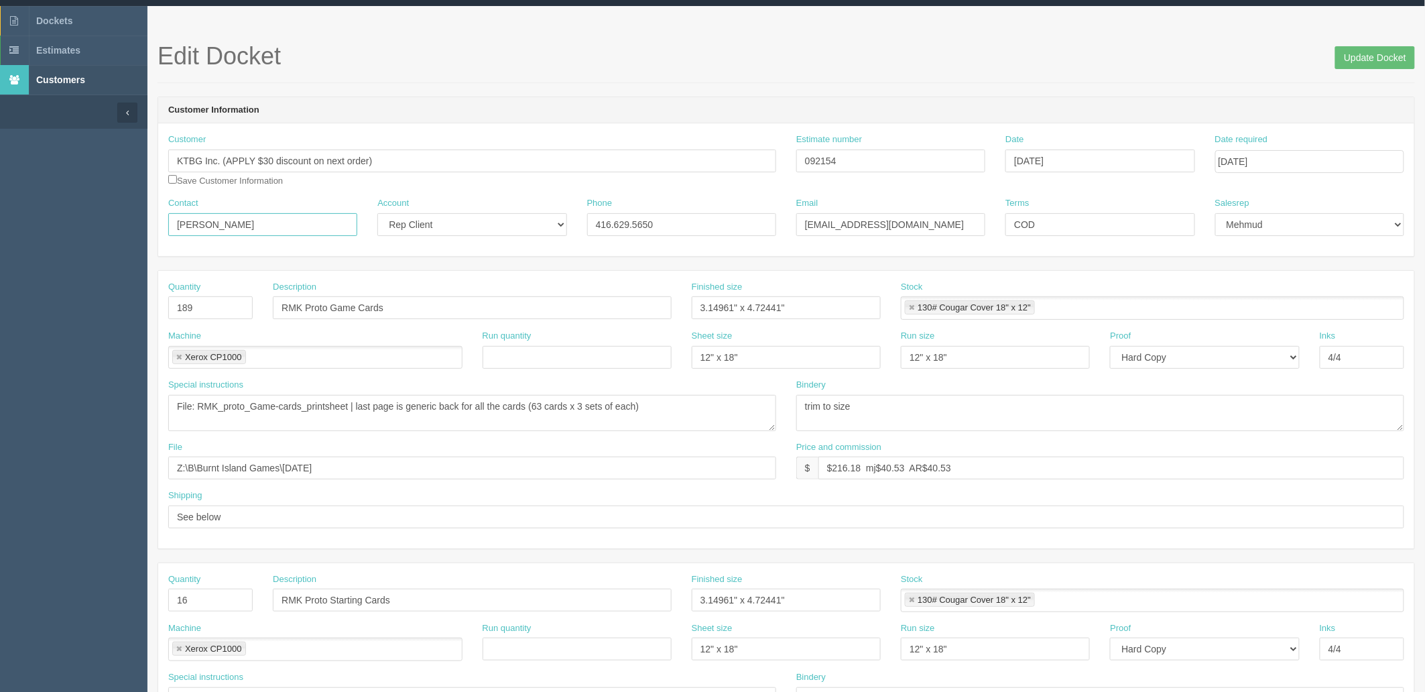
scroll to position [0, 0]
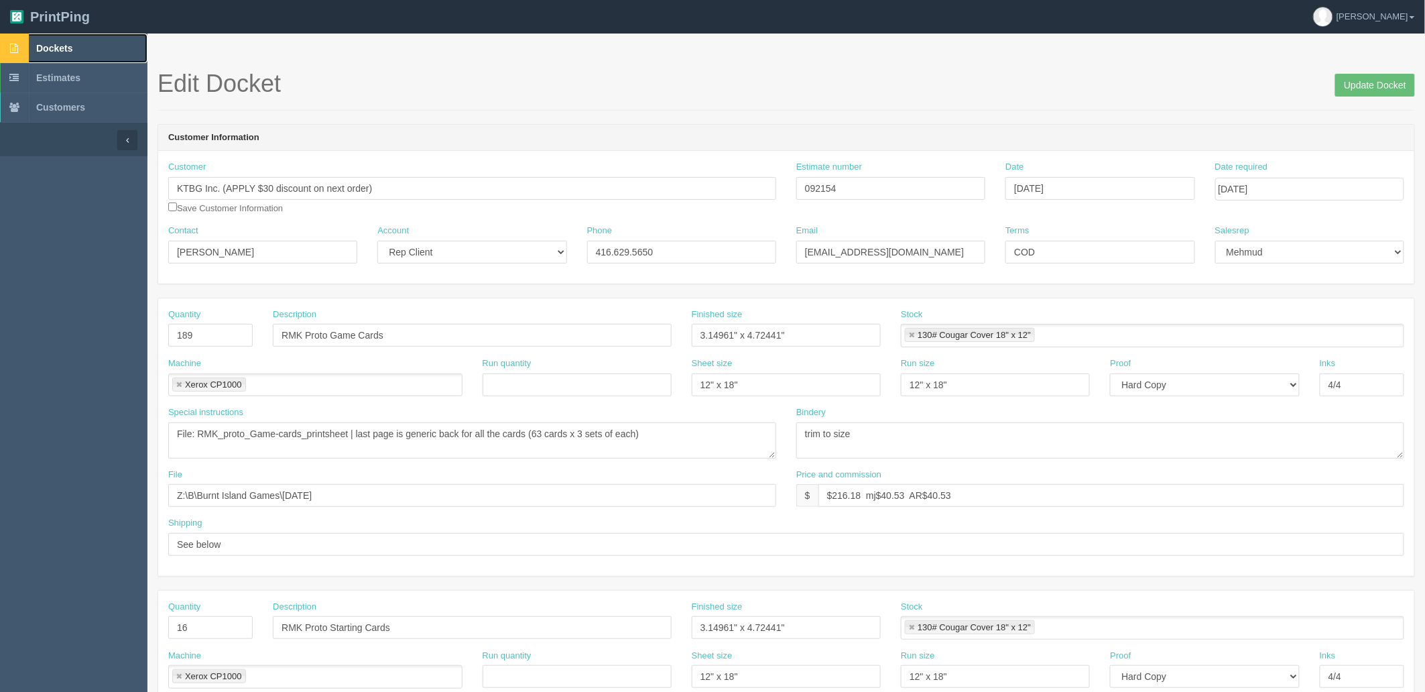
click at [93, 41] on link "Dockets" at bounding box center [73, 48] width 147 height 29
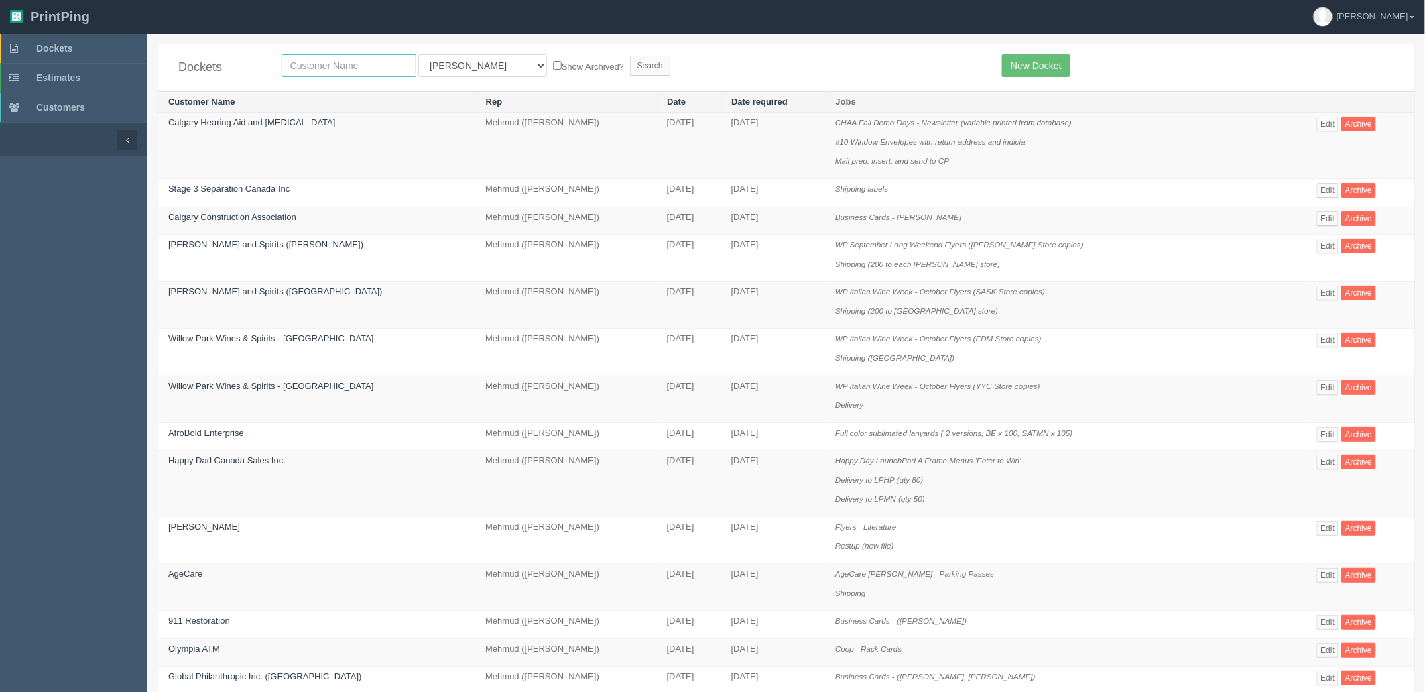
click at [397, 71] on input "text" at bounding box center [349, 65] width 135 height 23
type input "launchpad"
click at [630, 56] on input "Search" at bounding box center [650, 66] width 40 height 20
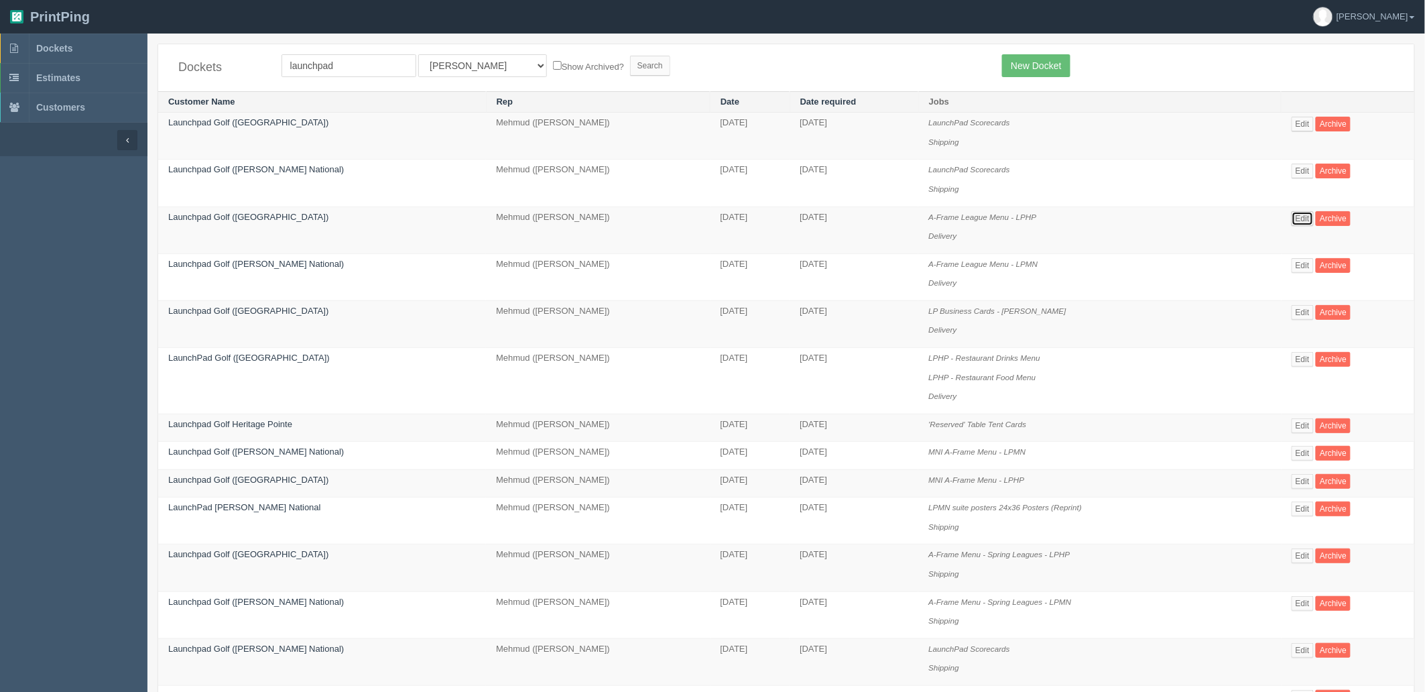
click at [1296, 221] on link "Edit" at bounding box center [1303, 218] width 22 height 15
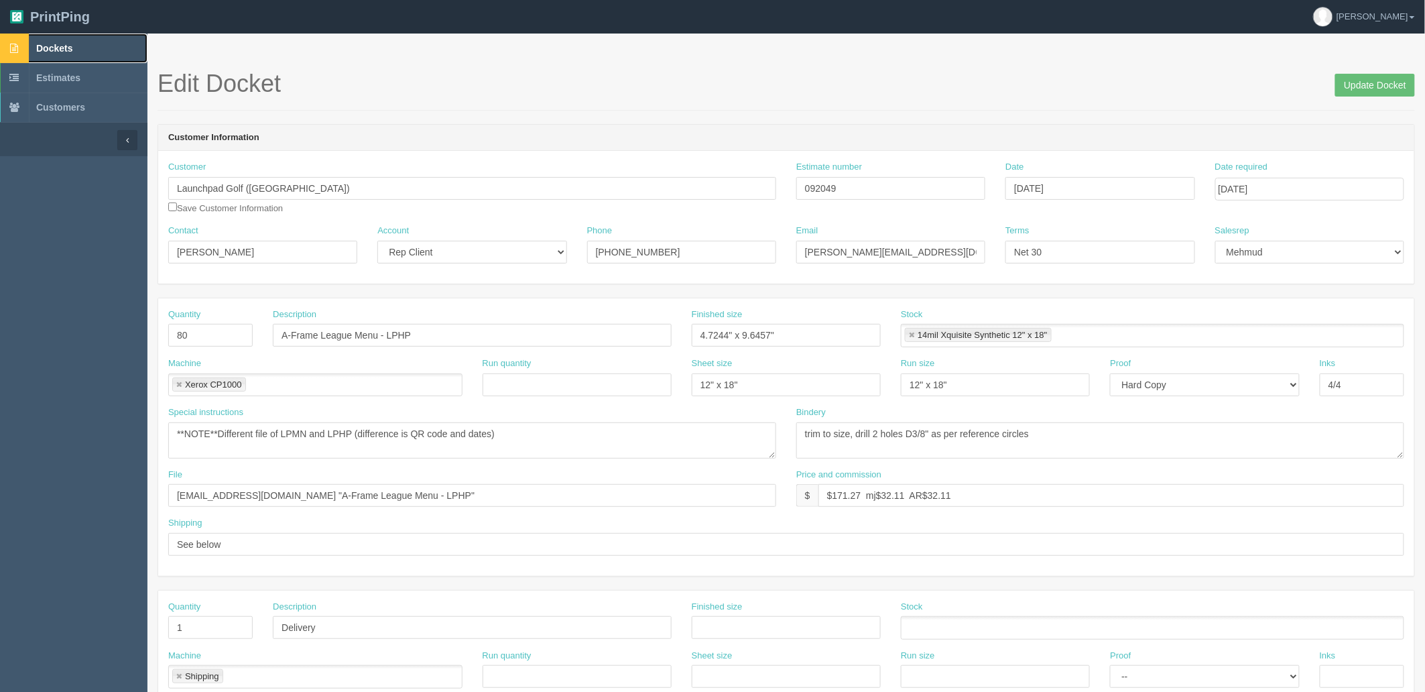
click at [67, 43] on span "Dockets" at bounding box center [54, 48] width 36 height 11
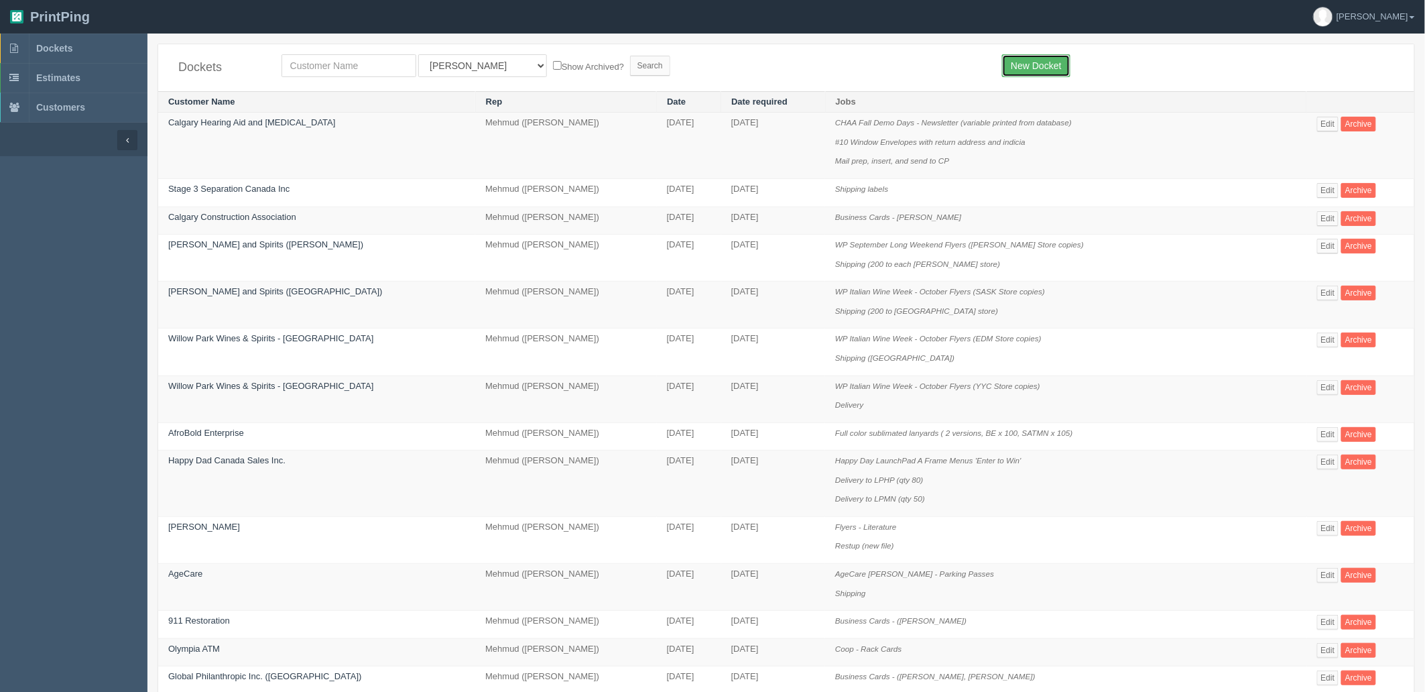
click at [1040, 62] on link "New Docket" at bounding box center [1036, 65] width 68 height 23
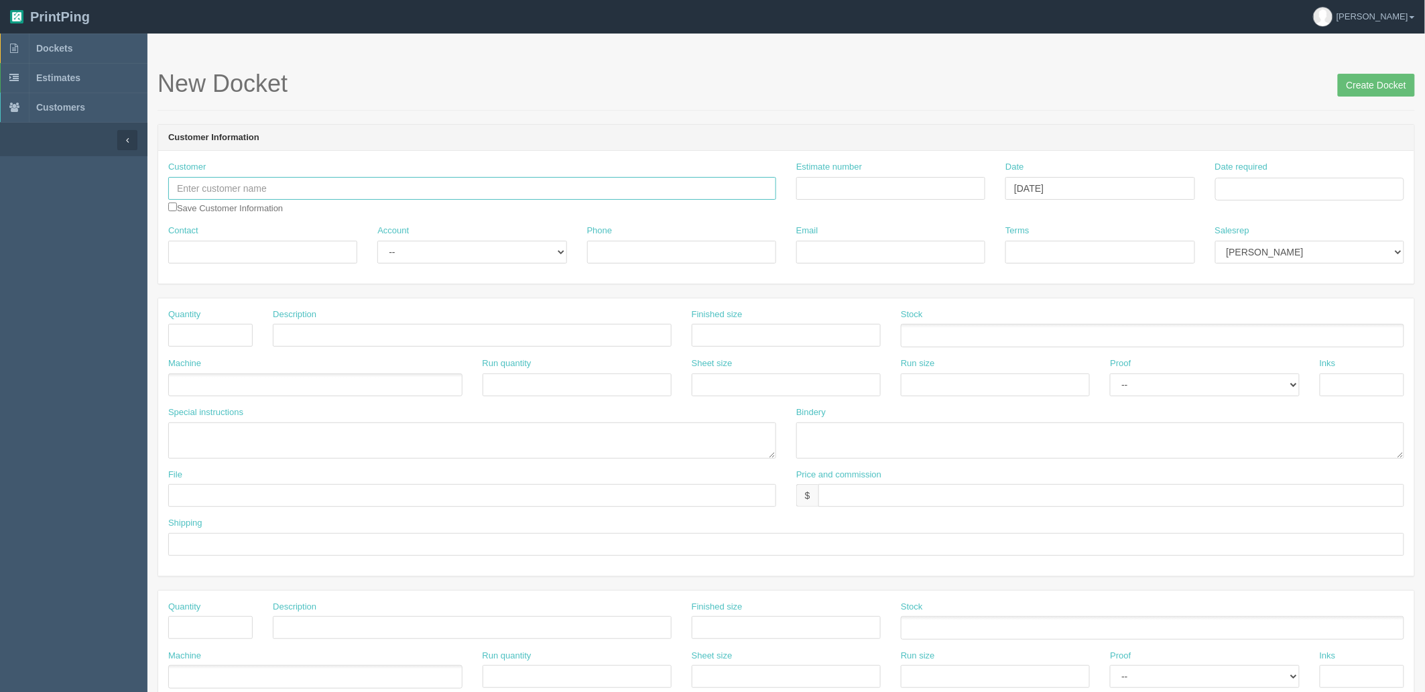
drag, startPoint x: 338, startPoint y: 191, endPoint x: 326, endPoint y: 180, distance: 16.6
click at [336, 188] on input "text" at bounding box center [472, 188] width 608 height 23
type input "WestJet Encore"
click at [202, 326] on input "text" at bounding box center [210, 335] width 84 height 23
type input "1"
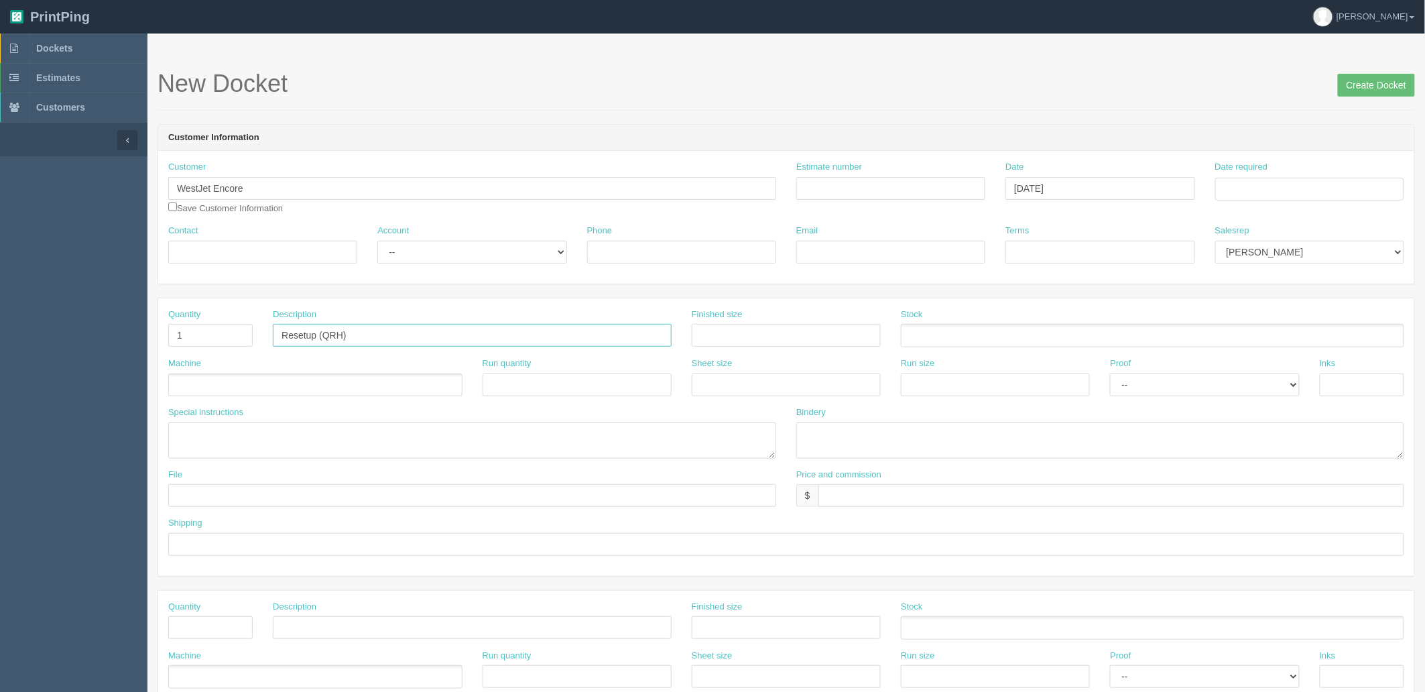
type input "Resetup (QRH)"
click at [869, 499] on input "text" at bounding box center [1111, 495] width 586 height 23
type input "$40"
click at [351, 389] on ul at bounding box center [315, 384] width 294 height 23
type input "Desgn"
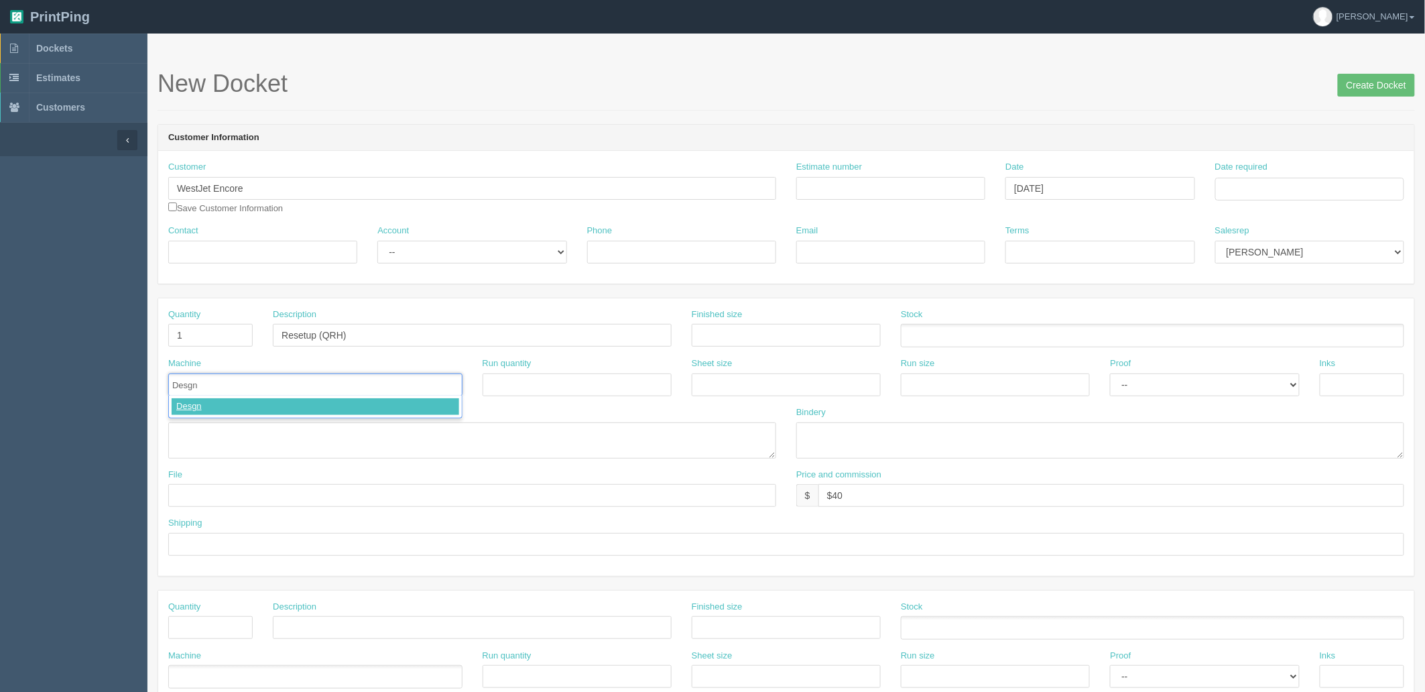
type input "Desgn"
click at [1260, 189] on input "Date required" at bounding box center [1309, 189] width 189 height 23
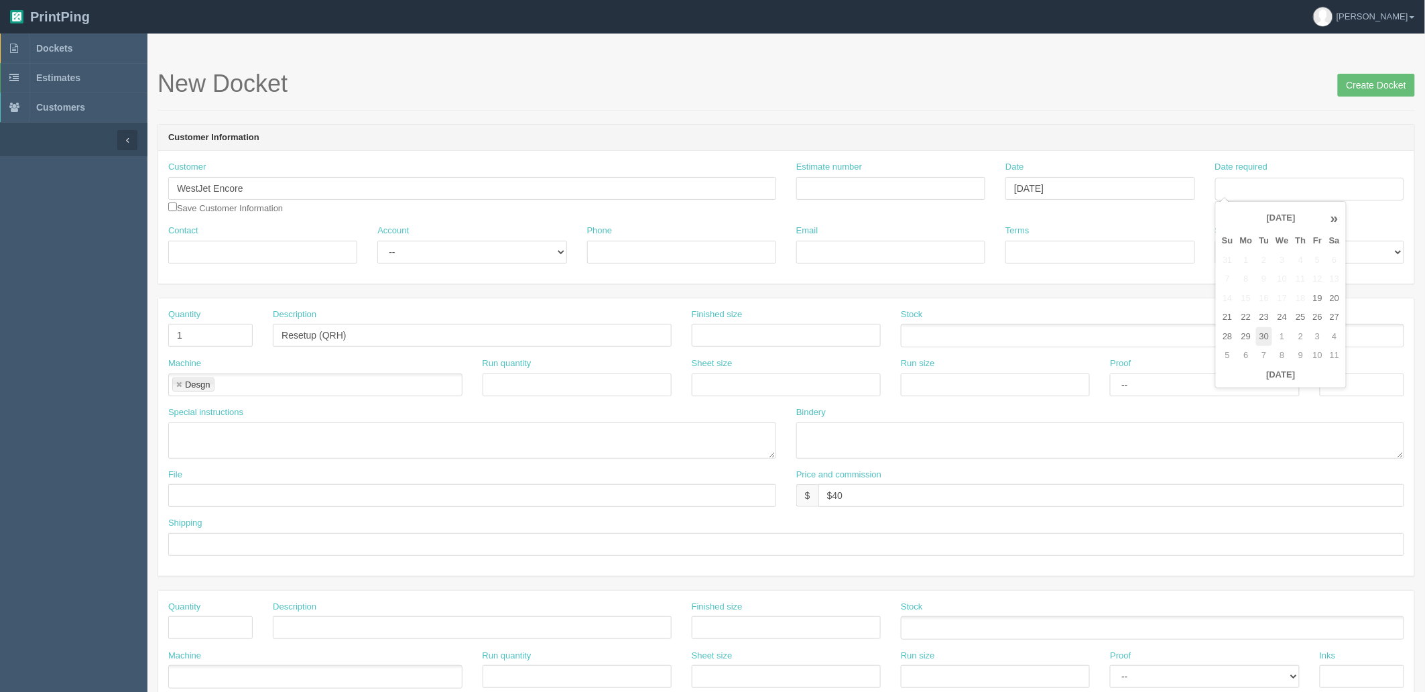
click at [1261, 332] on td "30" at bounding box center [1264, 336] width 17 height 19
click at [1299, 336] on td "2" at bounding box center [1300, 336] width 17 height 19
type input "[DATE]"
click at [1284, 121] on form "New Docket Create Docket Customer Information Customer WestJet Encore WestJet W…" at bounding box center [786, 633] width 1257 height 1127
click at [1290, 248] on select "Mark Mikayla Aly France Stacy Rebecca Matthew Viki Phil Greg Jim Sam Brandon Za…" at bounding box center [1309, 252] width 189 height 23
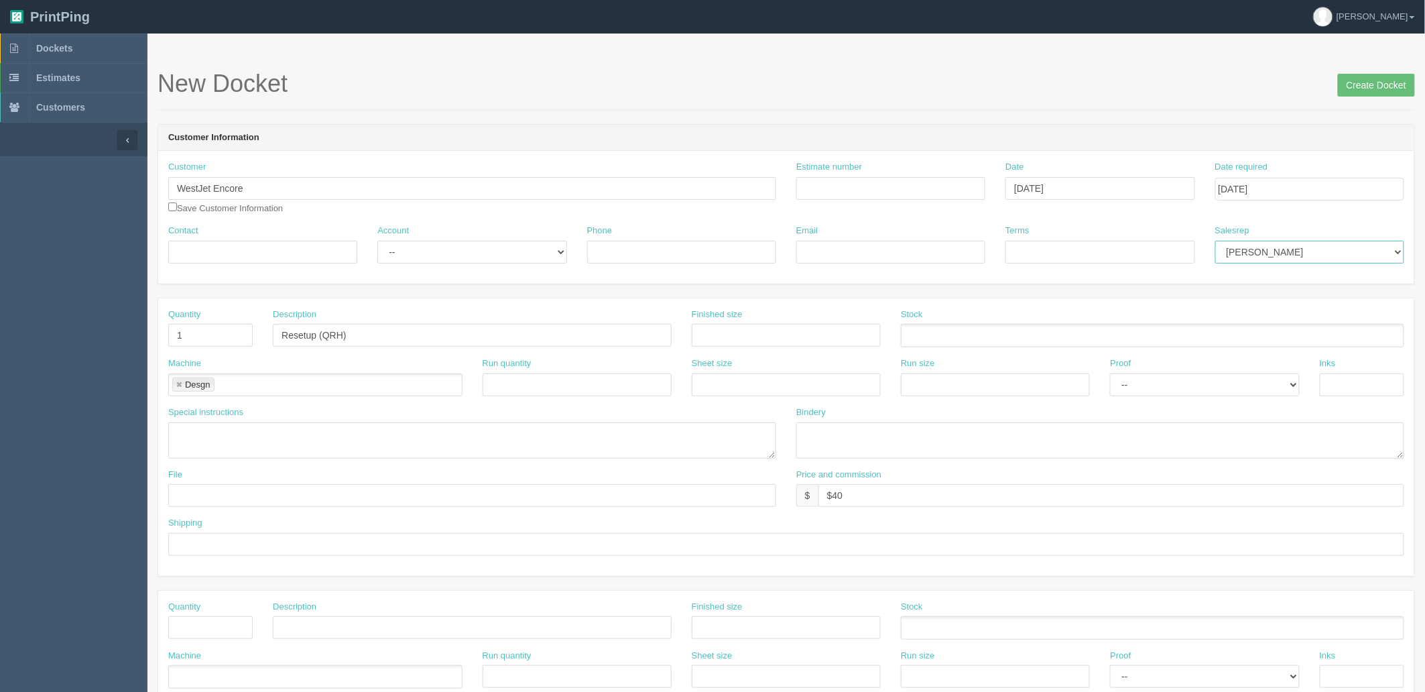
select select "8"
click at [1215, 241] on select "Mark Mikayla Aly France Stacy Rebecca Matthew Viki Phil Greg Jim Sam Brandon Za…" at bounding box center [1309, 252] width 189 height 23
click at [1377, 91] on input "Create Docket" at bounding box center [1376, 85] width 77 height 23
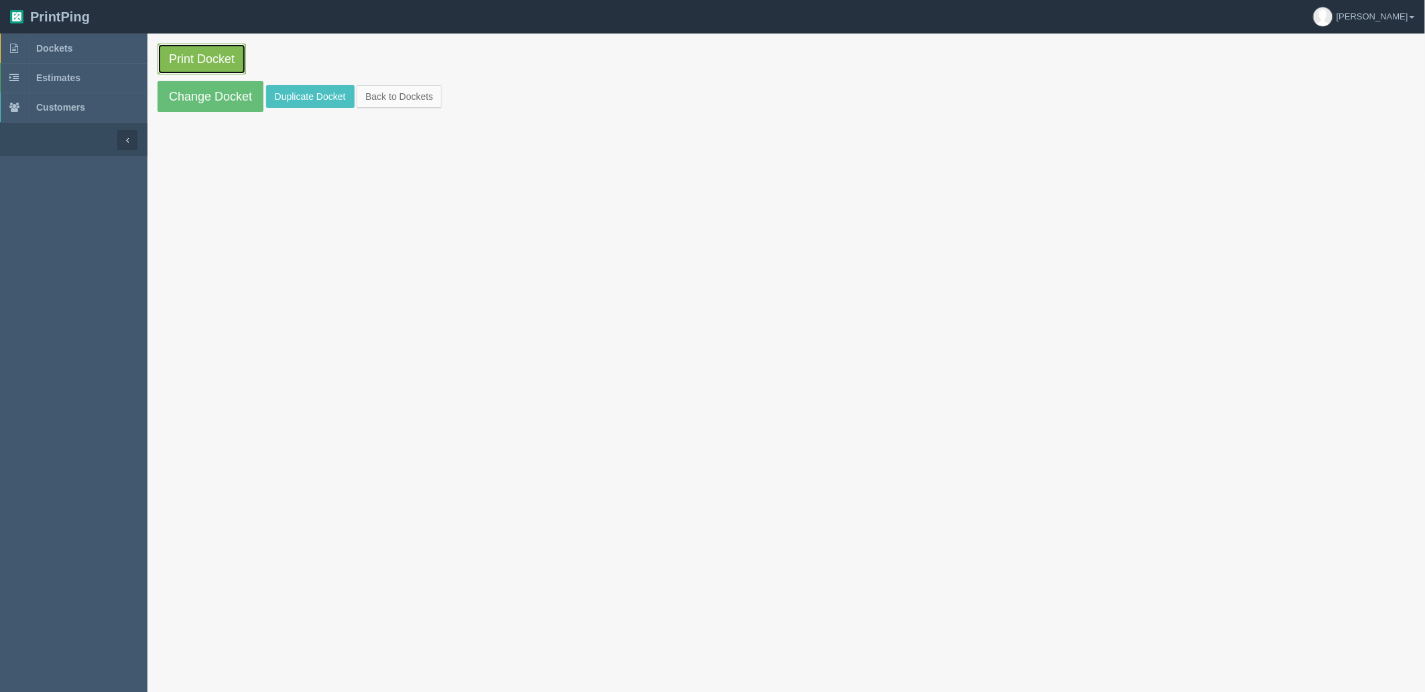
click at [212, 62] on link "Print Docket" at bounding box center [202, 59] width 88 height 31
click at [296, 97] on link "Duplicate Docket" at bounding box center [310, 96] width 88 height 23
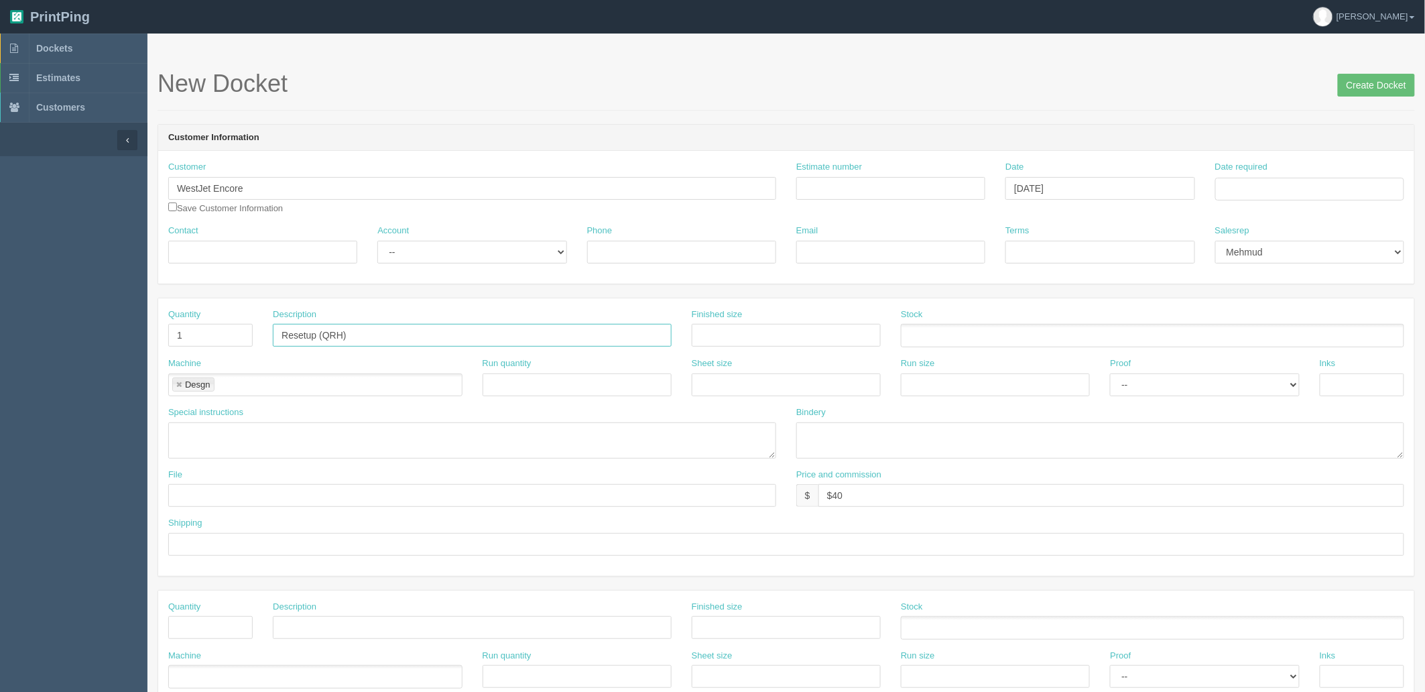
drag, startPoint x: 363, startPoint y: 324, endPoint x: 372, endPoint y: 324, distance: 8.7
click at [367, 324] on input "Resetup (QRH)" at bounding box center [472, 335] width 399 height 23
type input "Resetup (Q400 QRH Tabs)"
click at [1249, 185] on input "Date required" at bounding box center [1309, 189] width 189 height 23
click at [1262, 339] on td "30" at bounding box center [1264, 336] width 17 height 19
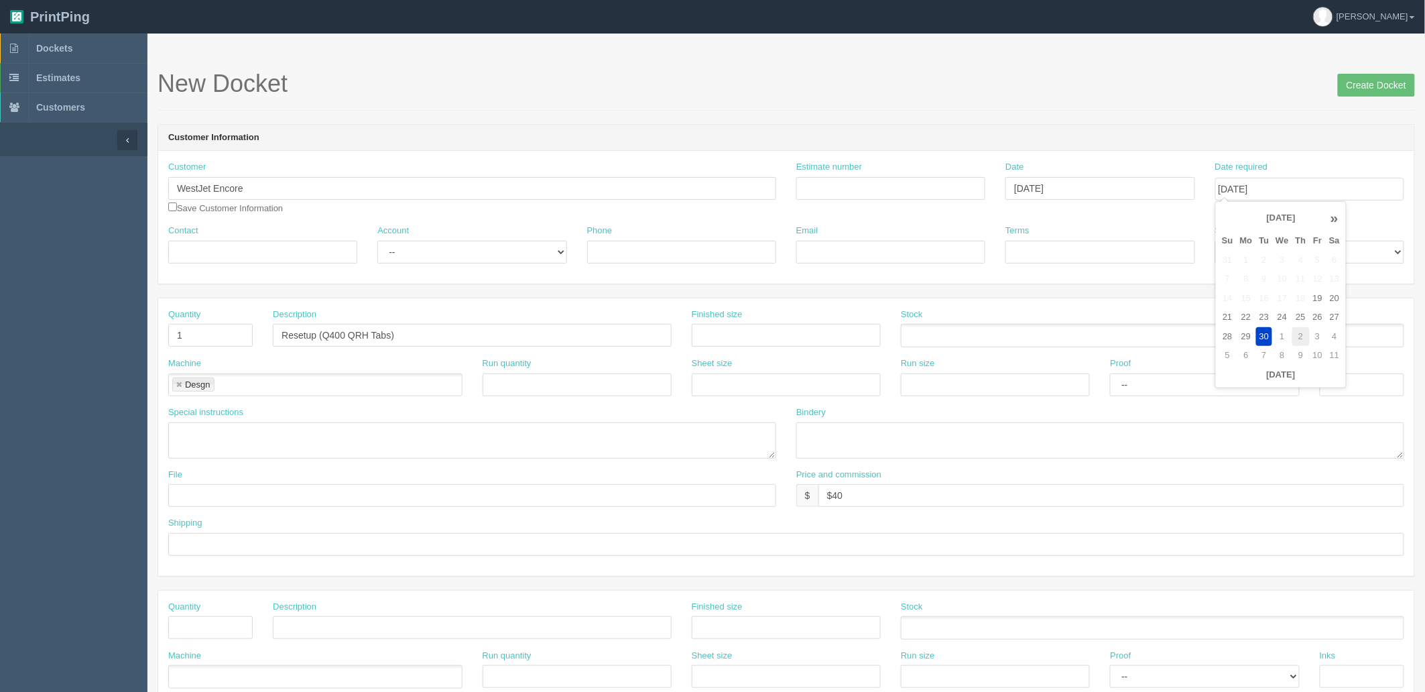
click at [1300, 332] on td "2" at bounding box center [1300, 336] width 17 height 19
type input "[DATE]"
click at [1024, 135] on header "Customer Information" at bounding box center [786, 138] width 1256 height 27
click at [1347, 87] on input "Create Docket" at bounding box center [1376, 85] width 77 height 23
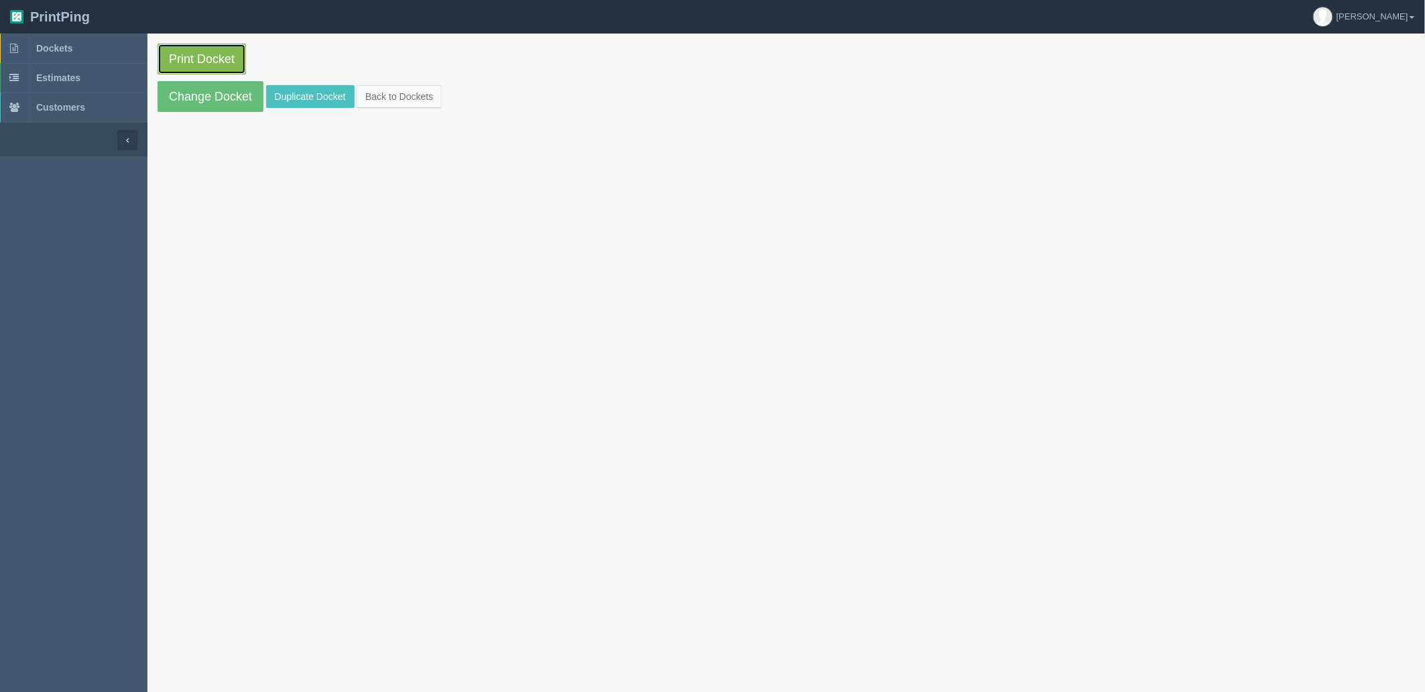
click at [188, 58] on link "Print Docket" at bounding box center [202, 59] width 88 height 31
click at [97, 48] on link "Dockets" at bounding box center [73, 48] width 147 height 29
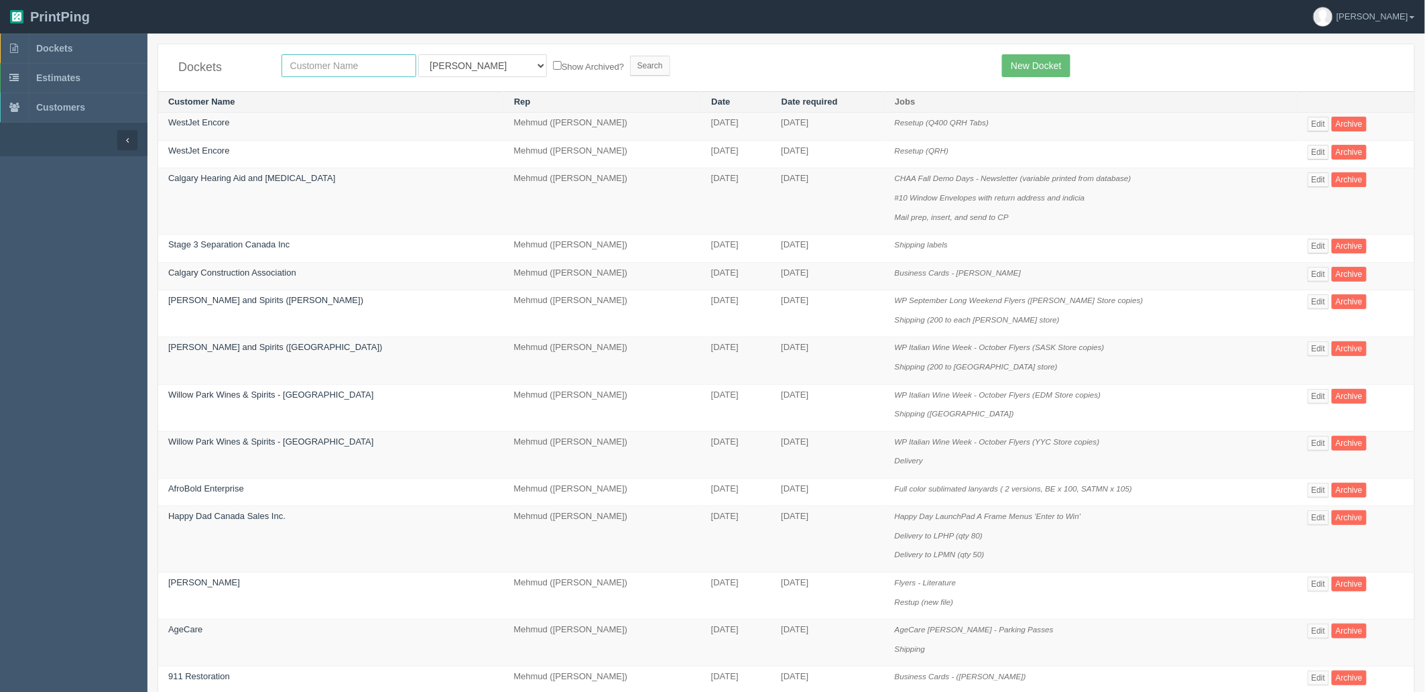
click at [385, 66] on input "text" at bounding box center [349, 65] width 135 height 23
type input "launch"
click at [630, 56] on input "Search" at bounding box center [650, 66] width 40 height 20
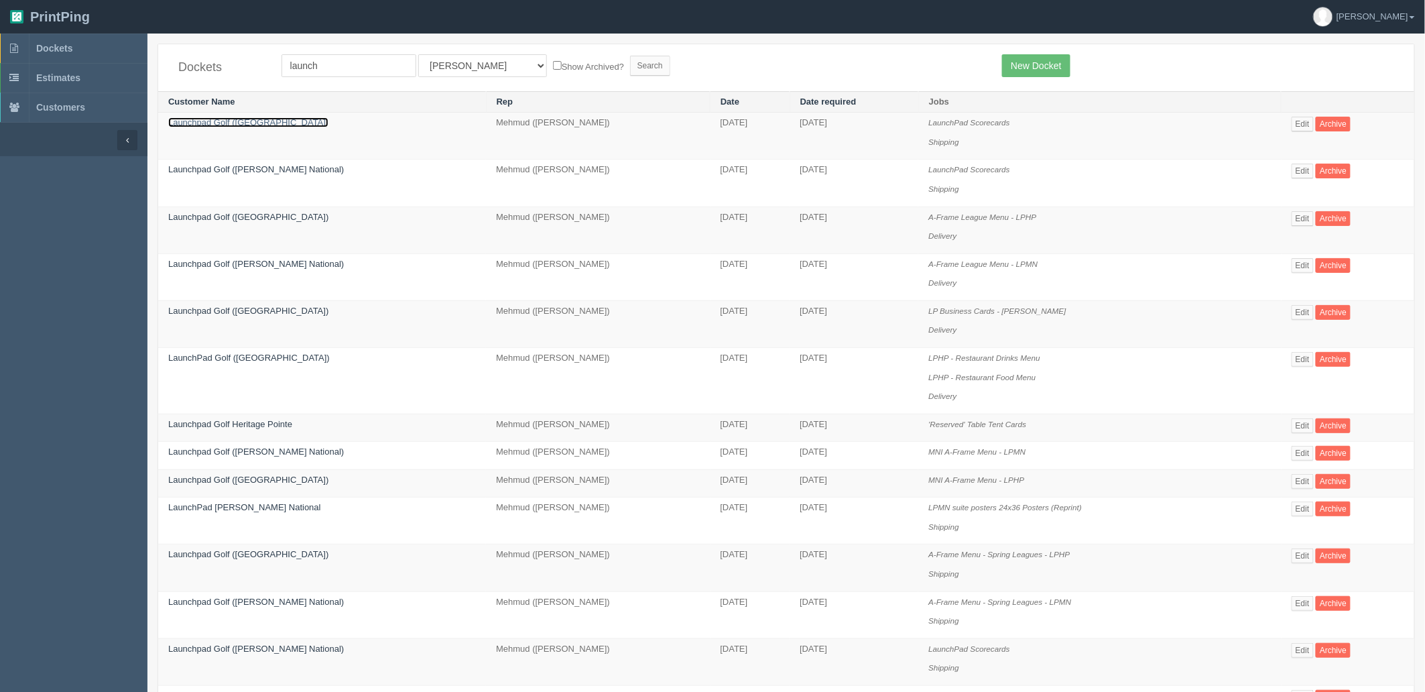
click at [249, 117] on link "Launchpad Golf (Heritage Pointe)" at bounding box center [248, 122] width 160 height 10
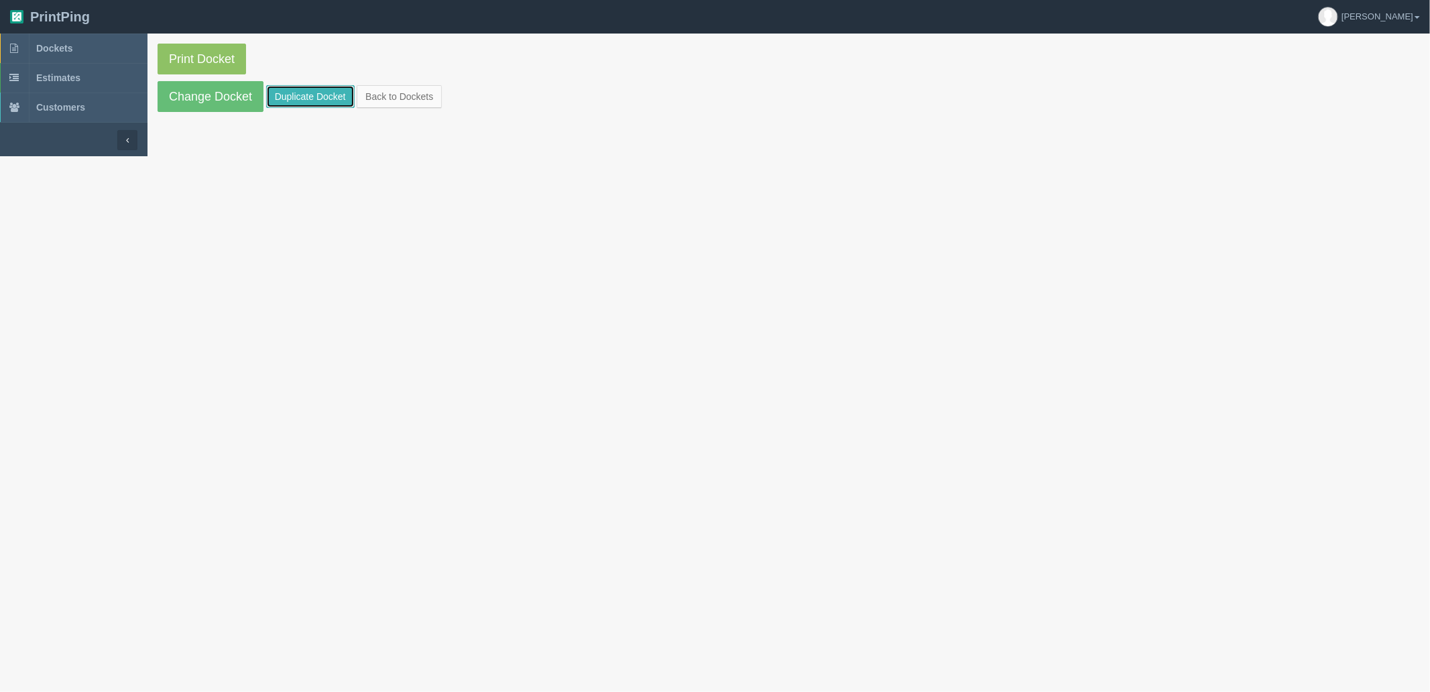
click at [329, 99] on link "Duplicate Docket" at bounding box center [310, 96] width 88 height 23
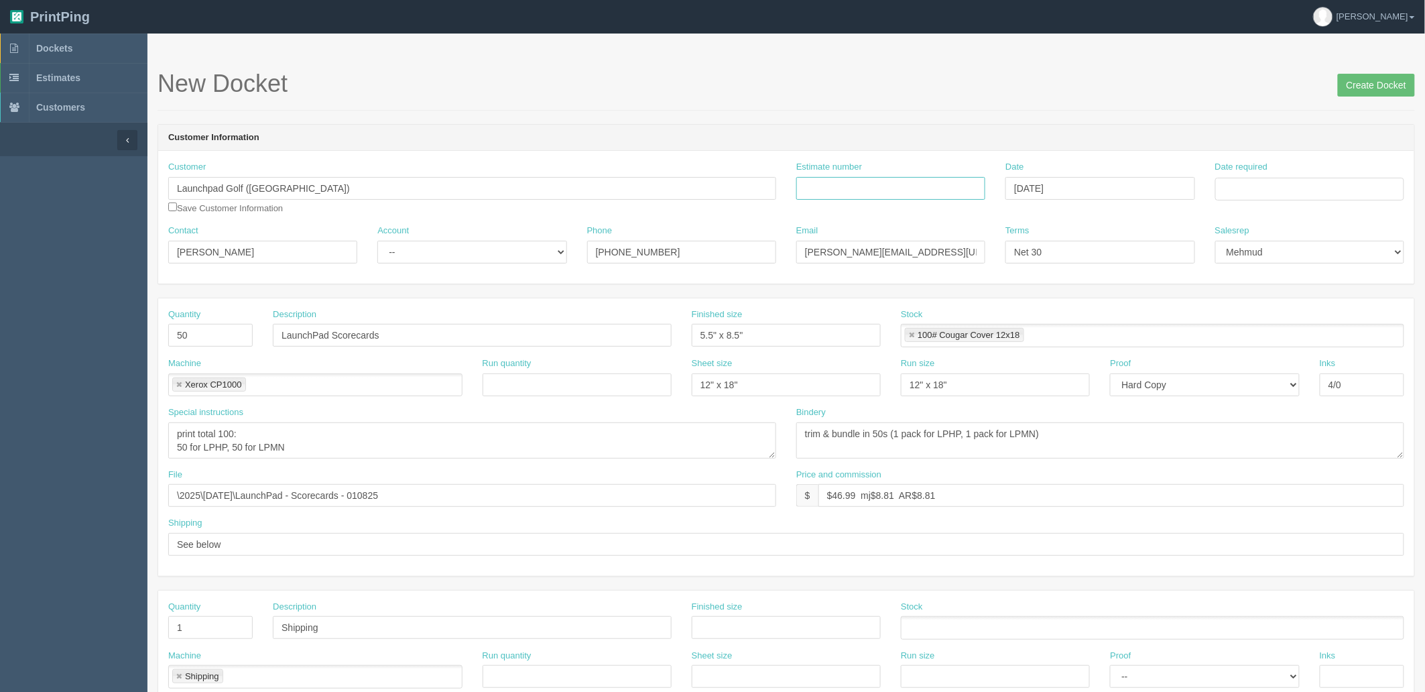
click at [832, 182] on input "Estimate number" at bounding box center [890, 188] width 189 height 23
paste input "092587"
type input "092587"
click at [1256, 182] on input "Date required" at bounding box center [1309, 189] width 189 height 23
click at [1247, 332] on td "29" at bounding box center [1246, 336] width 19 height 19
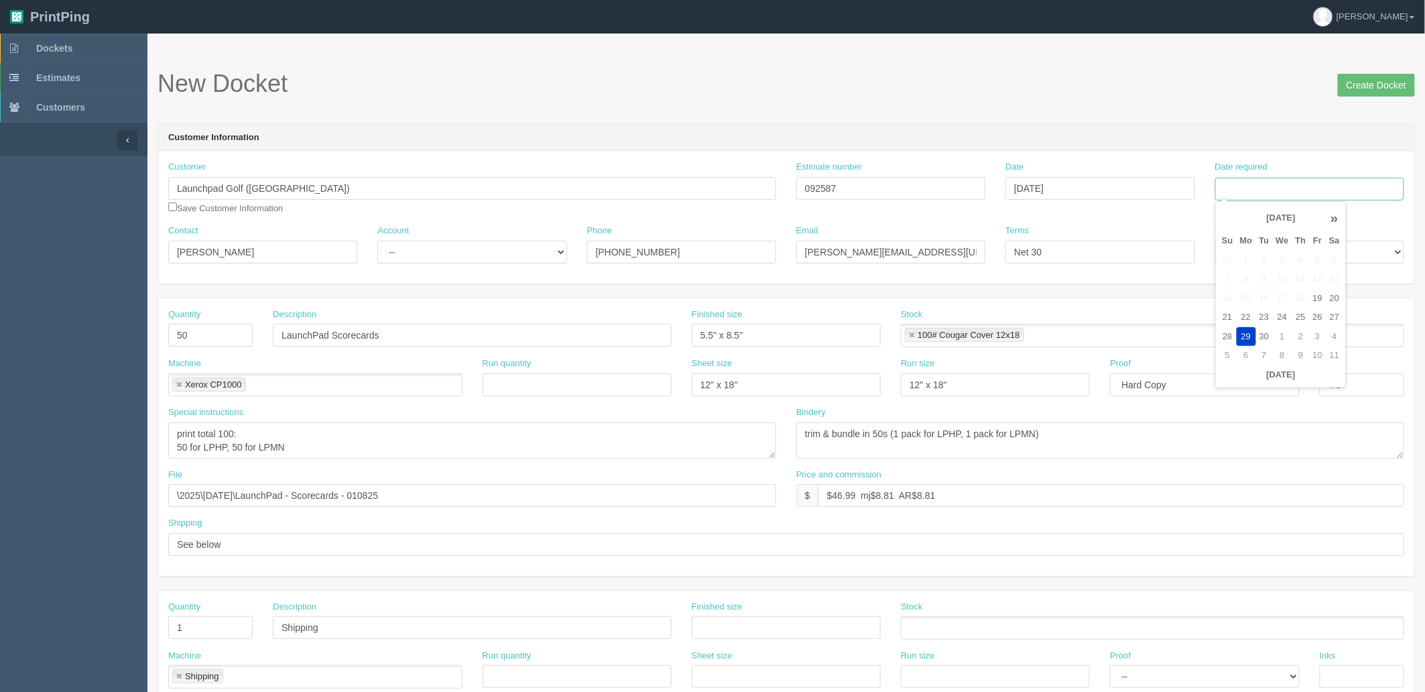
type input "[DATE]"
click at [1042, 116] on form "New Docket Create Docket Customer Information Customer Launchpad Golf (Heritage…" at bounding box center [786, 633] width 1257 height 1127
drag, startPoint x: 214, startPoint y: 337, endPoint x: -237, endPoint y: 303, distance: 452.4
click at [0, 303] on html "PrintPing Zack Edit account ( zack@allrush.ca ) Logout Dockets Estimates" at bounding box center [712, 608] width 1425 height 1217
type input "100"
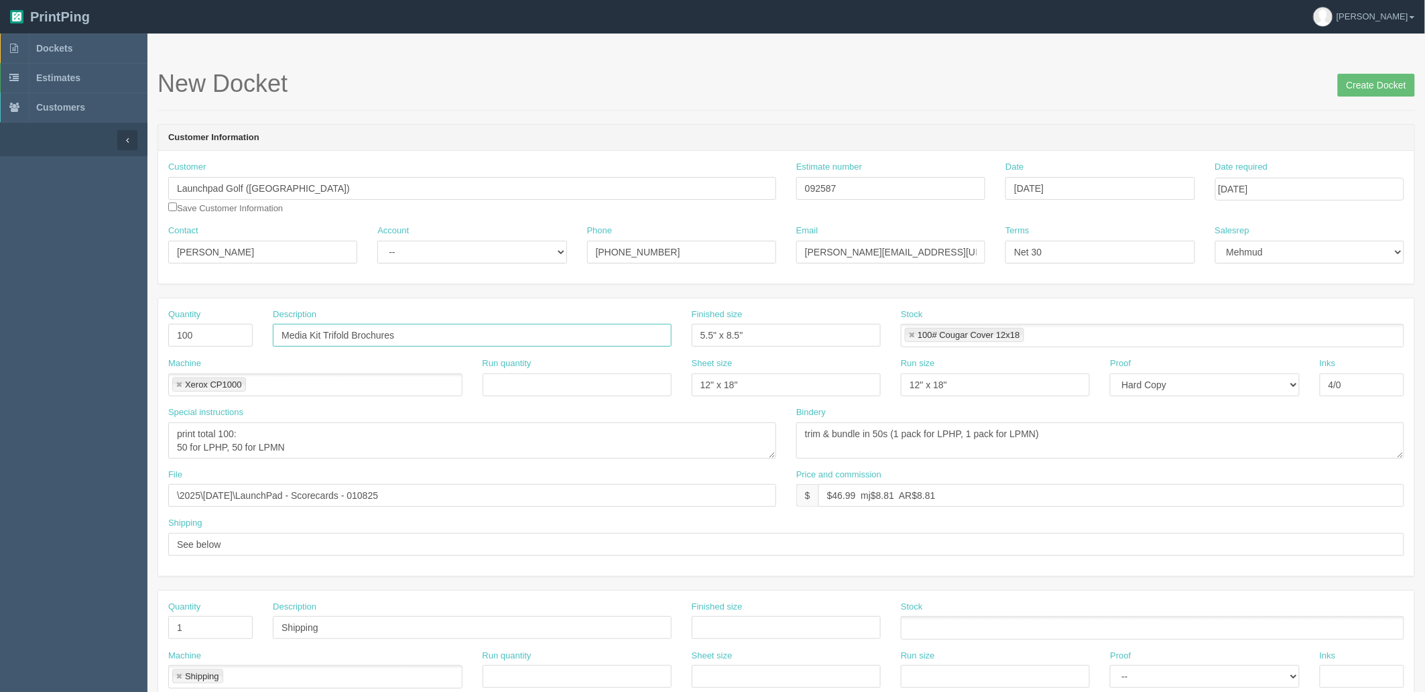
type input "Media Kit Trifold Brochures"
type input "11" x 8.5""
click at [909, 336] on link at bounding box center [912, 335] width 8 height 9
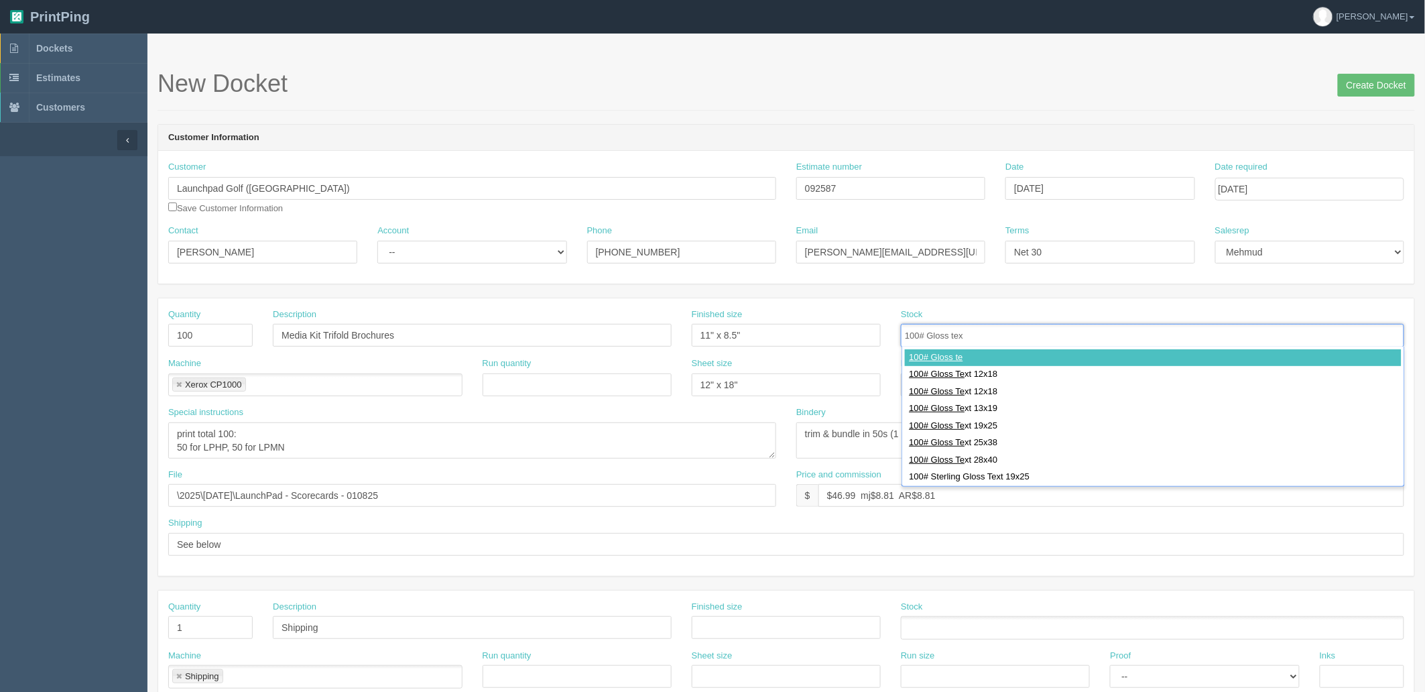
type input "100# Gloss text"
type input "100# Gloss Text 12x18"
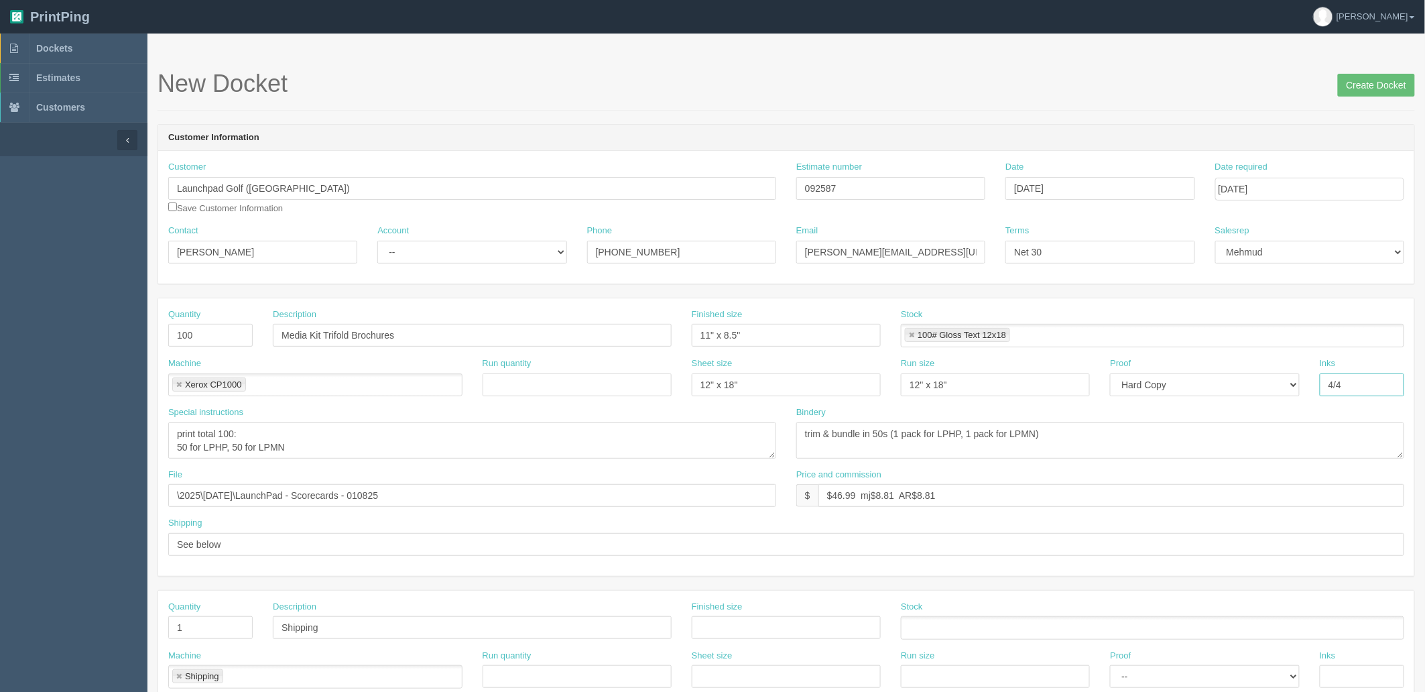
type input "4/4"
type textarea "trim, score and fold"
drag, startPoint x: 833, startPoint y: 492, endPoint x: 1429, endPoint y: 485, distance: 596.6
click at [1424, 485] on html "PrintPing Zack Edit account ( zack@allrush.ca ) Logout Dockets Estimates" at bounding box center [712, 608] width 1425 height 1217
click at [974, 487] on input "$228.09 mj$ AR$" at bounding box center [1111, 495] width 586 height 23
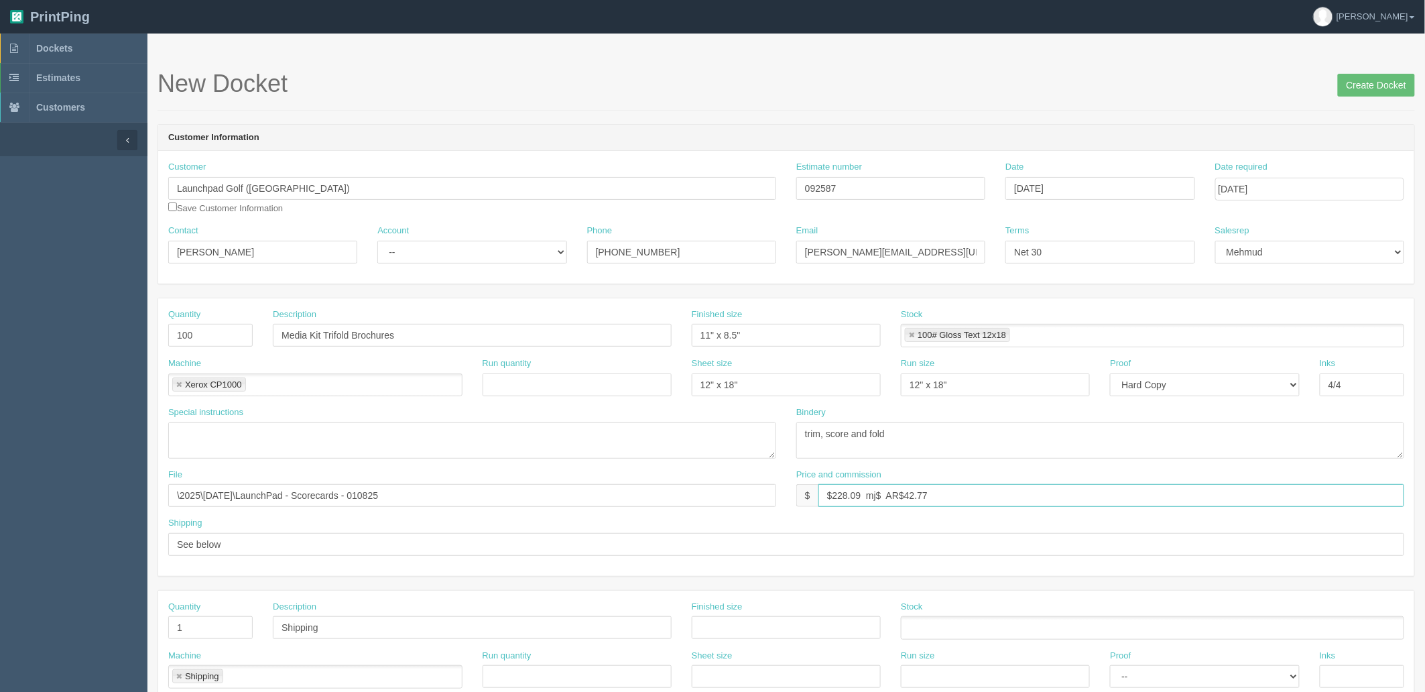
paste input "42.77"
type input "$228.09 mj$42.76 AR$42.77"
drag, startPoint x: 181, startPoint y: 493, endPoint x: 58, endPoint y: 499, distance: 123.5
click at [17, 499] on section "Dockets Estimates Customers" at bounding box center [712, 626] width 1425 height 1184
paste input "Z:\L\Launchpad Golf\2025\September 2025\Media Kit Trifold"
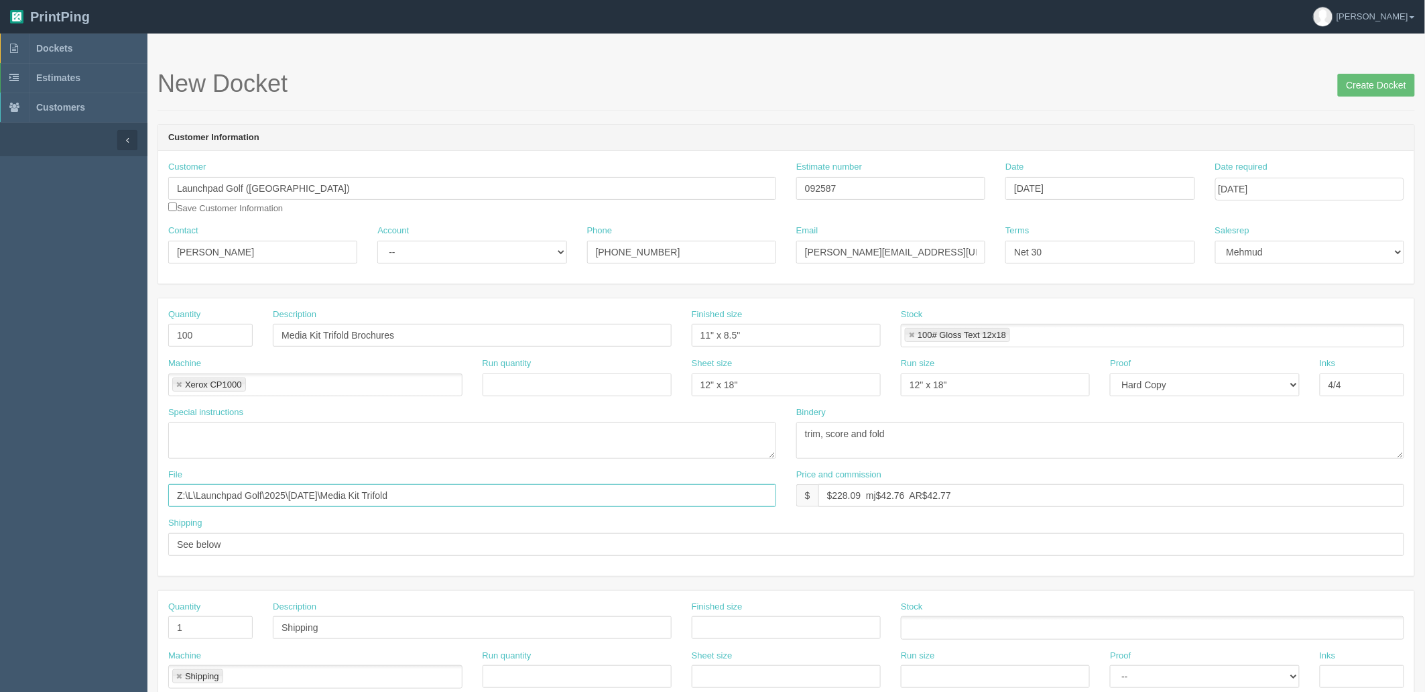
type input "Z:\L\Launchpad Golf\2025\September 2025\Media Kit Trifold"
click at [239, 452] on textarea "print total 100: 50 for LPHP, 50 for LPMN" at bounding box center [472, 440] width 608 height 36
click at [296, 431] on textarea "print total 100: 50 for LPHP, 50 for LPMN" at bounding box center [472, 440] width 608 height 36
type textarea "**scoring to avoid cracking as brochure has full ink coverage**"
click at [434, 255] on select "-- Existing Client Allrush Client Rep Client" at bounding box center [471, 252] width 189 height 23
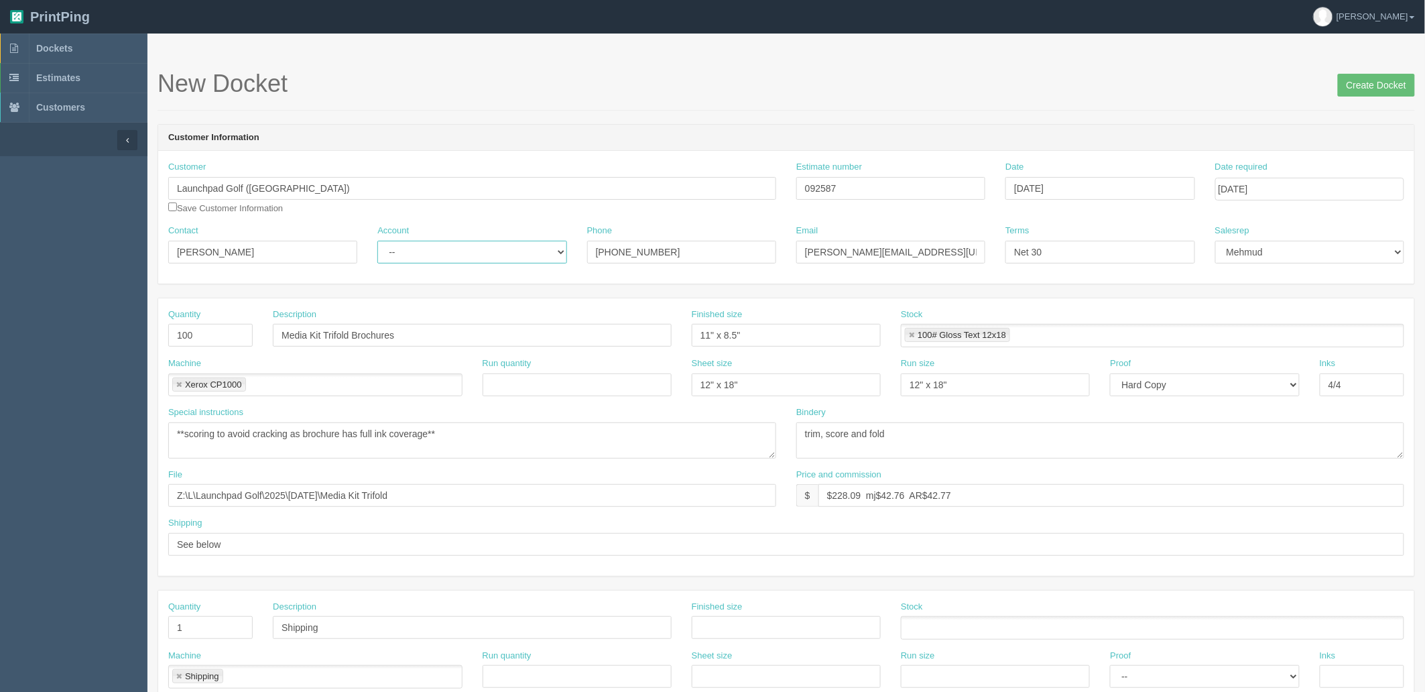
select select "Rep Client"
click at [377, 241] on select "-- Existing Client Allrush Client Rep Client" at bounding box center [471, 252] width 189 height 23
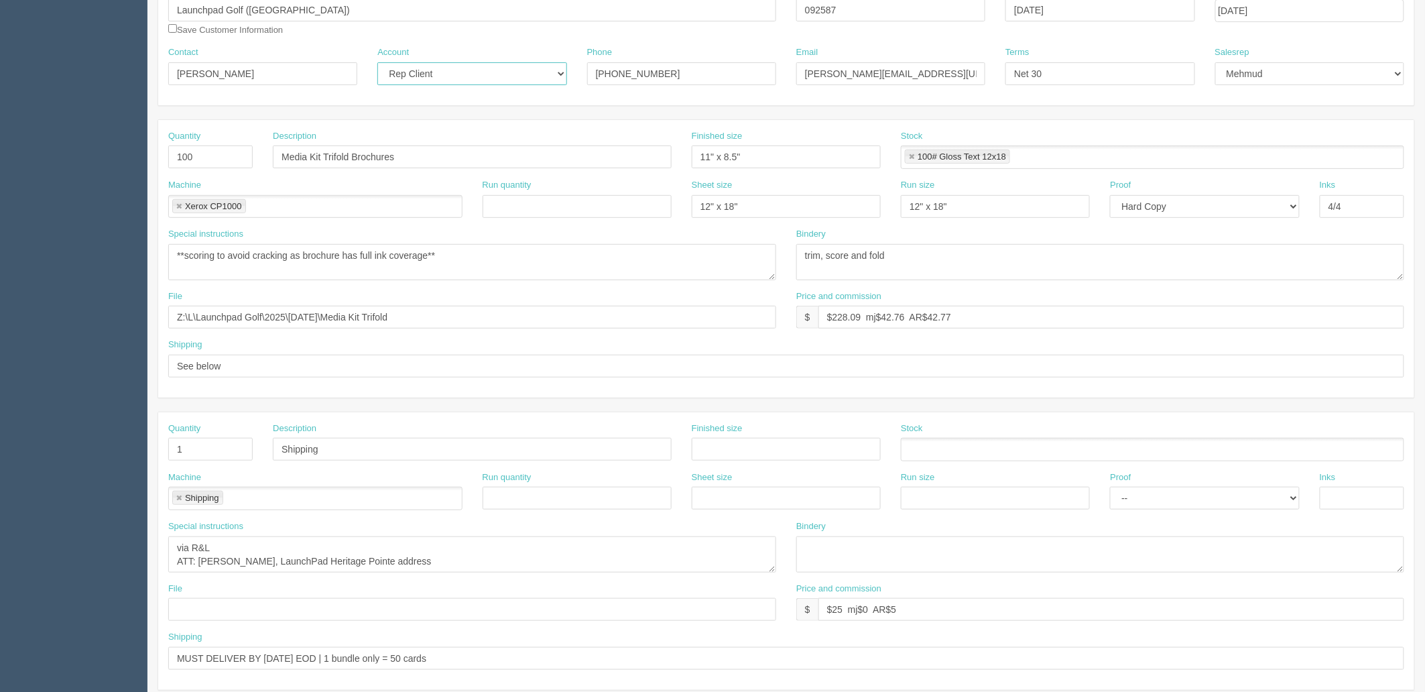
scroll to position [372, 0]
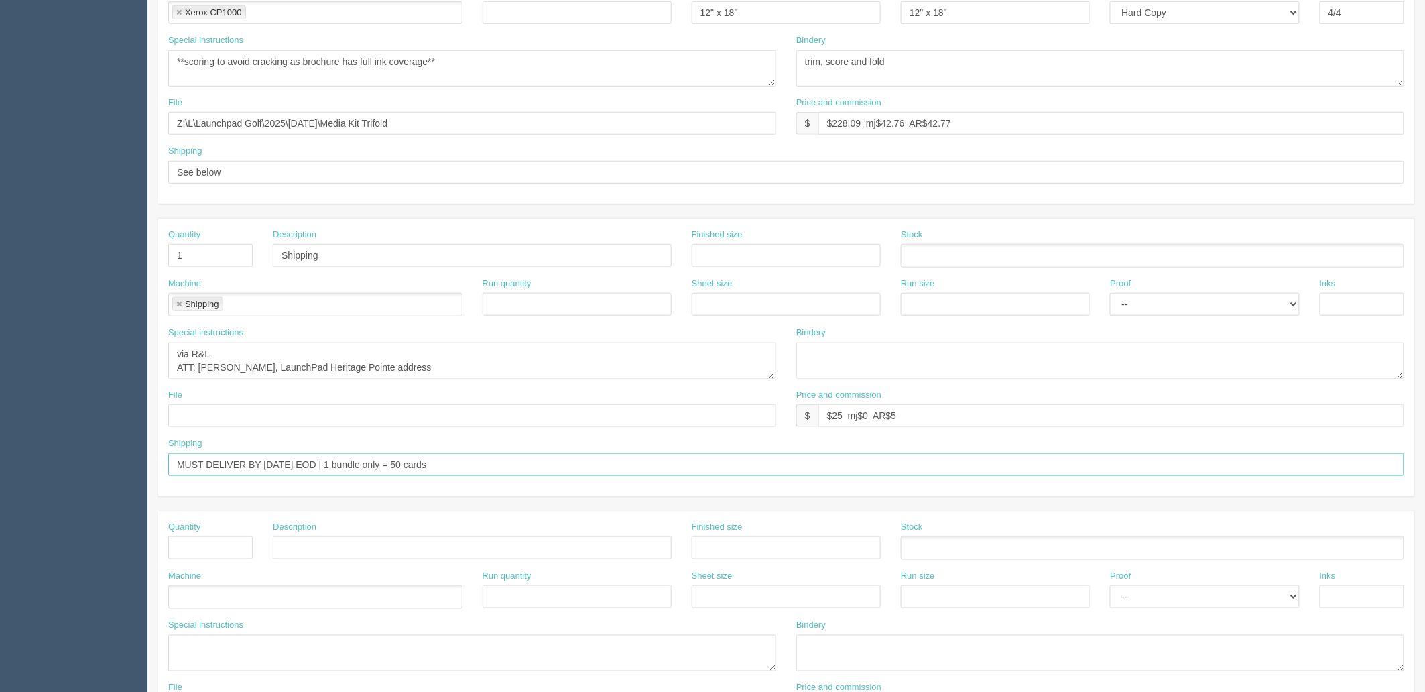
drag, startPoint x: 328, startPoint y: 466, endPoint x: 848, endPoint y: 456, distance: 519.6
click at [848, 456] on input "MUST DELIVER BY Wednesday EOD | 1 bundle only = 50 cards" at bounding box center [786, 464] width 1236 height 23
click at [456, 458] on input "MUST DELIVER BY Wednesday EOD | 1 bundle only = 50 cards" at bounding box center [786, 464] width 1236 height 23
drag, startPoint x: 472, startPoint y: 456, endPoint x: -92, endPoint y: 438, distance: 564.0
click at [0, 438] on html "PrintPing Zack Edit account ( zack@allrush.ca ) Logout Dockets Estimates" at bounding box center [712, 236] width 1425 height 1217
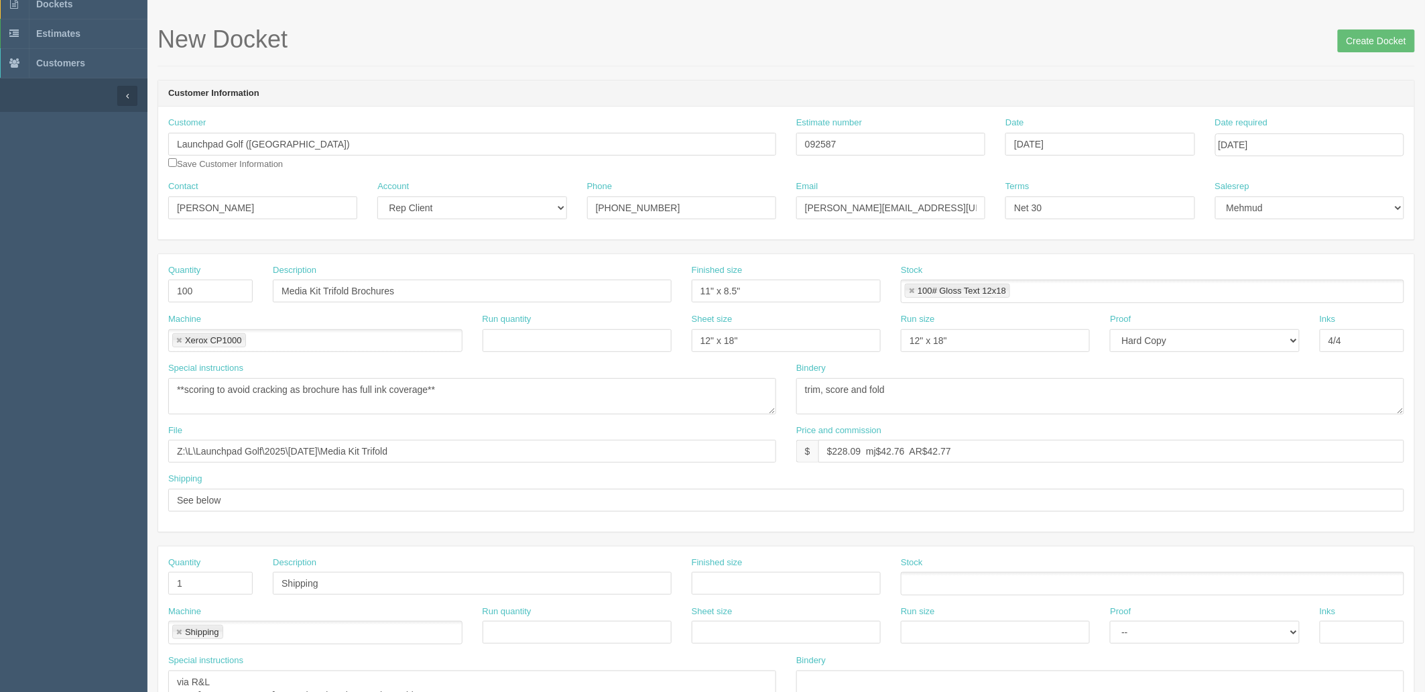
scroll to position [0, 0]
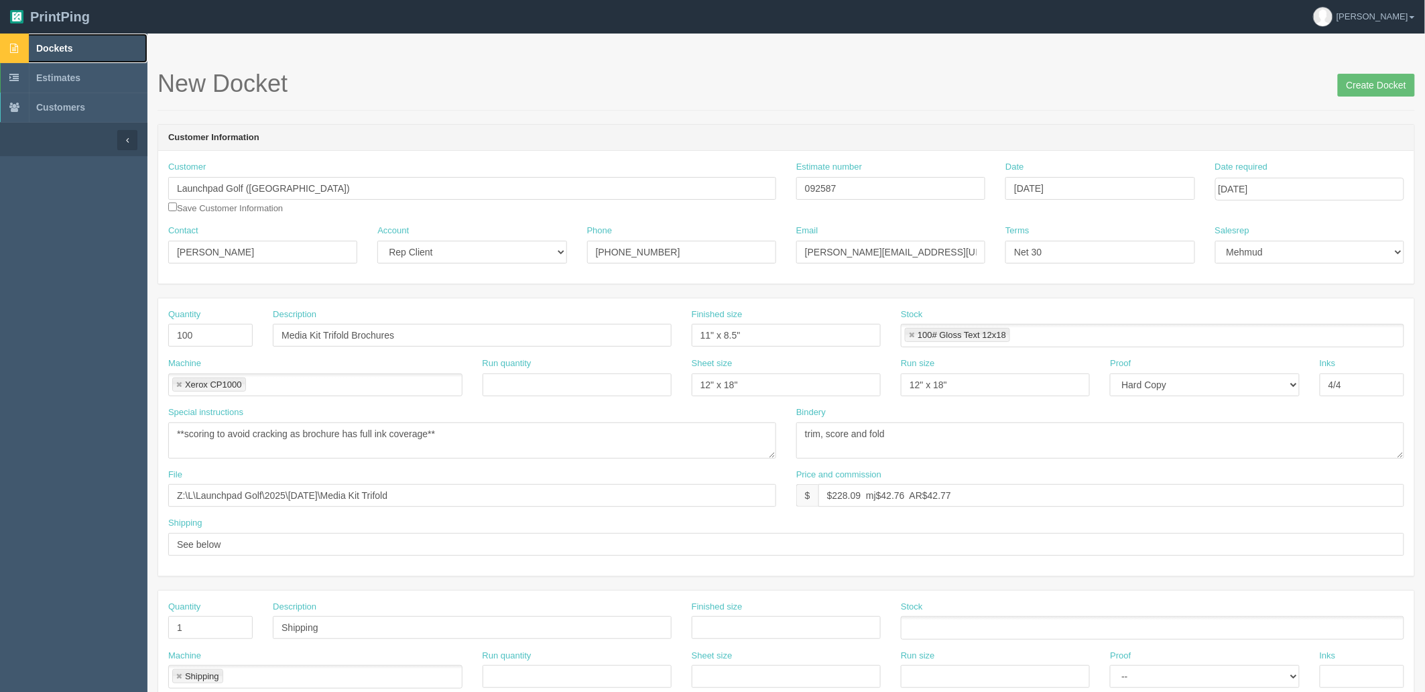
click at [114, 50] on link "Dockets" at bounding box center [73, 48] width 147 height 29
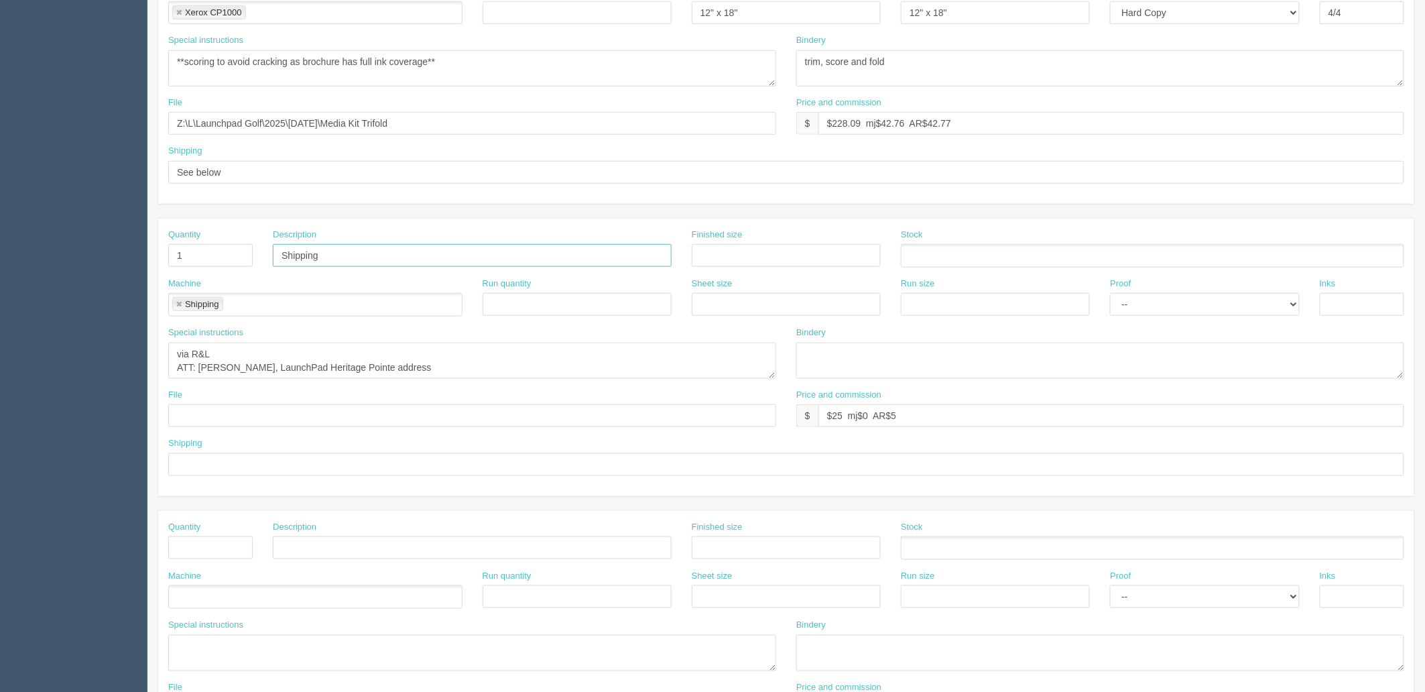
drag, startPoint x: 363, startPoint y: 253, endPoint x: 162, endPoint y: 233, distance: 202.8
click at [162, 233] on div "Quantity 1 Description Shipping Finished size Stock" at bounding box center [786, 253] width 1256 height 49
drag, startPoint x: 197, startPoint y: 248, endPoint x: 145, endPoint y: 259, distance: 52.7
click at [145, 257] on section "Dockets Estimates Customers" at bounding box center [712, 254] width 1425 height 1184
click at [176, 303] on link at bounding box center [179, 304] width 8 height 9
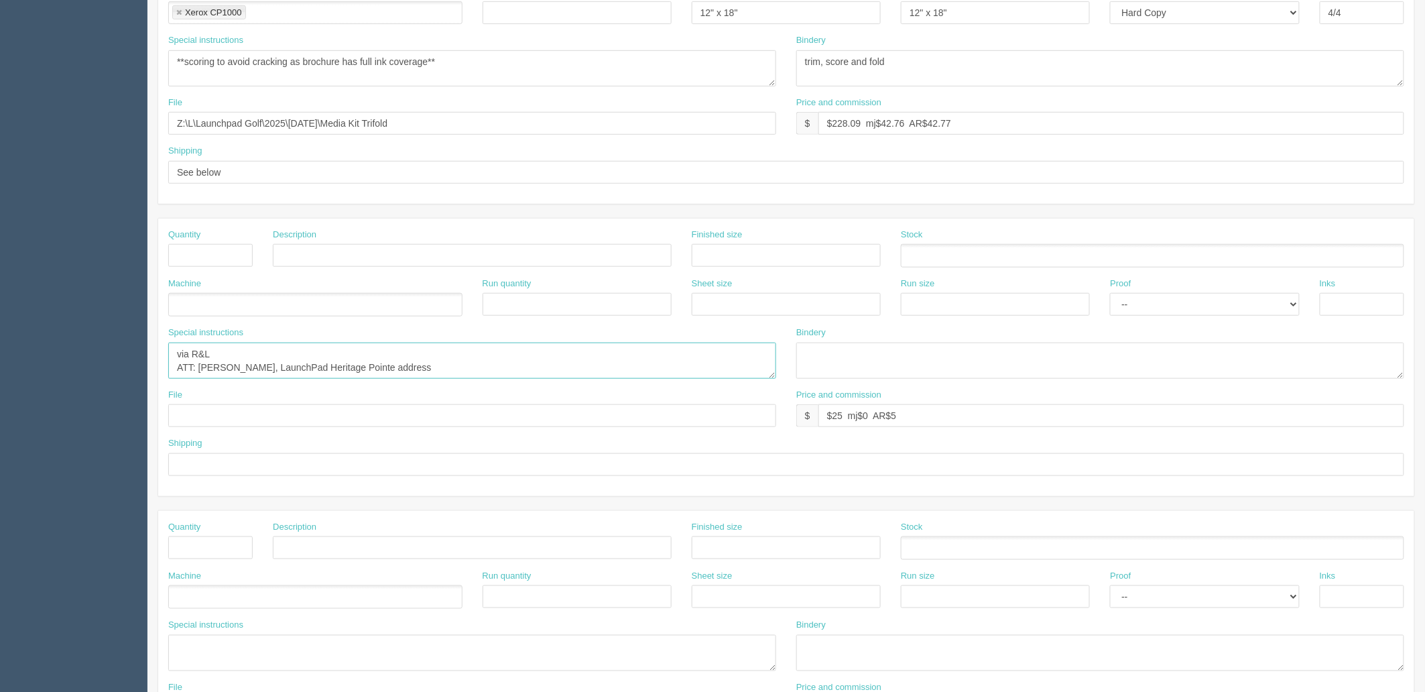
drag, startPoint x: 171, startPoint y: 353, endPoint x: 807, endPoint y: 412, distance: 638.9
click at [720, 405] on div "Quantity Description Finished size Stock Machine Run quantity Sheet size Run si…" at bounding box center [786, 358] width 1256 height 278
drag, startPoint x: 912, startPoint y: 411, endPoint x: 240, endPoint y: 341, distance: 676.0
click at [284, 367] on div "Quantity Description Finished size Stock Machine Run quantity Sheet size Run si…" at bounding box center [786, 358] width 1256 height 278
drag, startPoint x: 247, startPoint y: 173, endPoint x: 278, endPoint y: 172, distance: 31.5
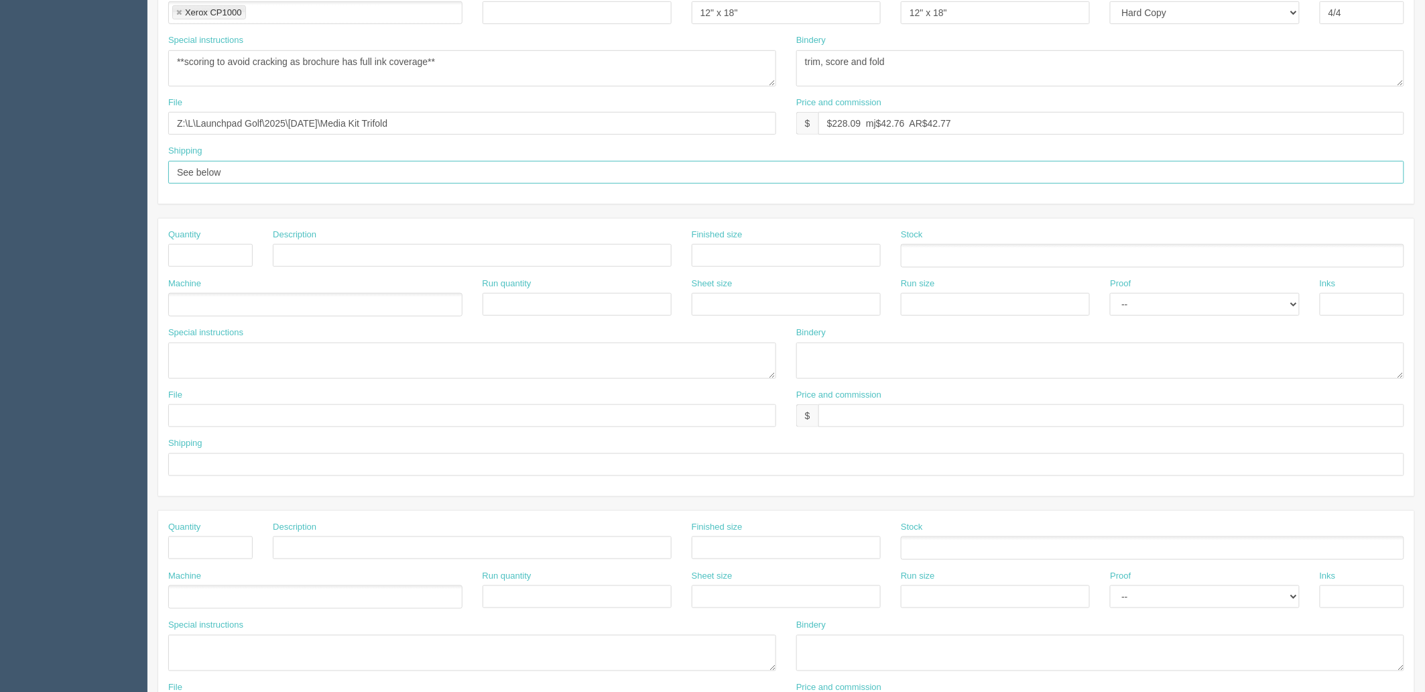
click at [247, 173] on input "See below" at bounding box center [786, 172] width 1236 height 23
drag, startPoint x: 278, startPoint y: 172, endPoint x: -107, endPoint y: 170, distance: 385.4
click at [0, 170] on html "PrintPing Zack Edit account ( zack@allrush.ca ) Logout Dockets Estimates" at bounding box center [712, 236] width 1425 height 1217
type input "d"
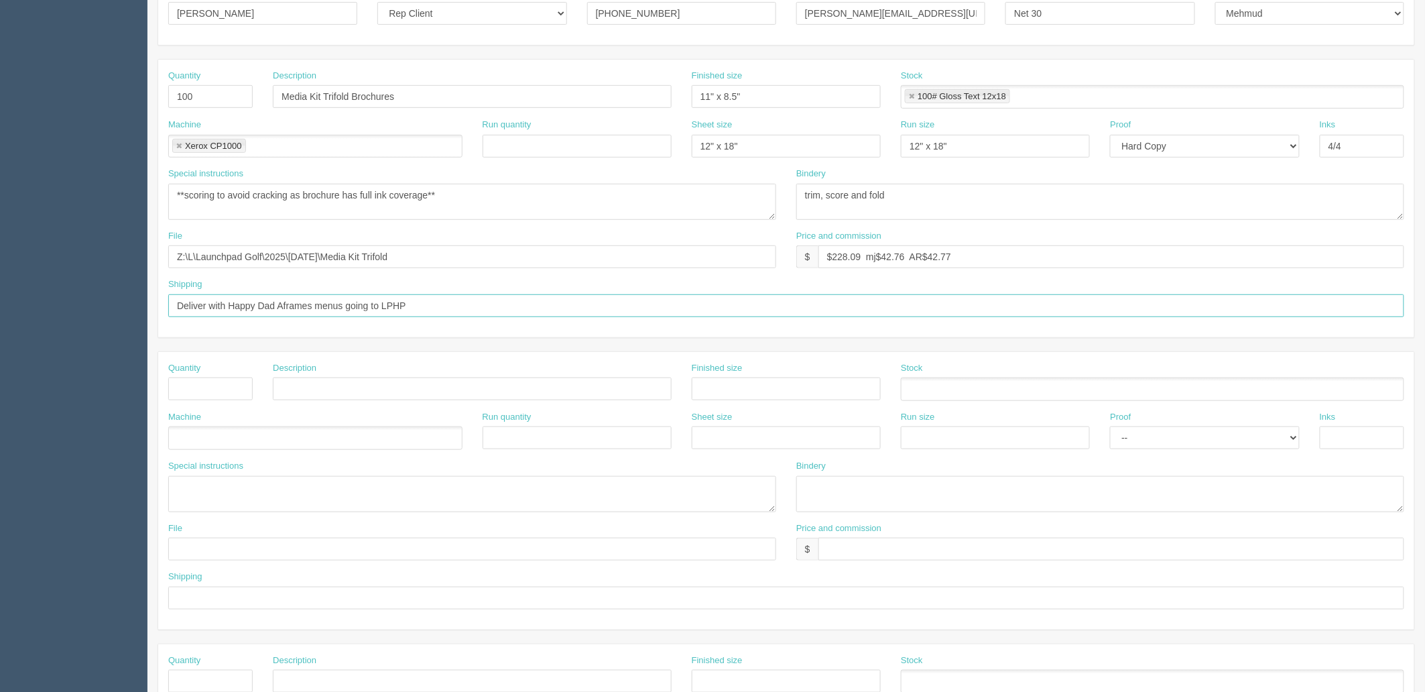
scroll to position [74, 0]
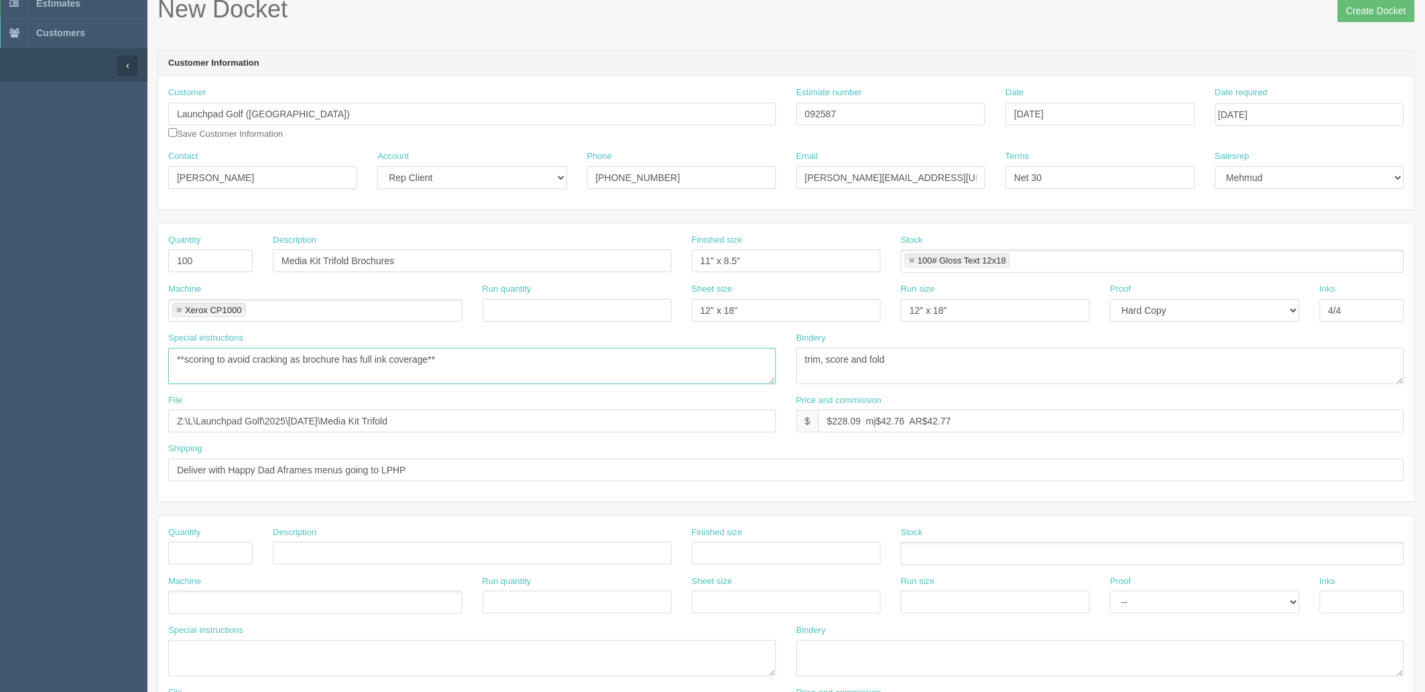
click at [547, 367] on textarea "print total 100: 50 for LPHP, 50 for LPMN" at bounding box center [472, 366] width 608 height 36
click at [458, 469] on input "Deliver with Happy Dad Aframes menus going to LPHP" at bounding box center [786, 469] width 1236 height 23
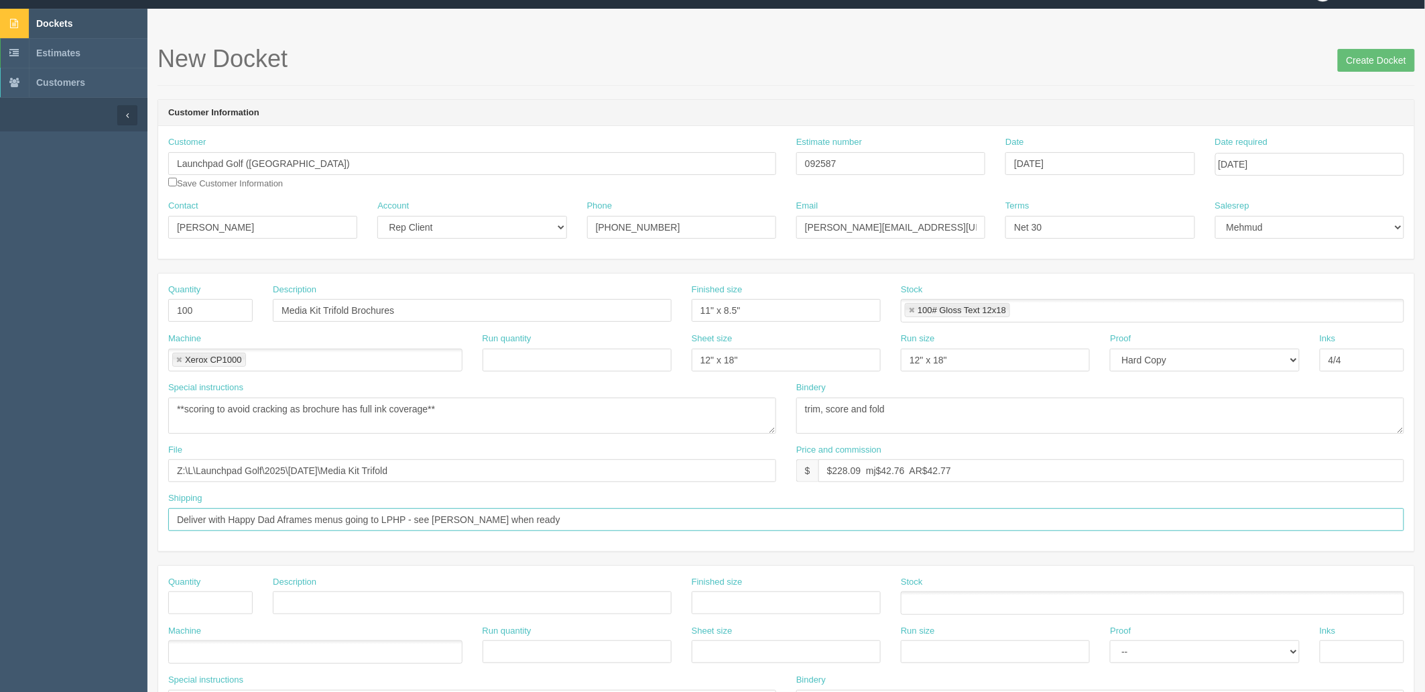
scroll to position [0, 0]
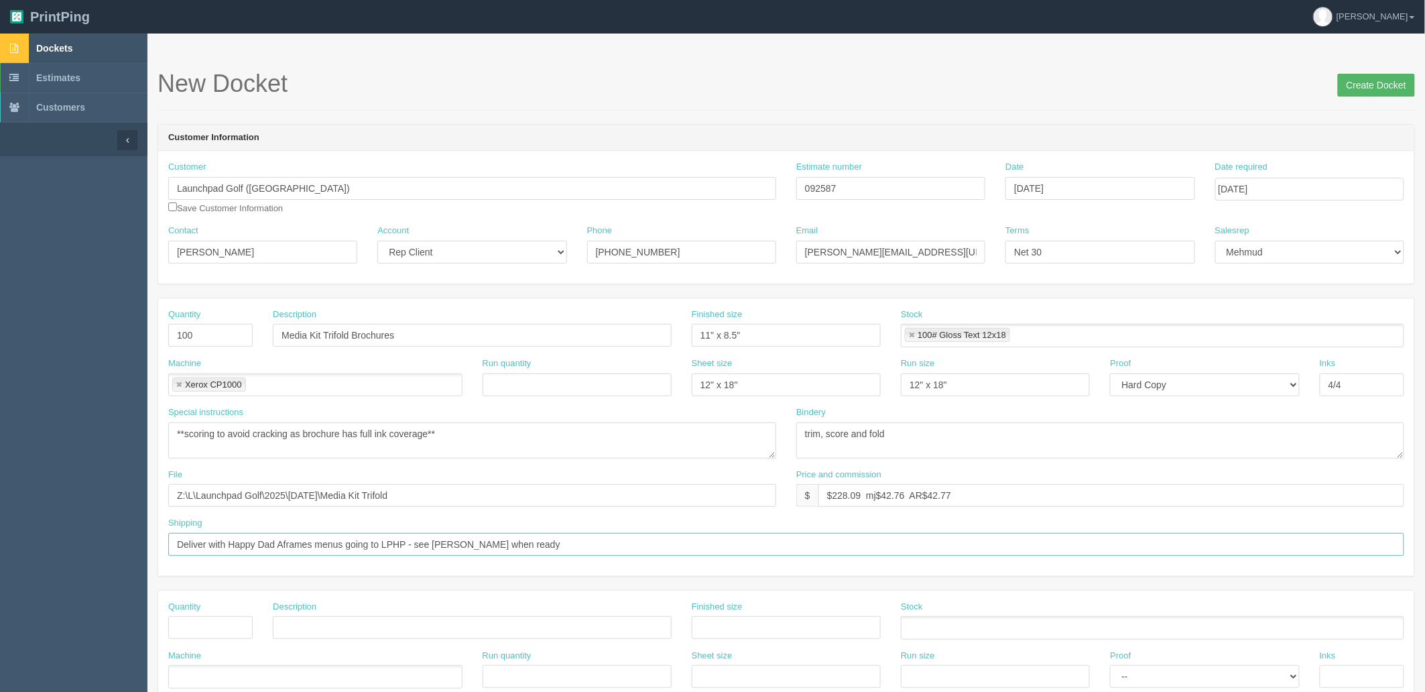
type input "Deliver with Happy Dad Aframes menus going to LPHP - see zack when ready"
click at [1365, 85] on input "Create Docket" at bounding box center [1376, 85] width 77 height 23
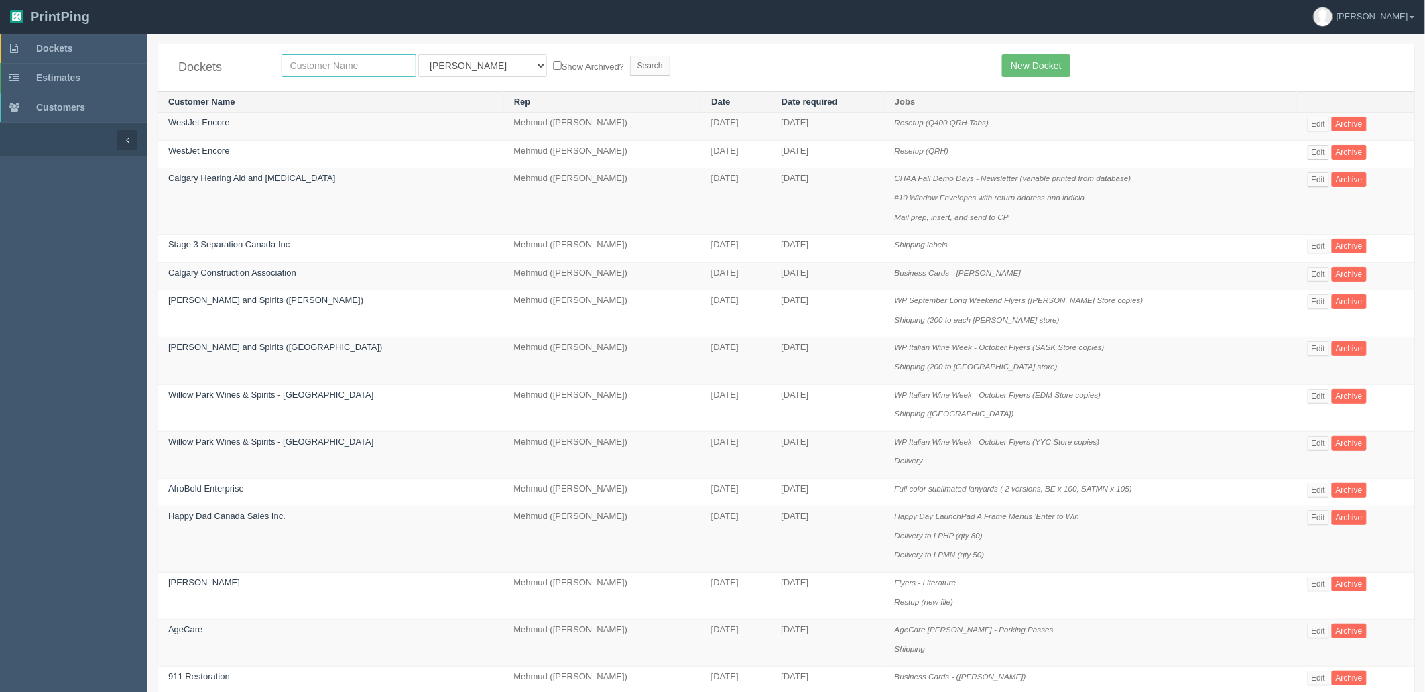
click at [341, 56] on input "text" at bounding box center [349, 65] width 135 height 23
type input "hapy"
click at [630, 56] on input "Search" at bounding box center [650, 66] width 40 height 20
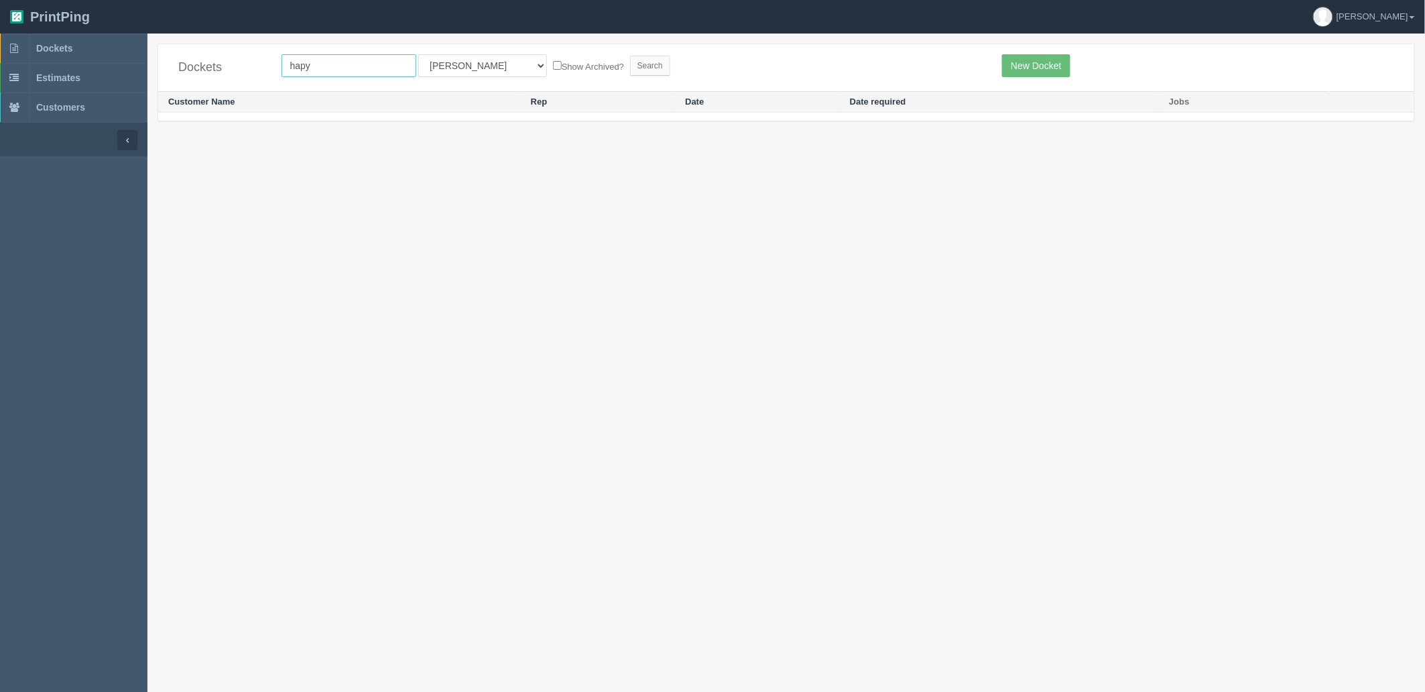
click at [339, 62] on input "hapy" at bounding box center [349, 65] width 135 height 23
type input "happy"
click at [630, 56] on input "Search" at bounding box center [650, 66] width 40 height 20
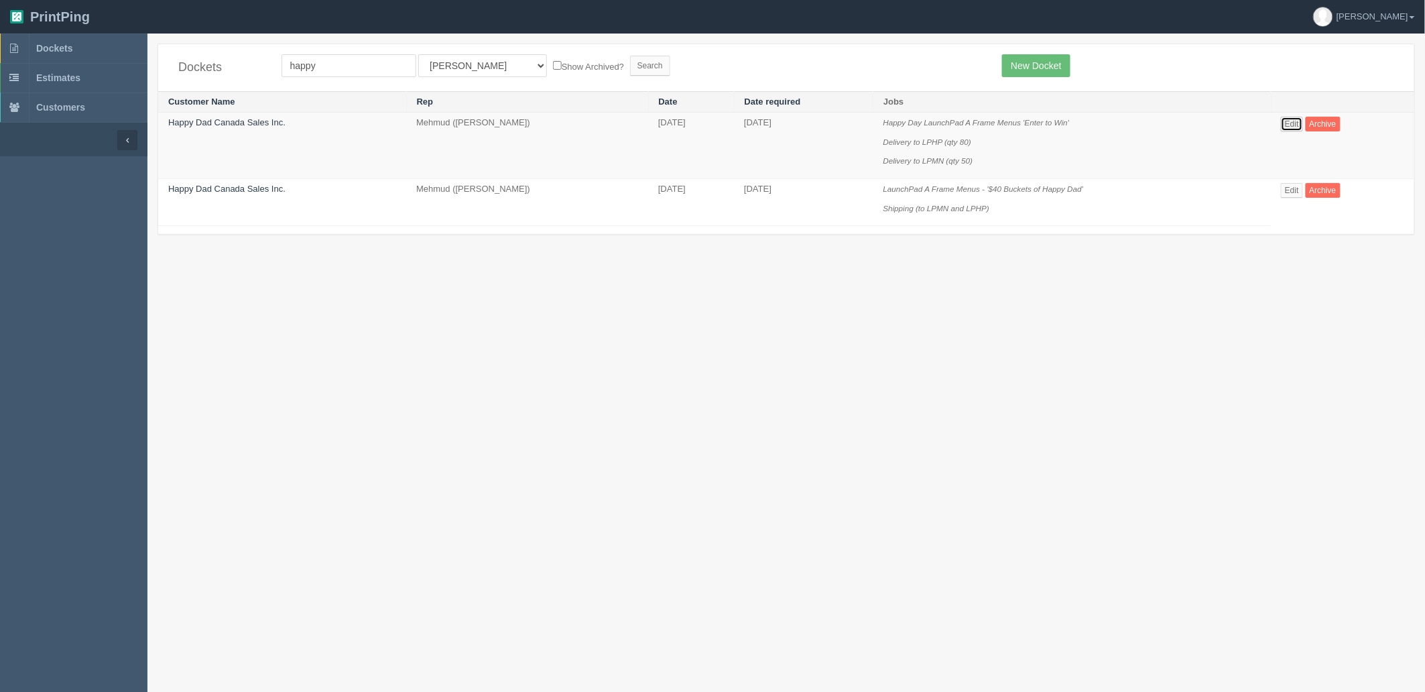
click at [1292, 121] on link "Edit" at bounding box center [1292, 124] width 22 height 15
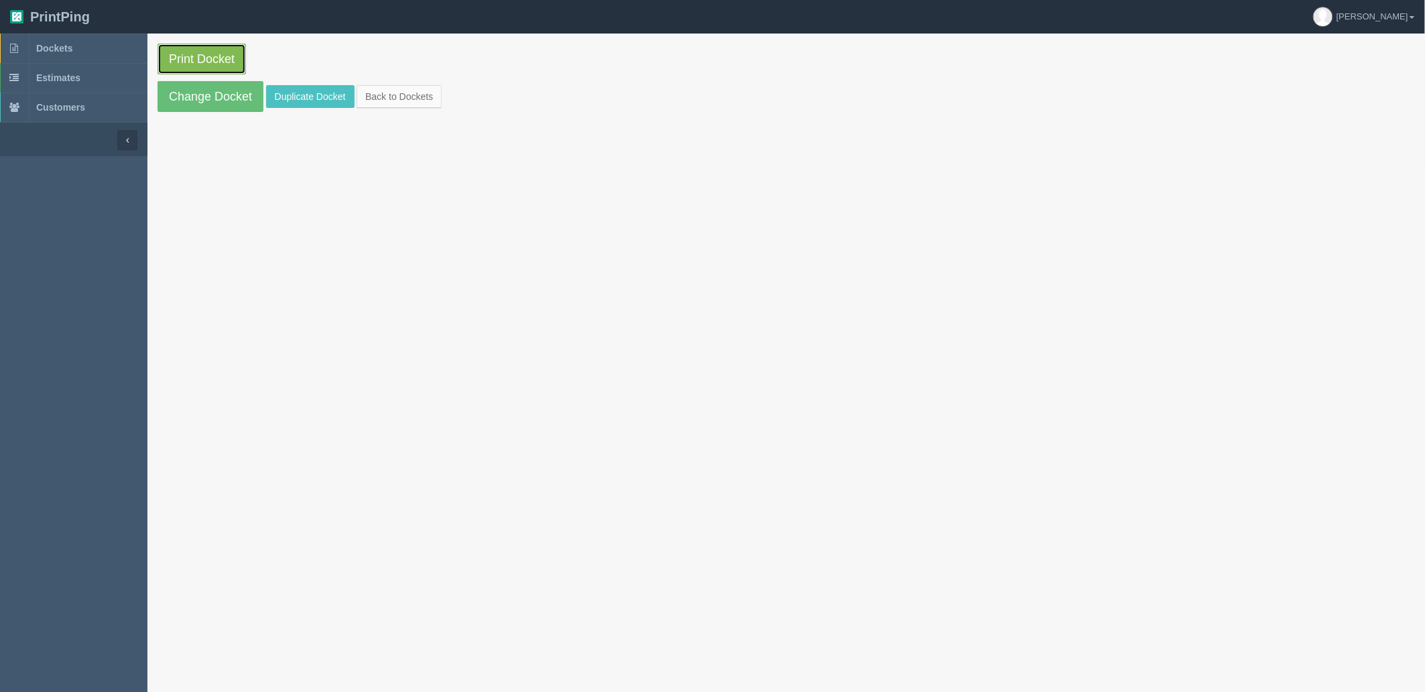
click at [203, 55] on link "Print Docket" at bounding box center [202, 59] width 88 height 31
click at [76, 51] on link "Dockets" at bounding box center [73, 48] width 147 height 29
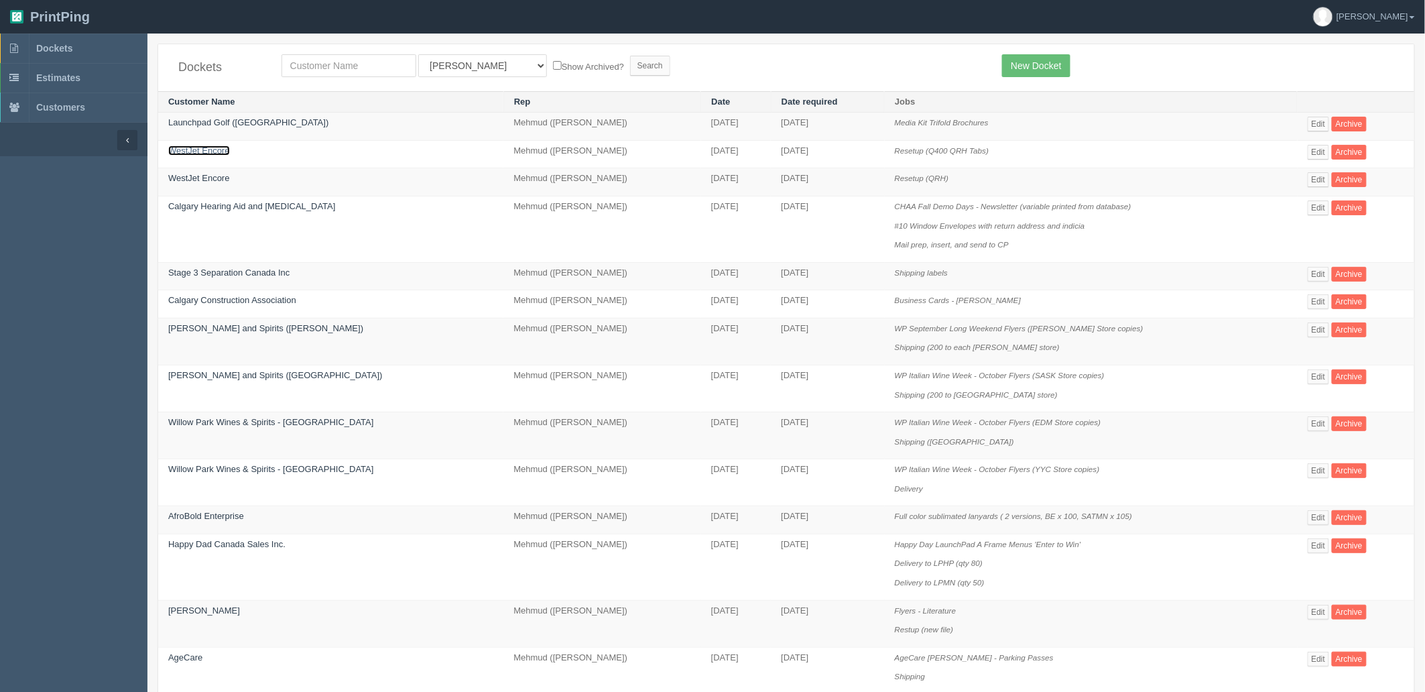
click at [206, 152] on link "WestJet Encore" at bounding box center [199, 150] width 62 height 10
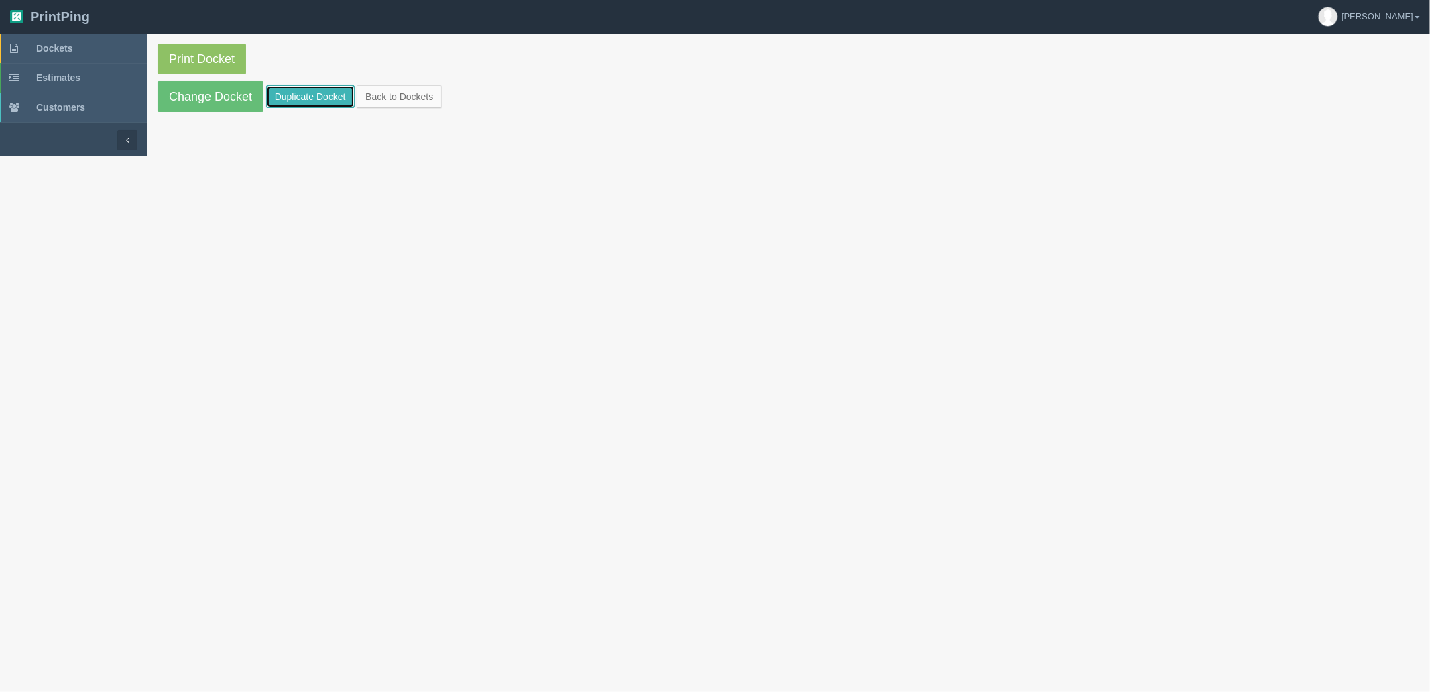
click at [330, 101] on link "Duplicate Docket" at bounding box center [310, 96] width 88 height 23
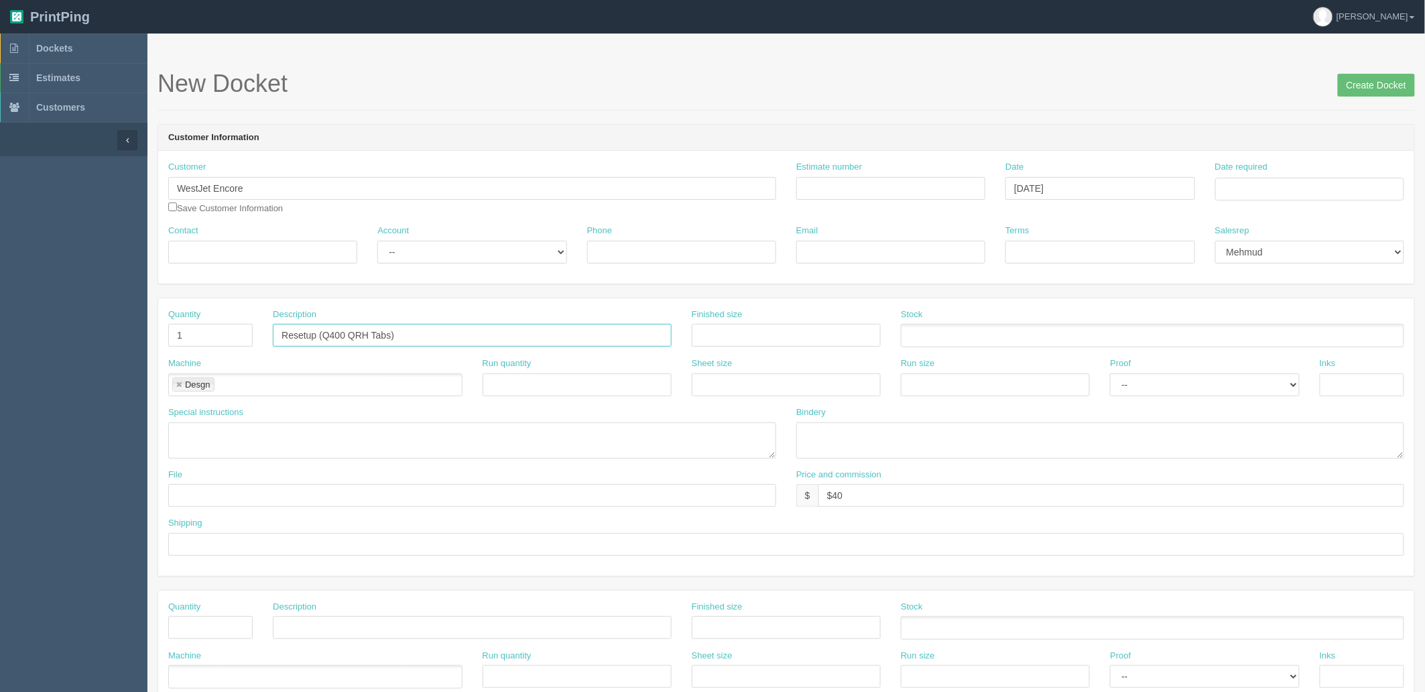
click at [331, 337] on input "Resetup (Q400 QRH Tabs)" at bounding box center [472, 335] width 399 height 23
type input "Resetup (Q400 QRC)"
click at [1264, 186] on input "Date required" at bounding box center [1309, 189] width 189 height 23
click at [1264, 336] on td "30" at bounding box center [1264, 336] width 17 height 19
click at [1316, 335] on td "3" at bounding box center [1318, 336] width 16 height 19
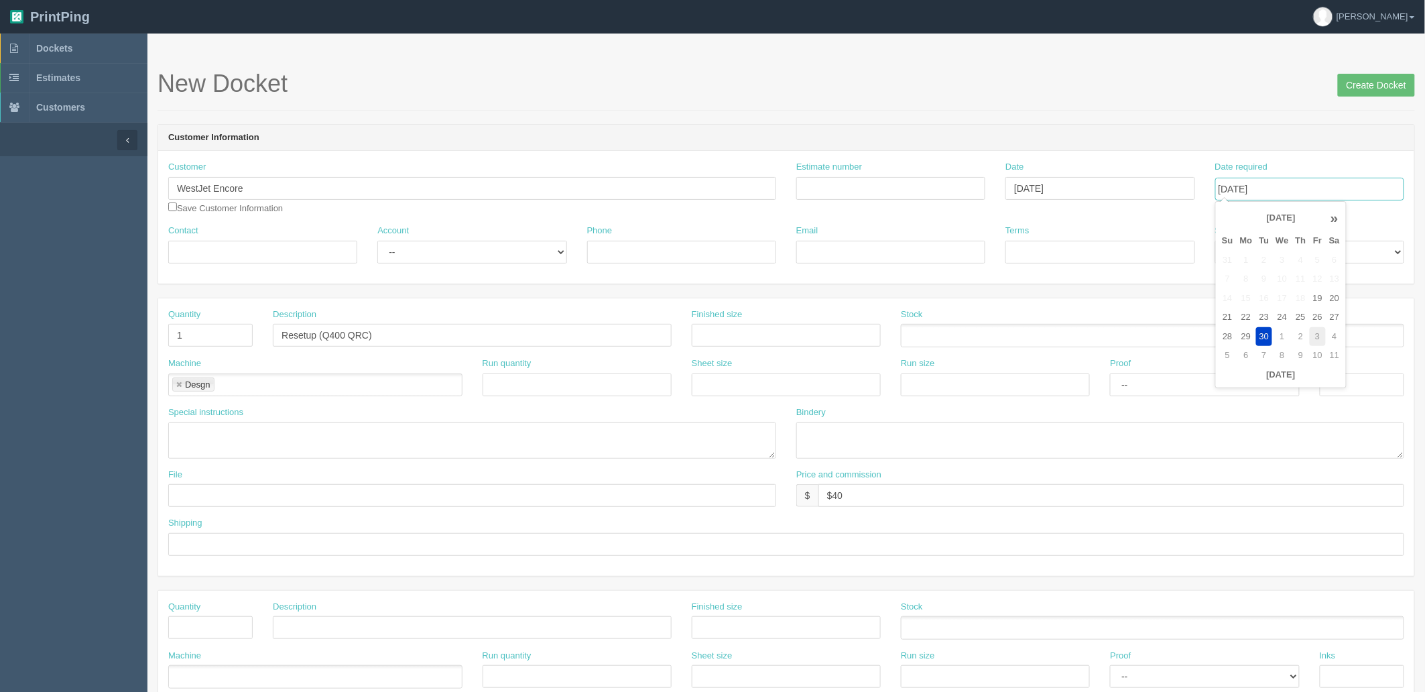
type input "[DATE]"
click at [1211, 154] on div "Customer WestJet [MEDICAL_DATA] Save Customer Information Estimate number Date …" at bounding box center [786, 217] width 1256 height 133
click at [1364, 87] on input "Create Docket" at bounding box center [1376, 85] width 77 height 23
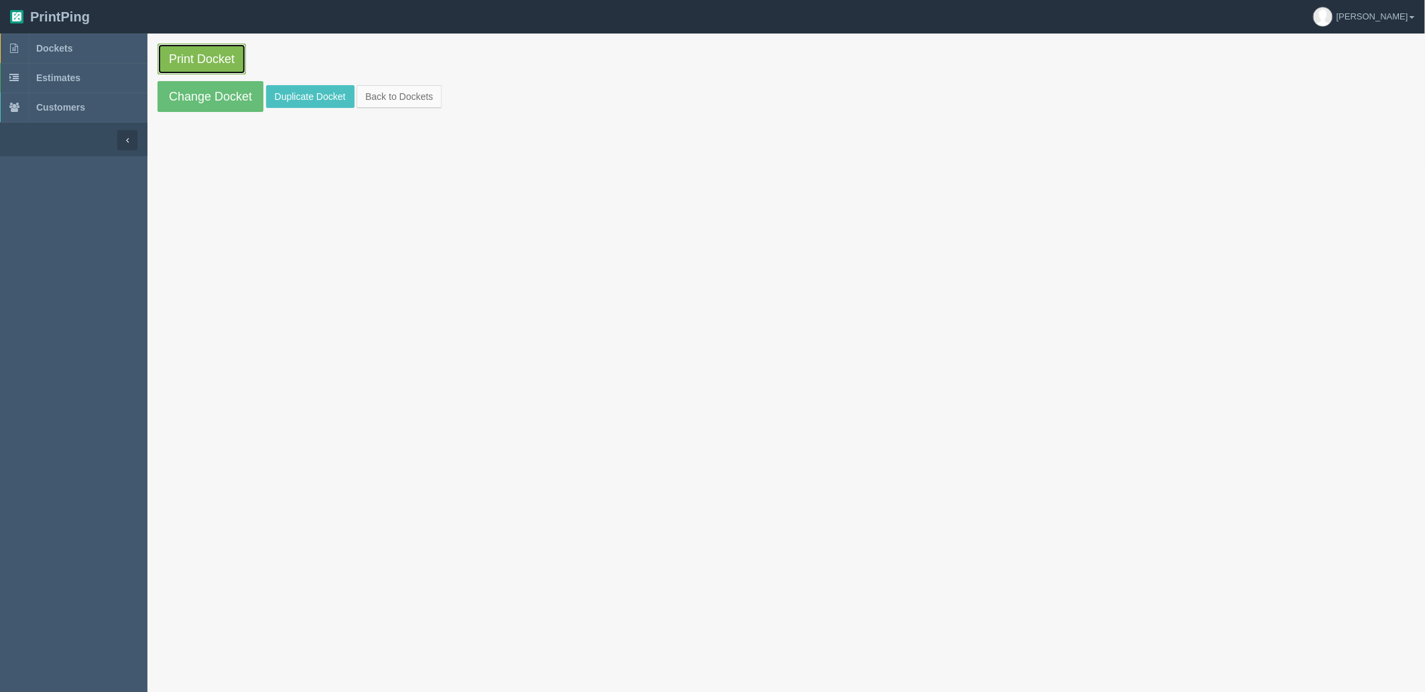
click at [219, 62] on link "Print Docket" at bounding box center [202, 59] width 88 height 31
drag, startPoint x: 86, startPoint y: 49, endPoint x: 27, endPoint y: 83, distance: 68.2
click at [86, 49] on link "Dockets" at bounding box center [73, 48] width 147 height 29
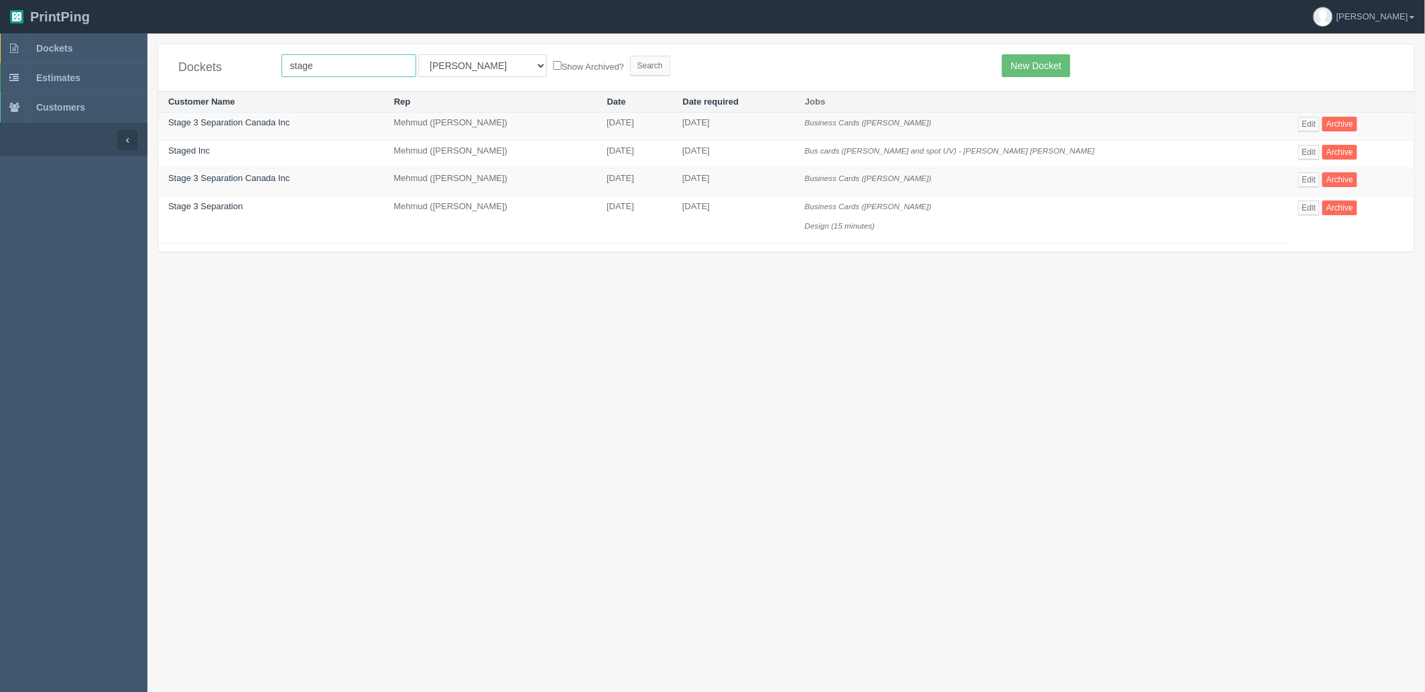
drag, startPoint x: 326, startPoint y: 68, endPoint x: -81, endPoint y: 40, distance: 408.5
click at [0, 40] on html "PrintPing Zack Edit account ( [PERSON_NAME][EMAIL_ADDRESS][DOMAIN_NAME] ) Logou…" at bounding box center [712, 362] width 1425 height 725
type input "we camper"
click at [630, 56] on input "Search" at bounding box center [650, 66] width 40 height 20
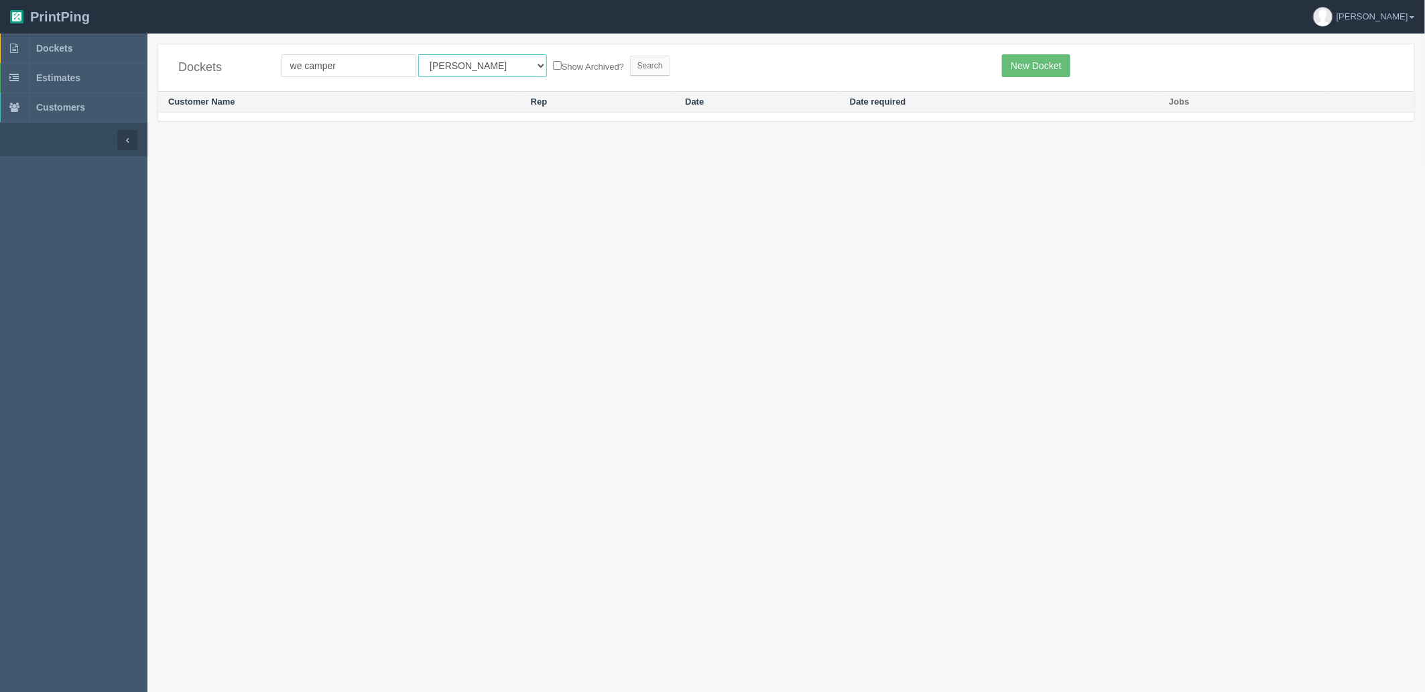
drag, startPoint x: 450, startPoint y: 56, endPoint x: 441, endPoint y: 69, distance: 15.4
click at [450, 56] on select "All Users [PERSON_NAME] Test 1 [PERSON_NAME] [PERSON_NAME] [PERSON_NAME] France…" at bounding box center [482, 65] width 129 height 23
select select "8"
click at [418, 54] on select "All Users [PERSON_NAME] Test 1 [PERSON_NAME] [PERSON_NAME] [PERSON_NAME] France…" at bounding box center [482, 65] width 129 height 23
click at [630, 68] on input "Search" at bounding box center [650, 66] width 40 height 20
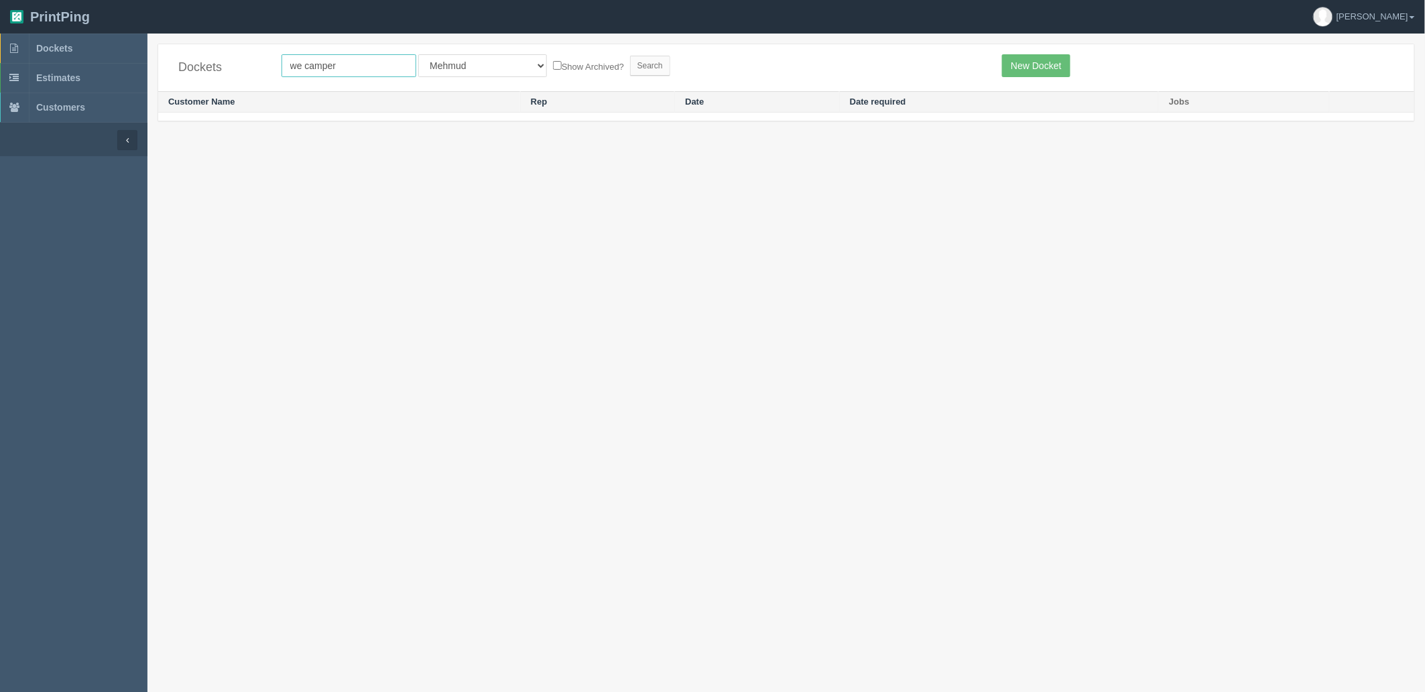
click at [307, 63] on input "we camper" at bounding box center [349, 65] width 135 height 23
type input "wecamper"
click at [630, 56] on input "Search" at bounding box center [650, 66] width 40 height 20
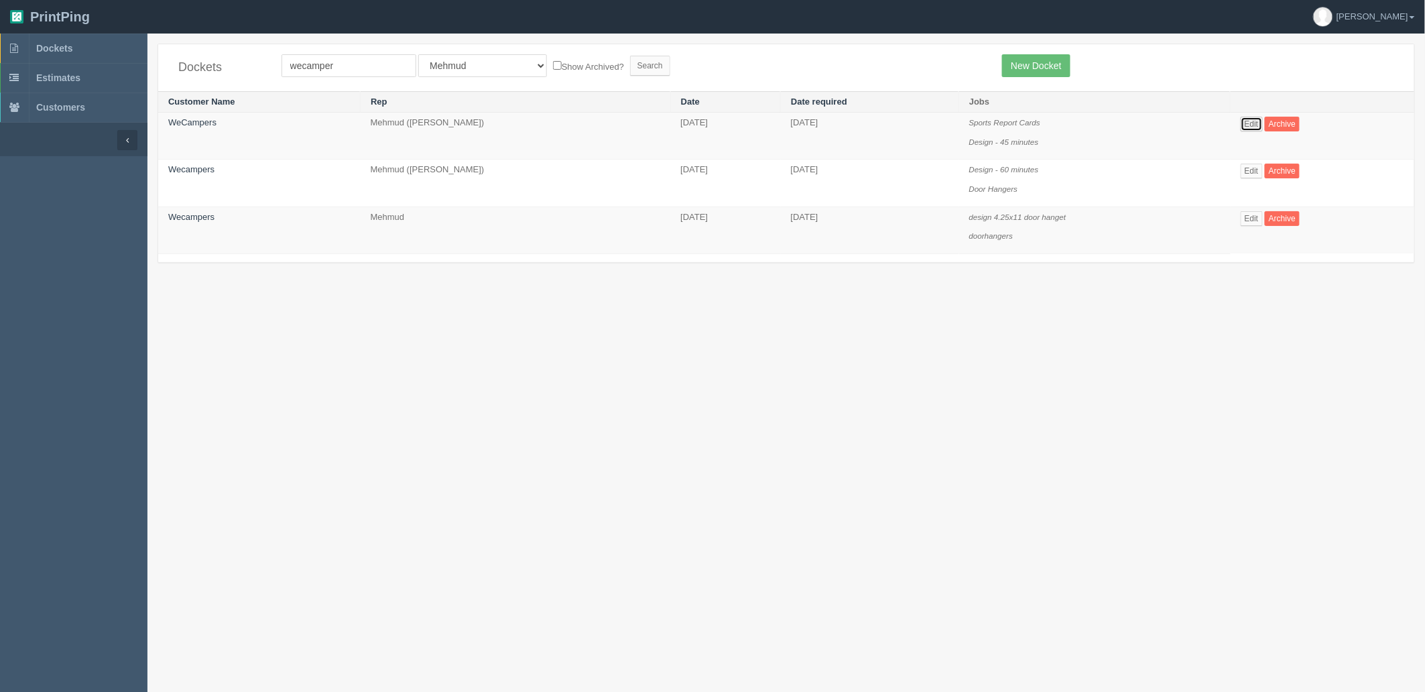
click at [1243, 123] on link "Edit" at bounding box center [1252, 124] width 22 height 15
